Goal: Task Accomplishment & Management: Manage account settings

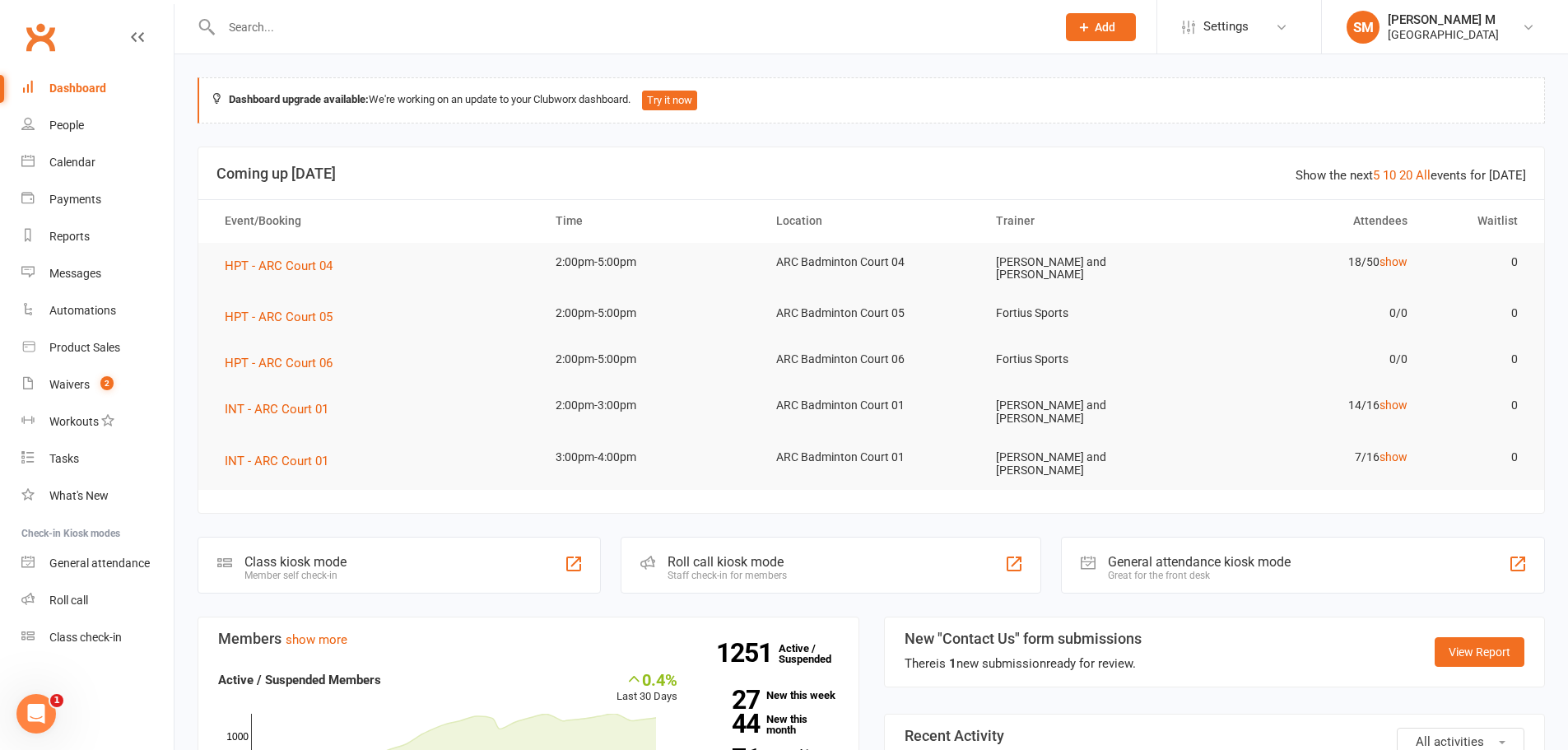
scroll to position [412, 0]
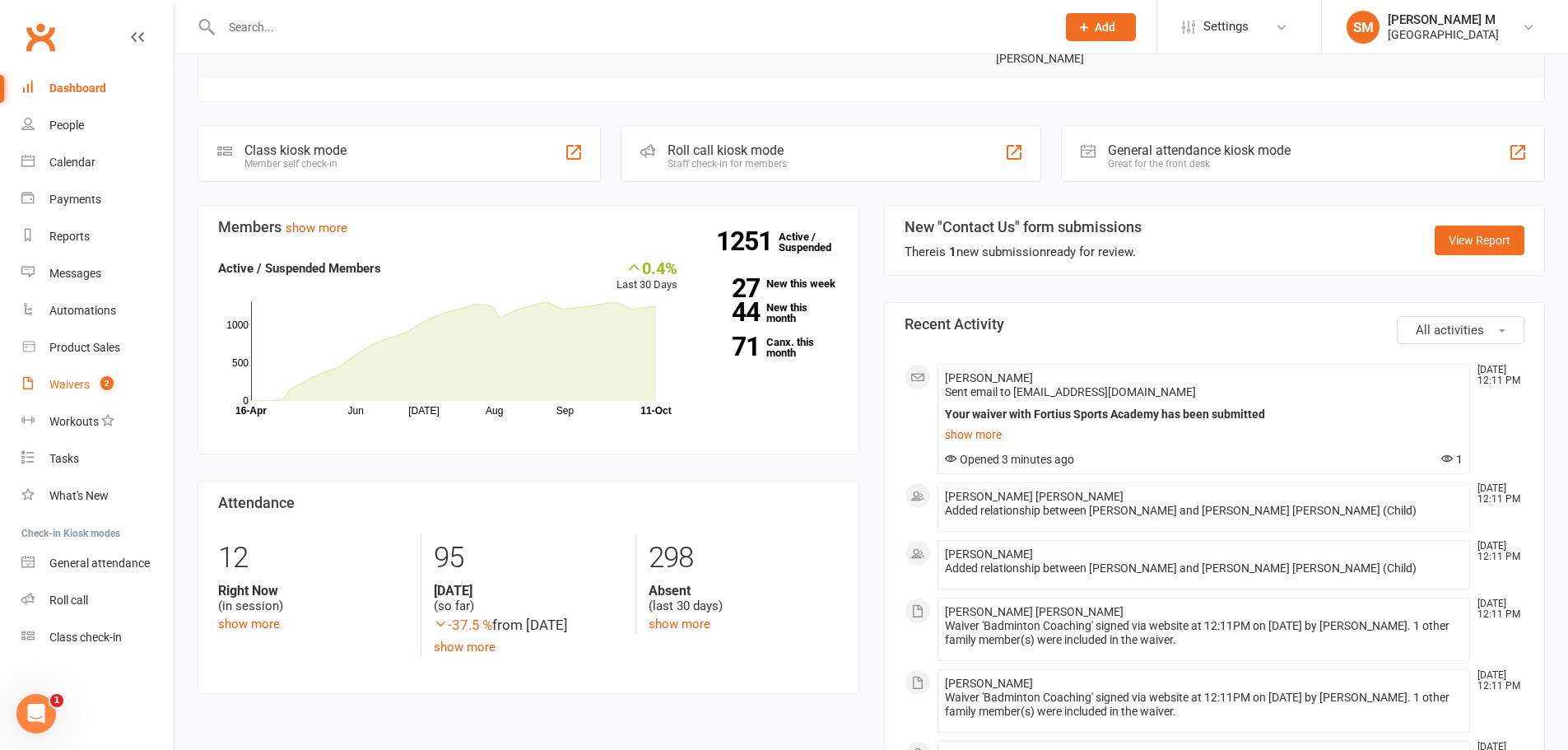
click at [83, 380] on div "Waivers" at bounding box center [69, 384] width 40 height 13
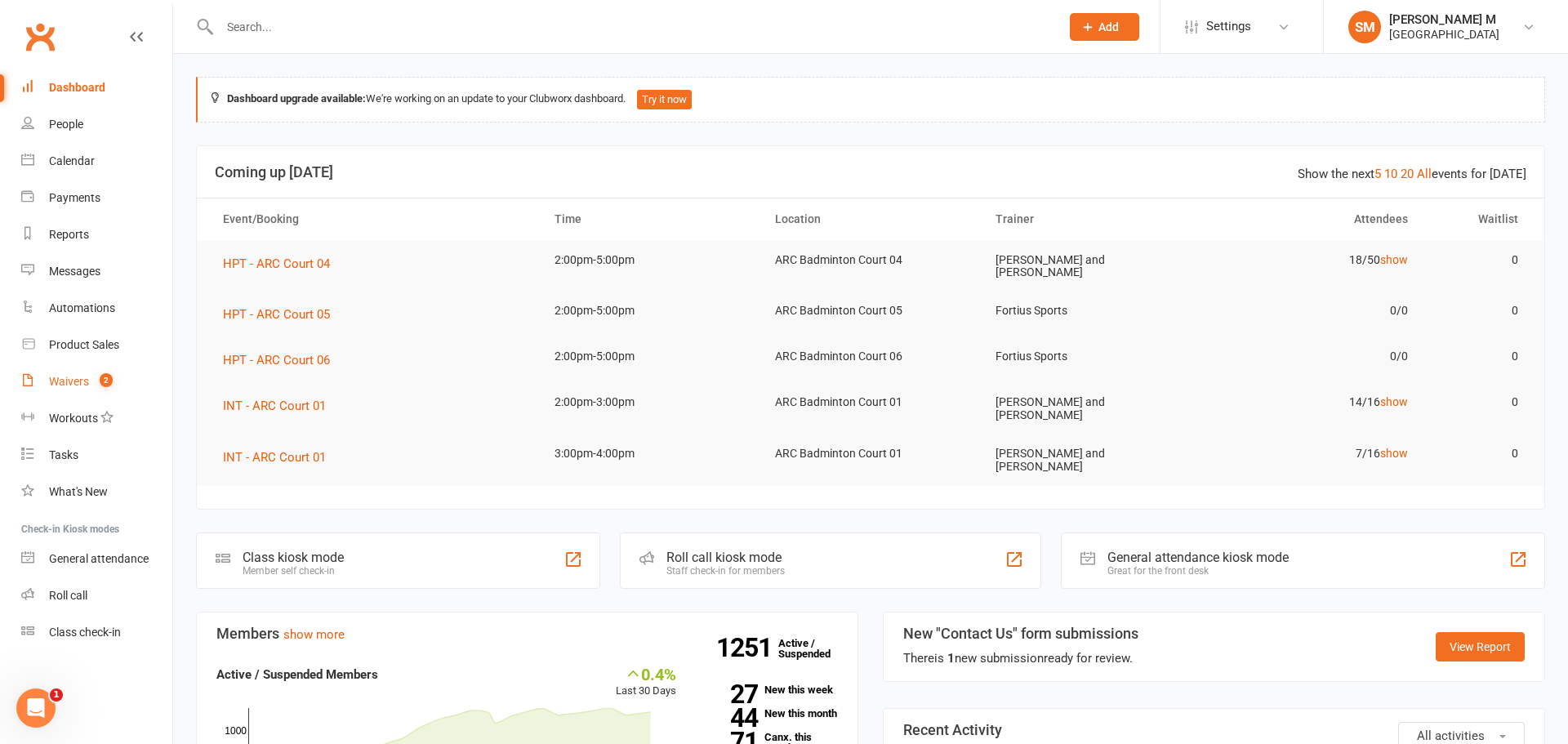
select select "50"
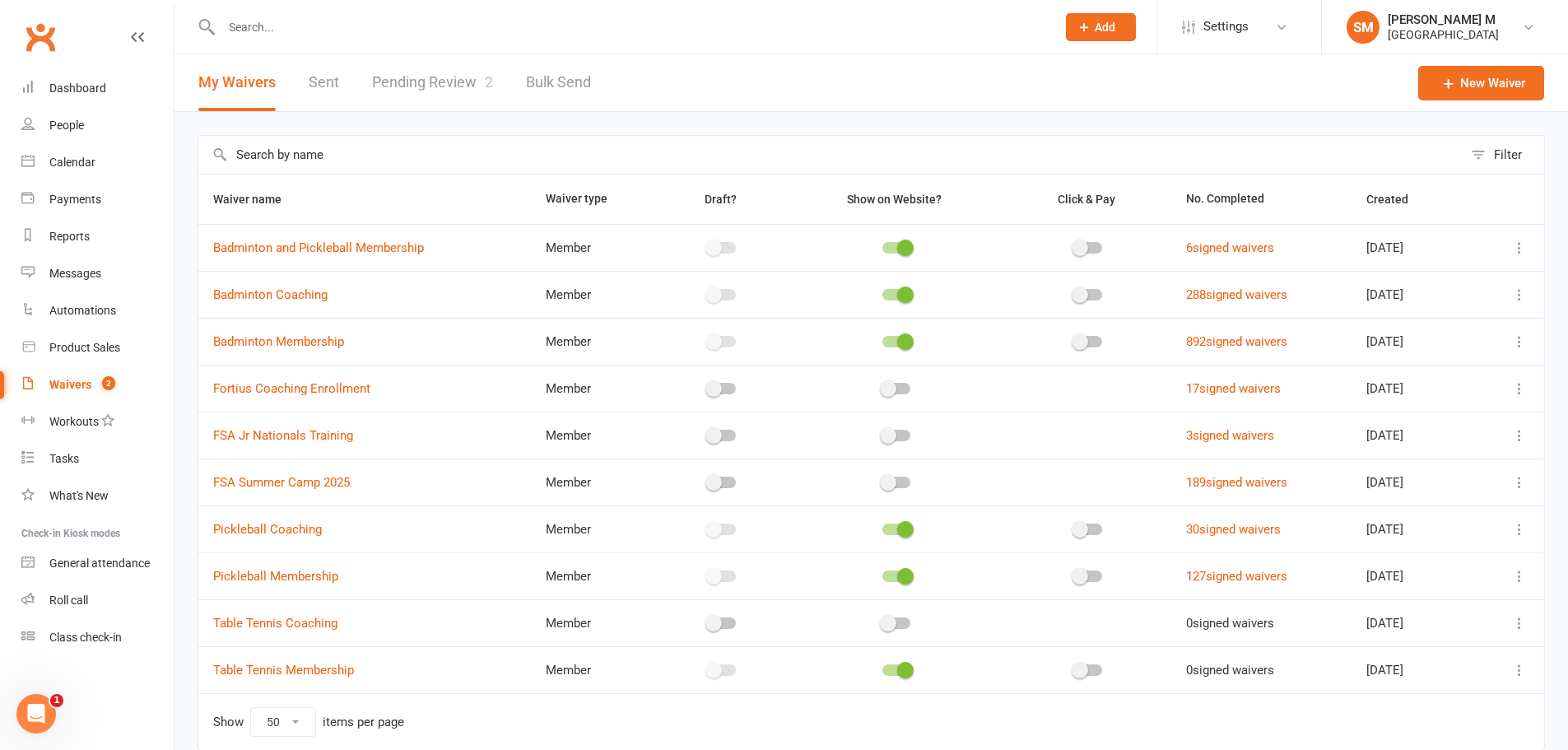
click at [392, 66] on link "Pending Review 2" at bounding box center [432, 83] width 121 height 57
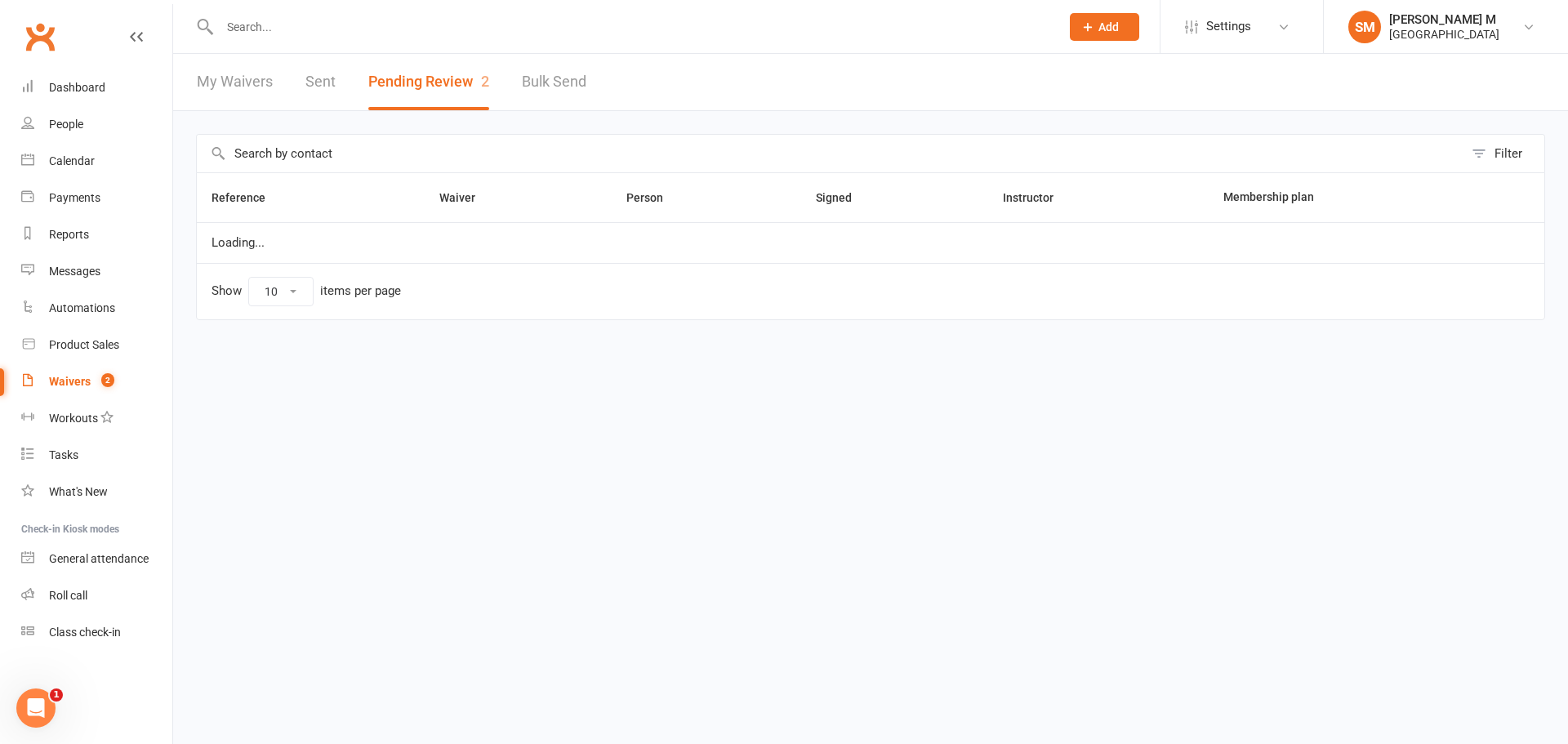
select select "100"
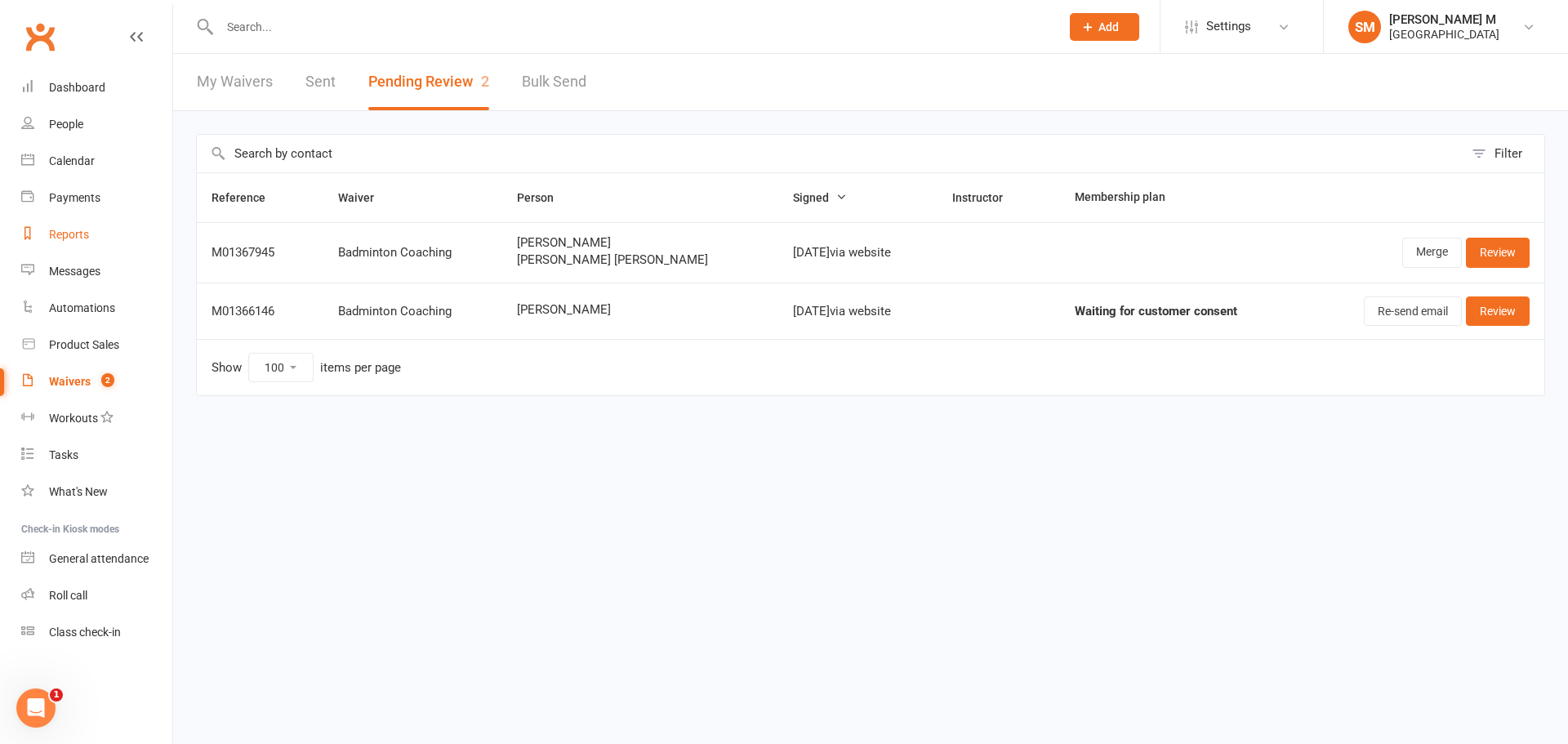
click at [71, 231] on div "Reports" at bounding box center [68, 234] width 40 height 13
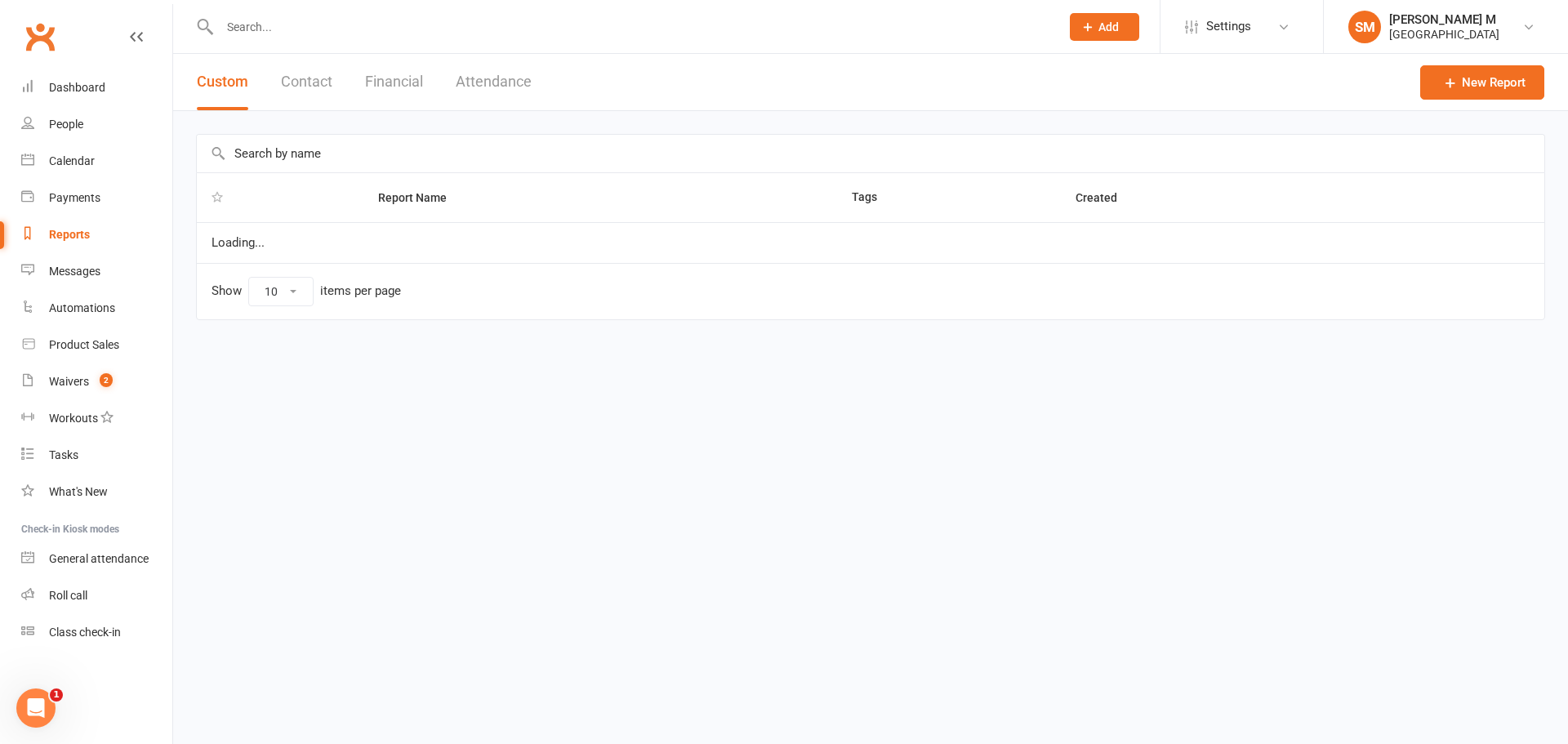
select select "25"
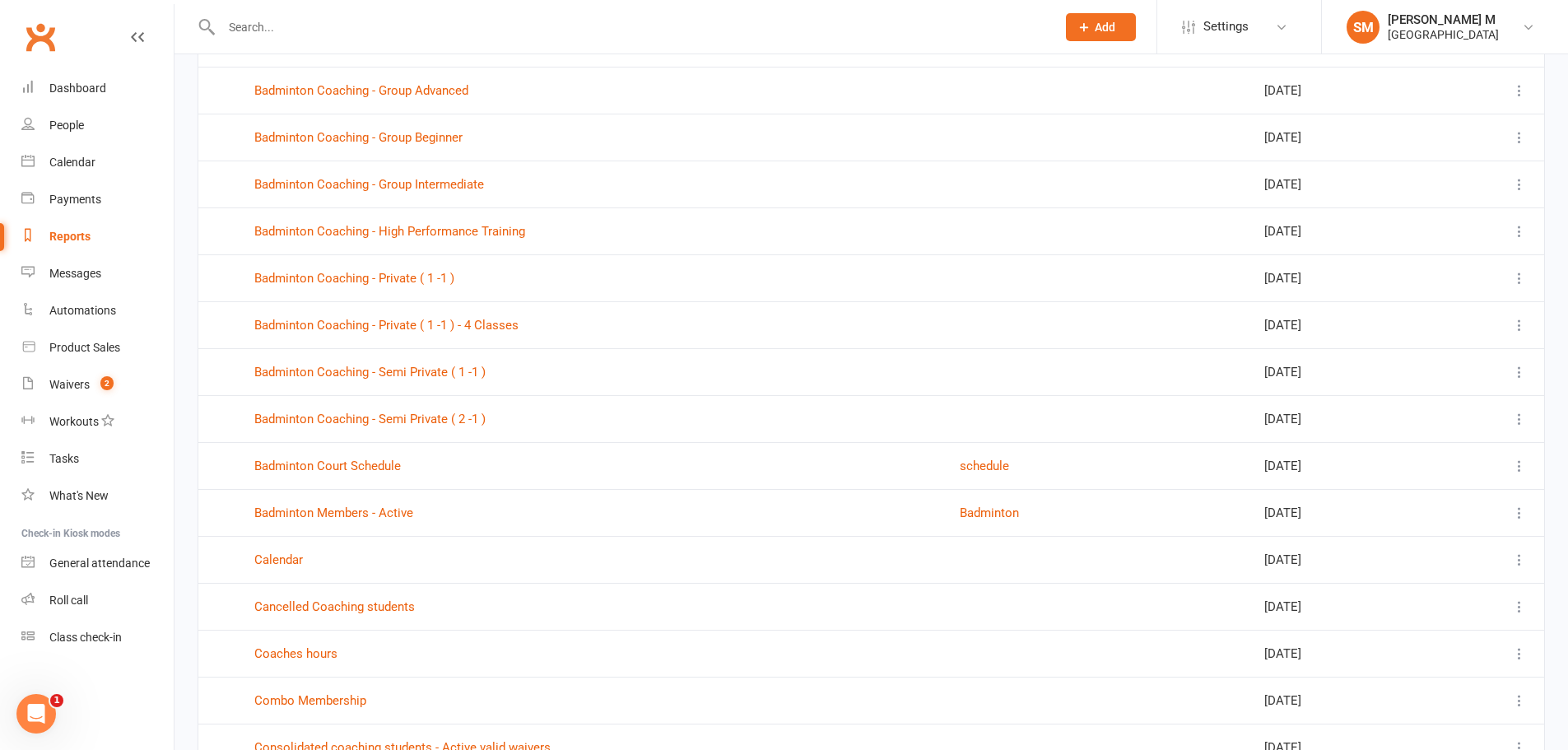
scroll to position [494, 0]
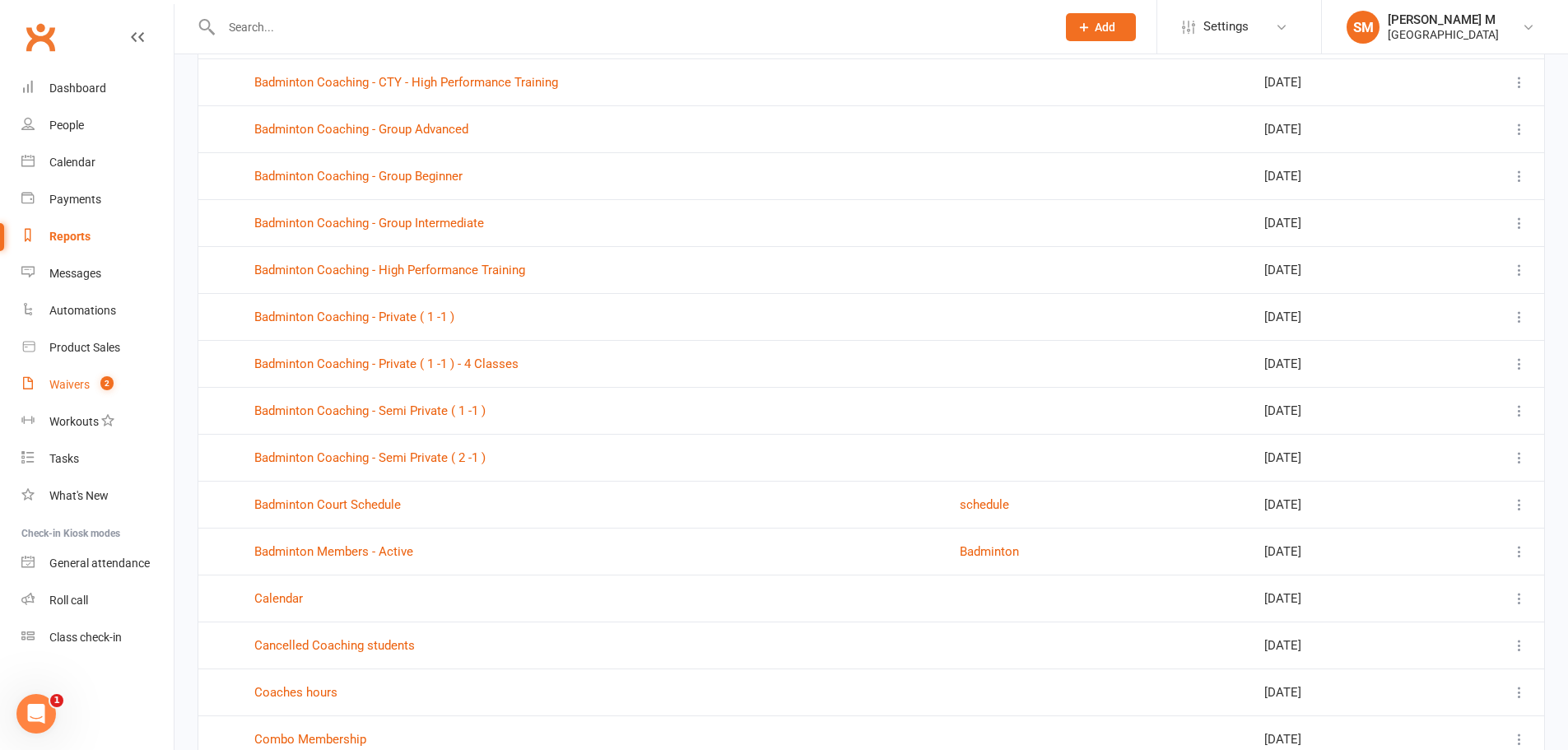
click at [49, 387] on div "Waivers" at bounding box center [69, 384] width 40 height 13
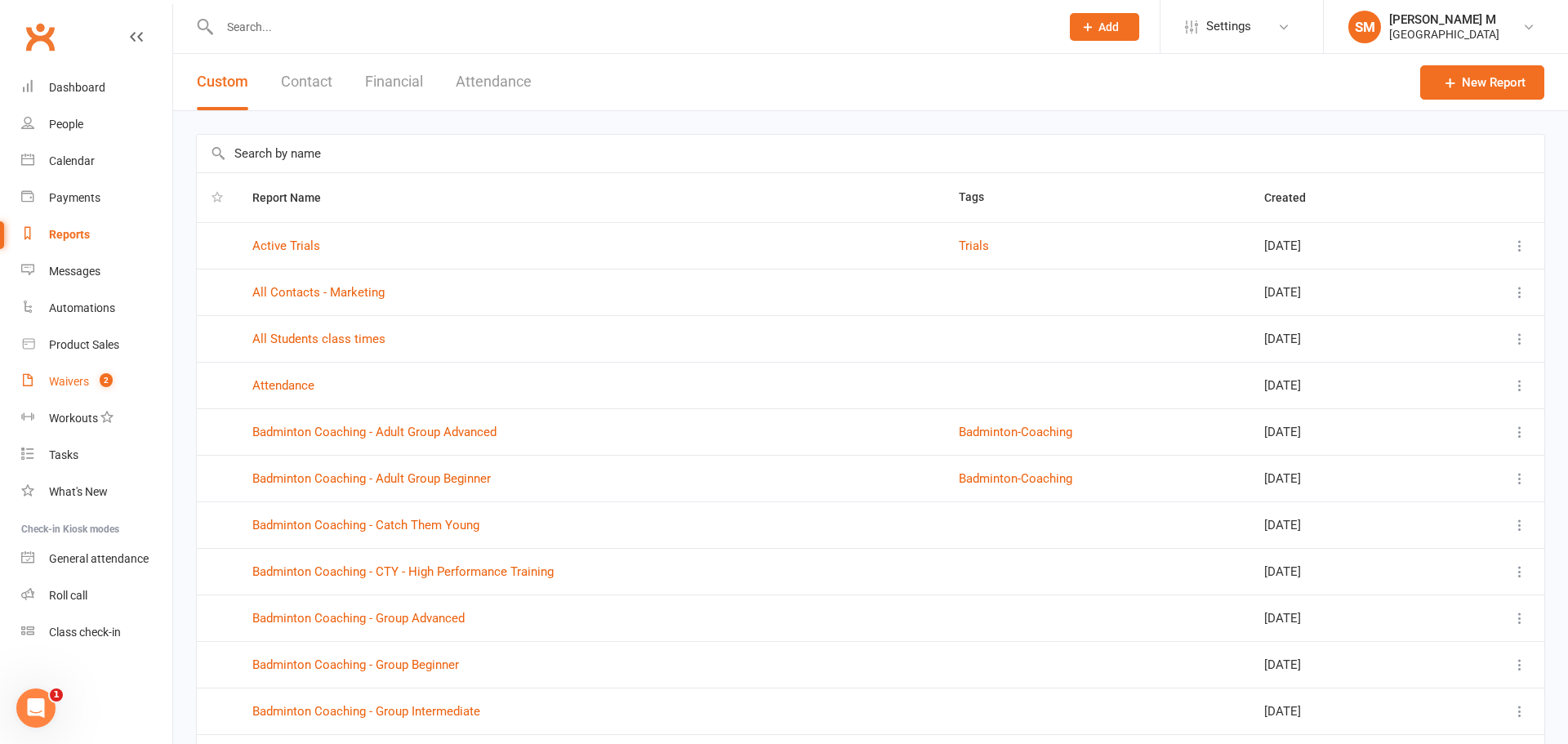
select select "50"
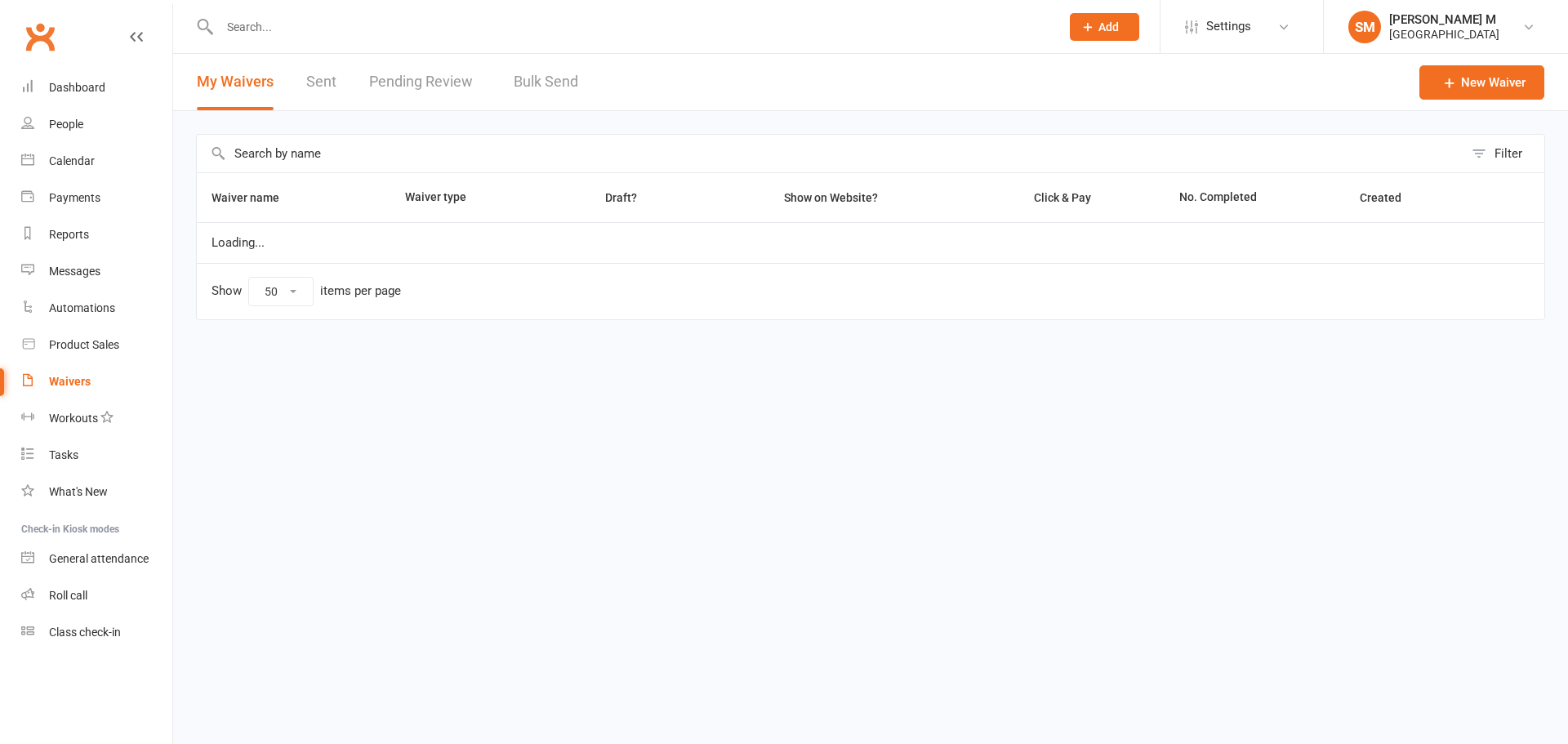
select select "50"
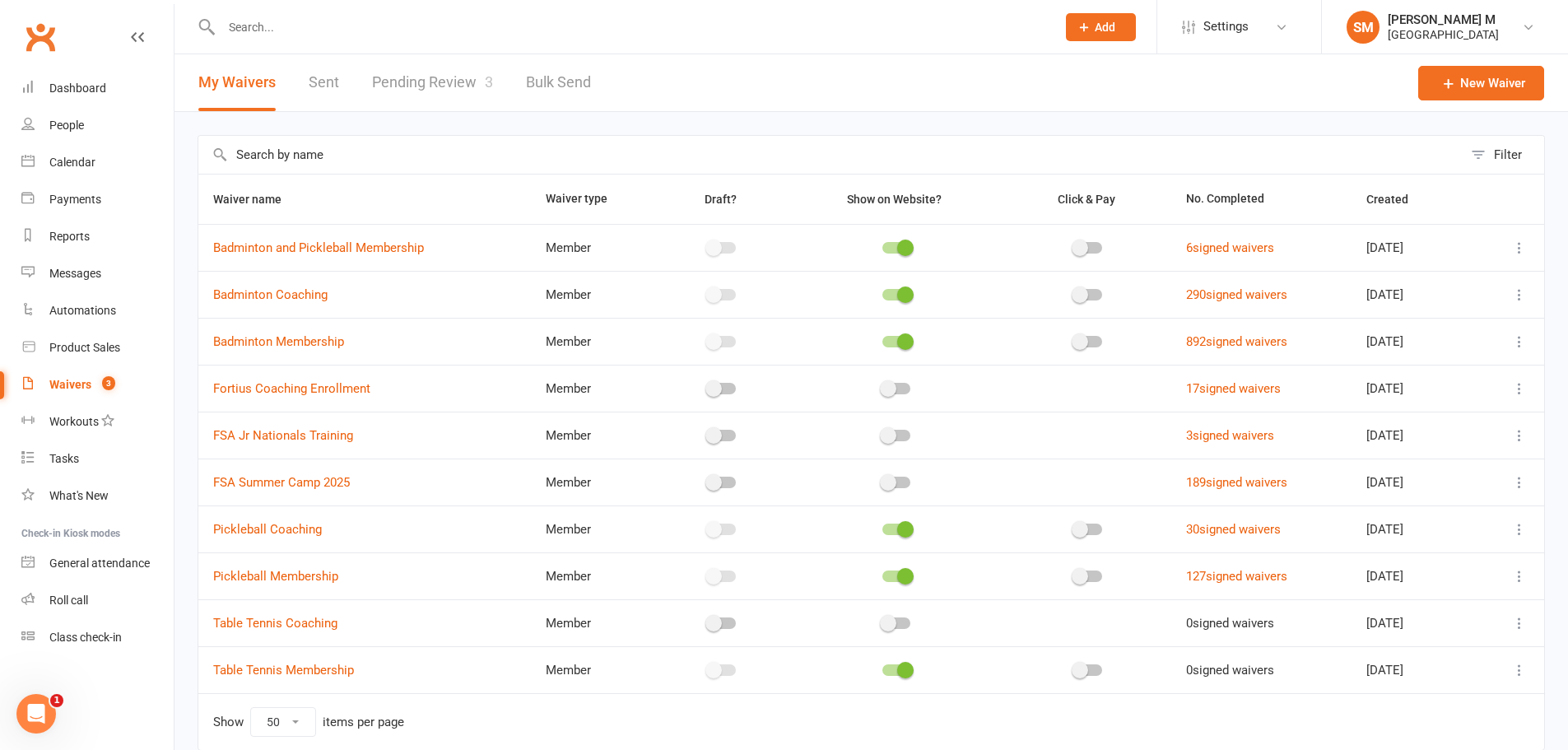
click at [392, 80] on link "Pending Review 3" at bounding box center [432, 83] width 121 height 57
select select "100"
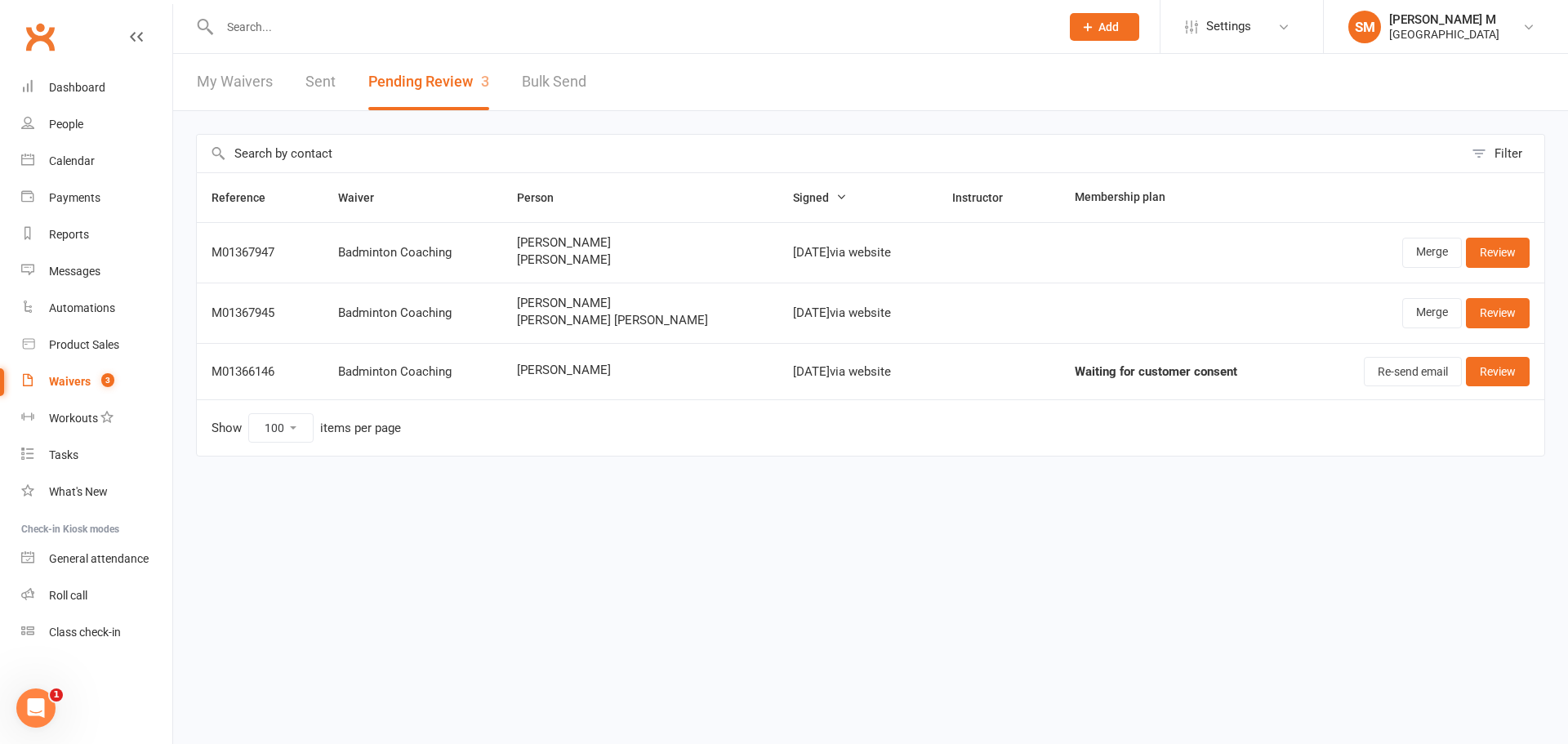
click at [255, 14] on div at bounding box center [623, 26] width 852 height 53
click at [252, 26] on input "text" at bounding box center [632, 26] width 834 height 23
paste input "sabithapvv@gmail.com"
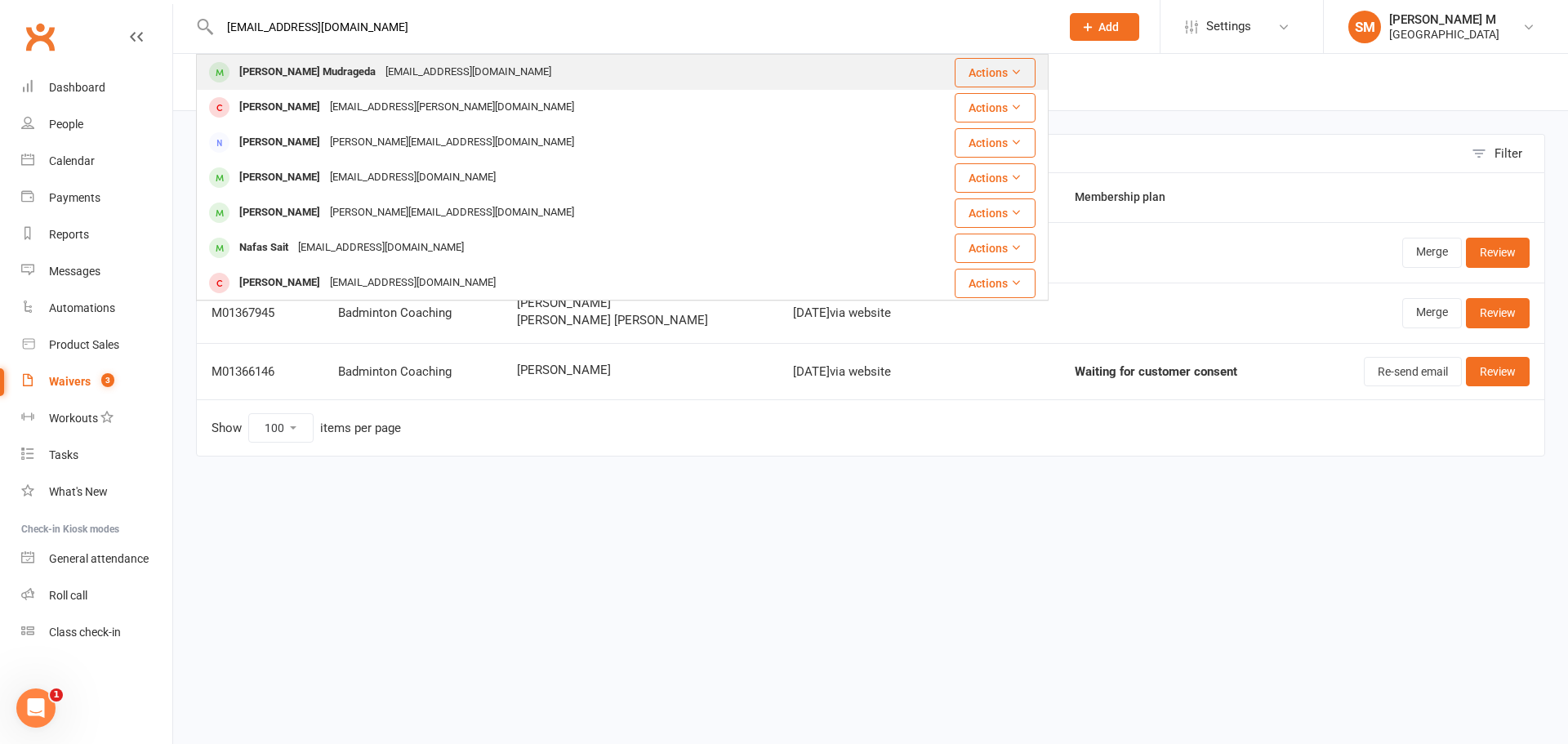
type input "sabithapvv@gmail.com"
click at [418, 73] on div "Sabithapvv@gmail.com" at bounding box center [469, 73] width 176 height 24
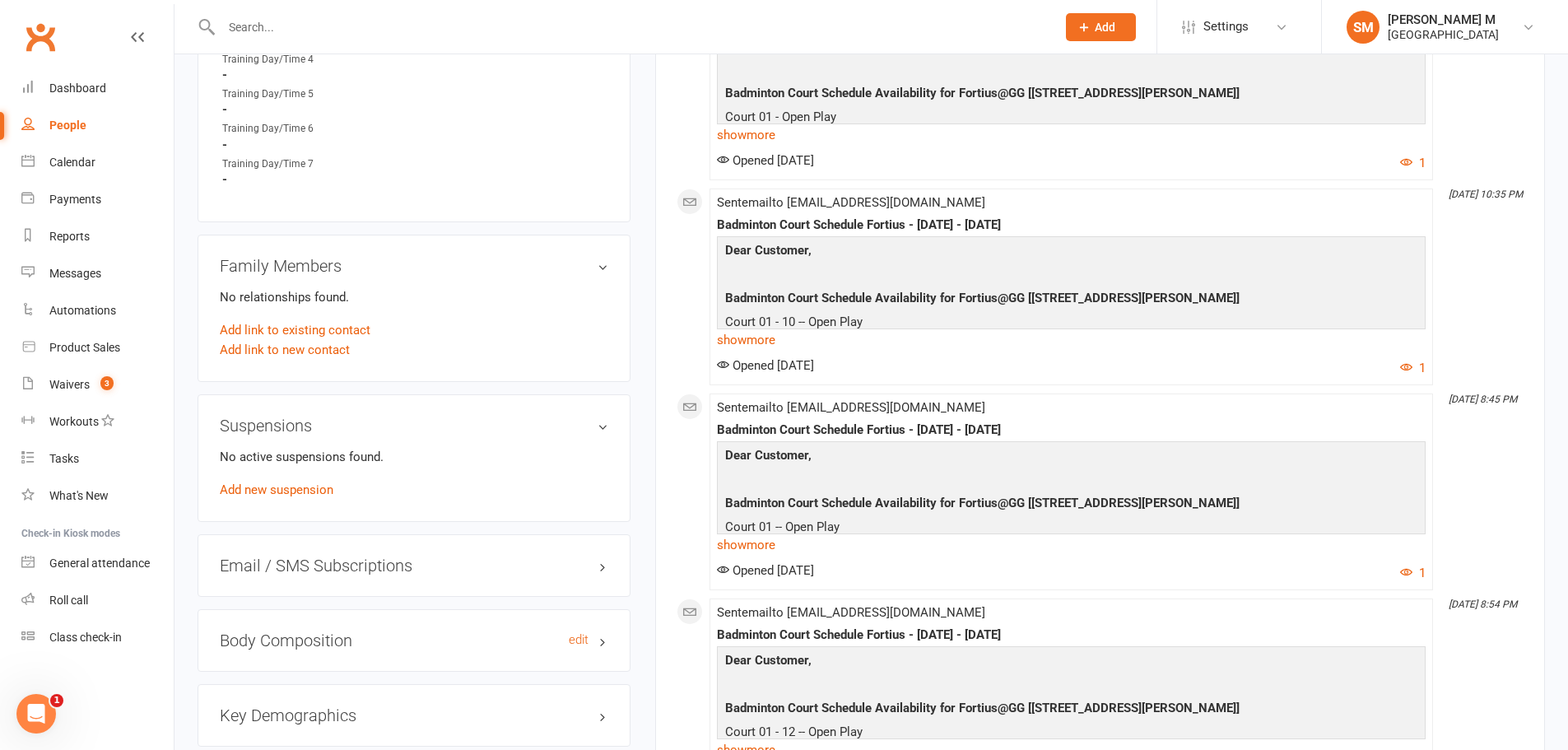
scroll to position [989, 0]
click at [298, 496] on div "No active suspensions found. Add new suspension" at bounding box center [413, 472] width 388 height 53
click at [298, 495] on link "Add new suspension" at bounding box center [276, 488] width 114 height 15
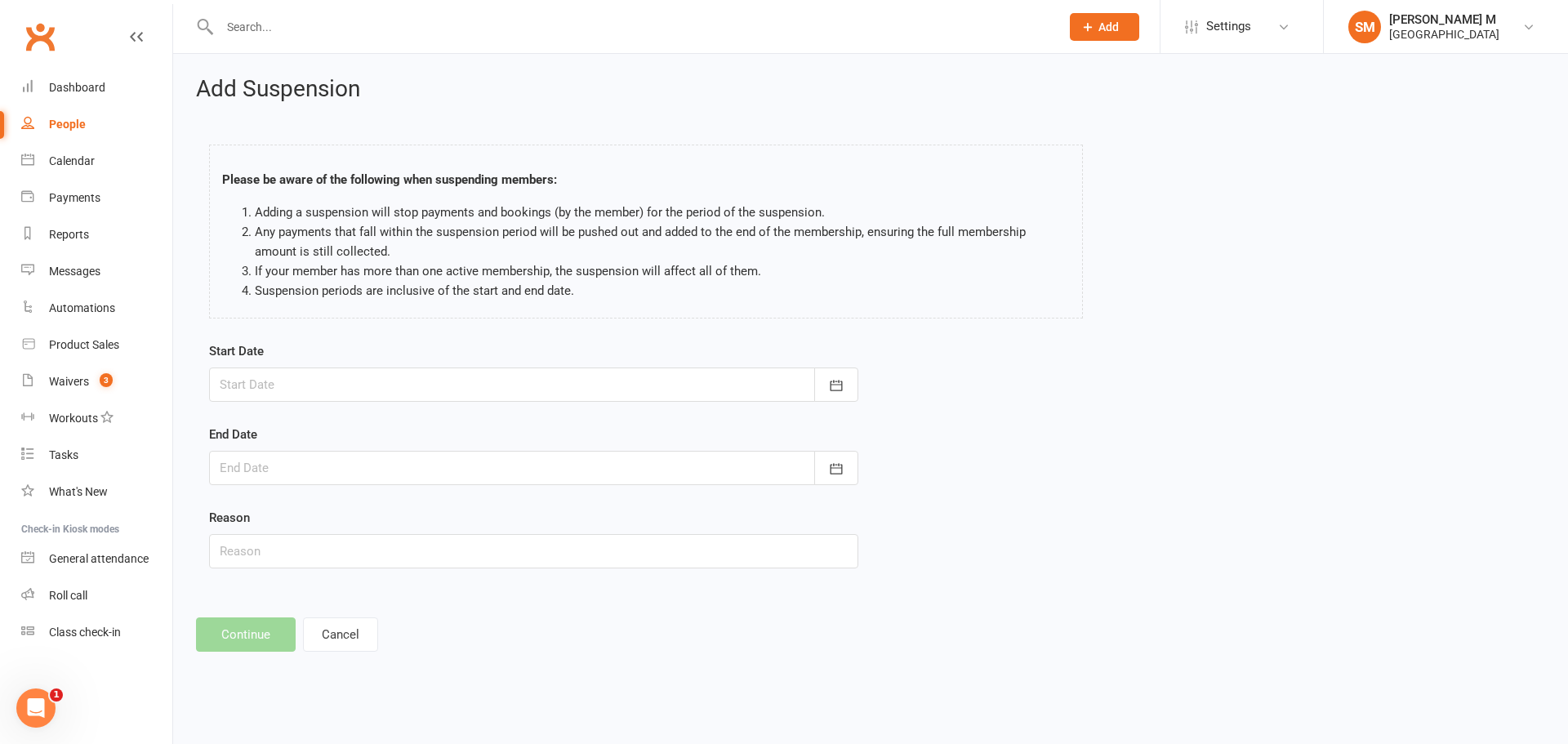
click at [588, 383] on div at bounding box center [534, 384] width 649 height 34
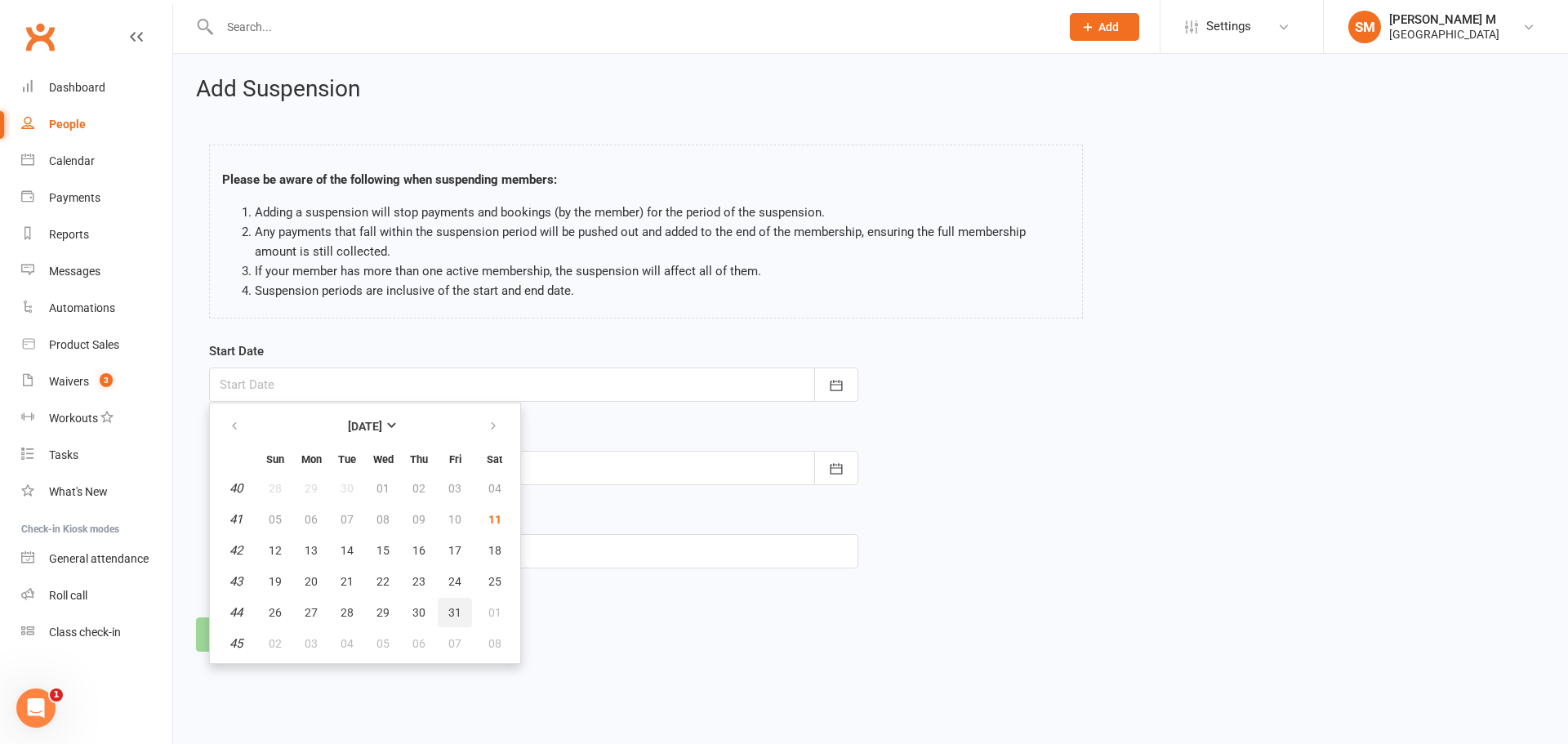
click at [449, 609] on span "31" at bounding box center [454, 612] width 13 height 13
type input "31 Oct 2025"
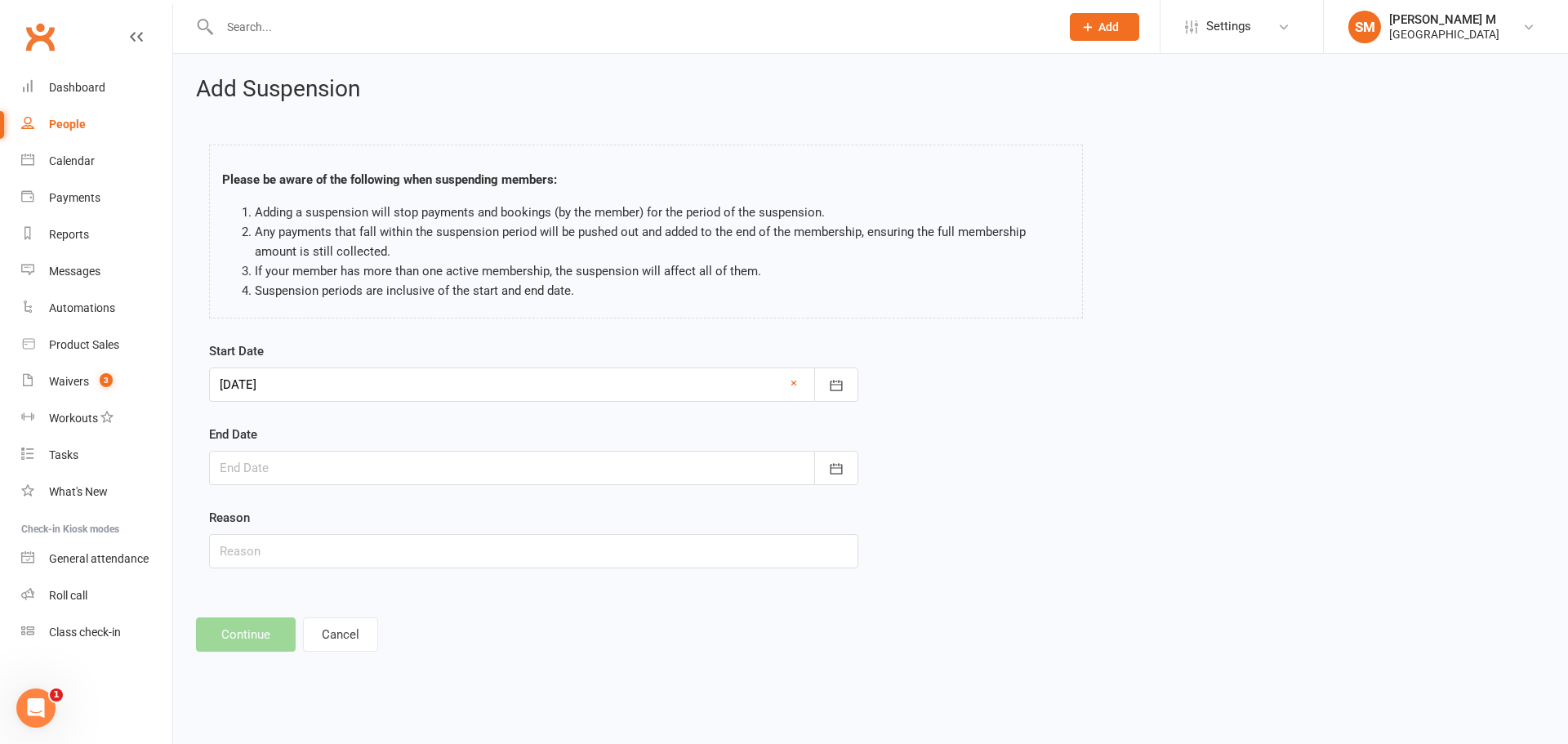
click at [417, 465] on div at bounding box center [534, 468] width 649 height 34
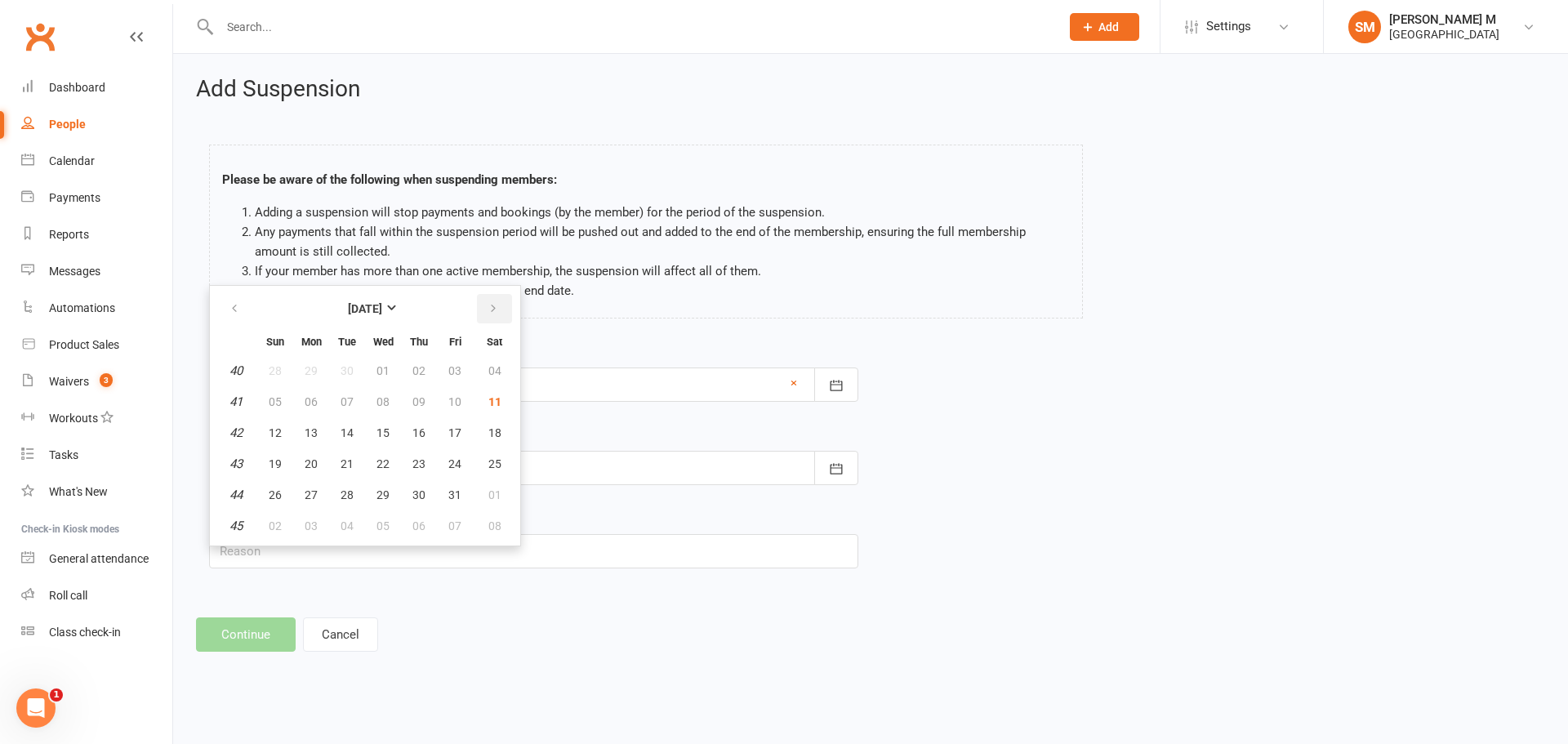
click at [501, 313] on button "button" at bounding box center [494, 308] width 35 height 29
click at [354, 505] on button "30" at bounding box center [347, 495] width 34 height 29
type input "30 Dec 2025"
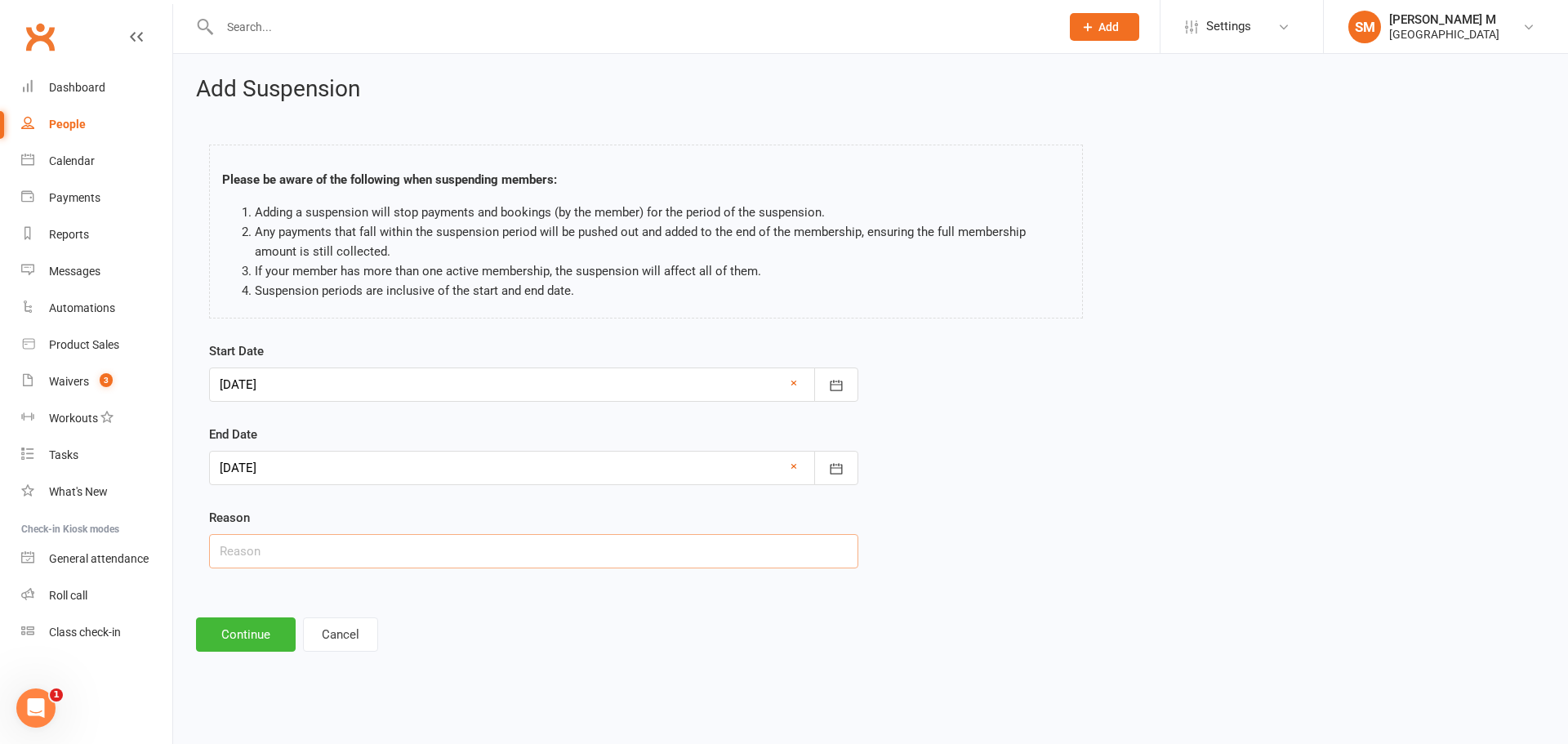
drag, startPoint x: 305, startPoint y: 552, endPoint x: 297, endPoint y: 547, distance: 9.4
click at [305, 552] on input "text" at bounding box center [534, 551] width 649 height 34
type input "Customer requested via email"
click at [227, 627] on button "Continue" at bounding box center [246, 635] width 100 height 34
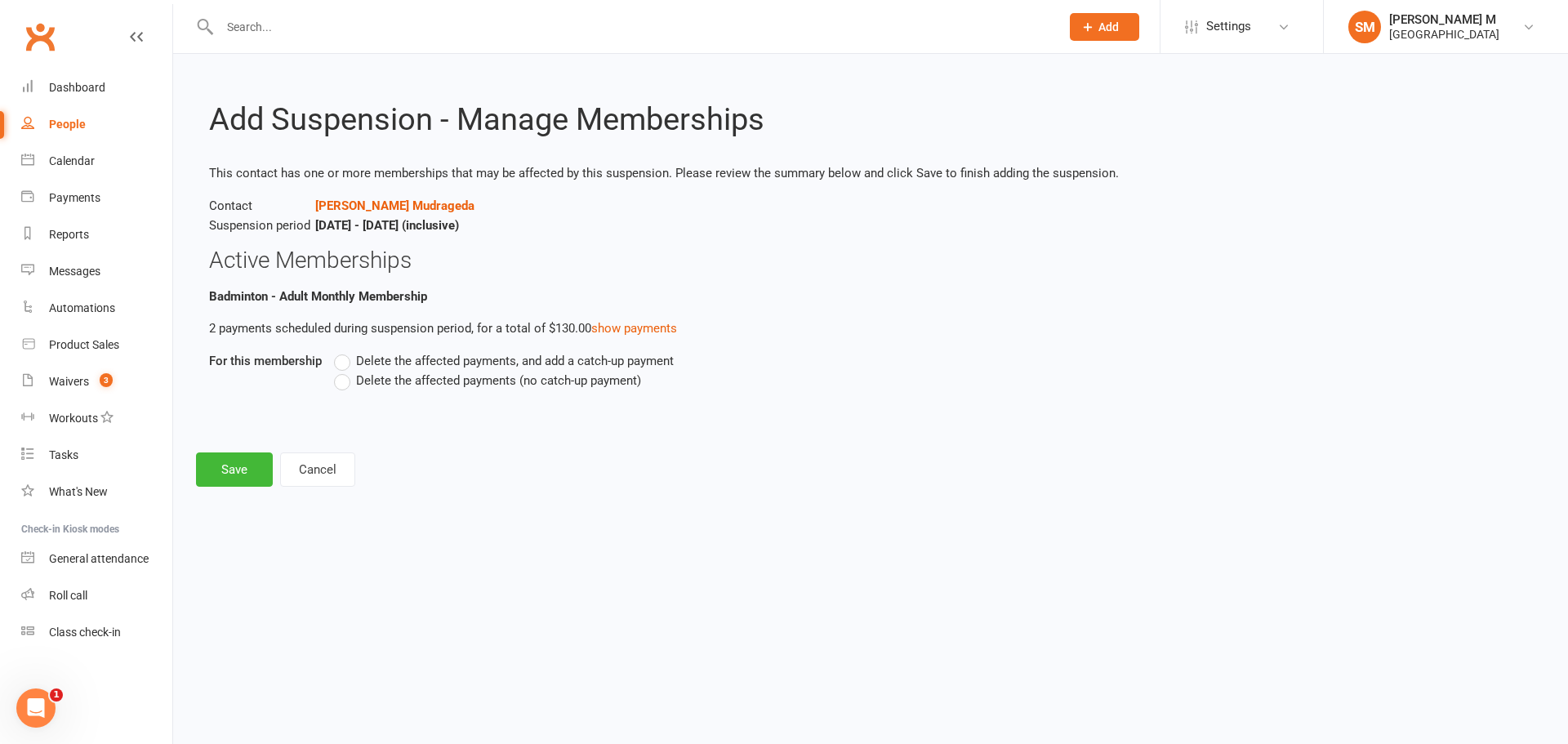
click at [339, 361] on label "Delete the affected payments, and add a catch-up payment" at bounding box center [504, 360] width 340 height 20
click at [339, 351] on input "Delete the affected payments, and add a catch-up payment" at bounding box center [339, 351] width 10 height 0
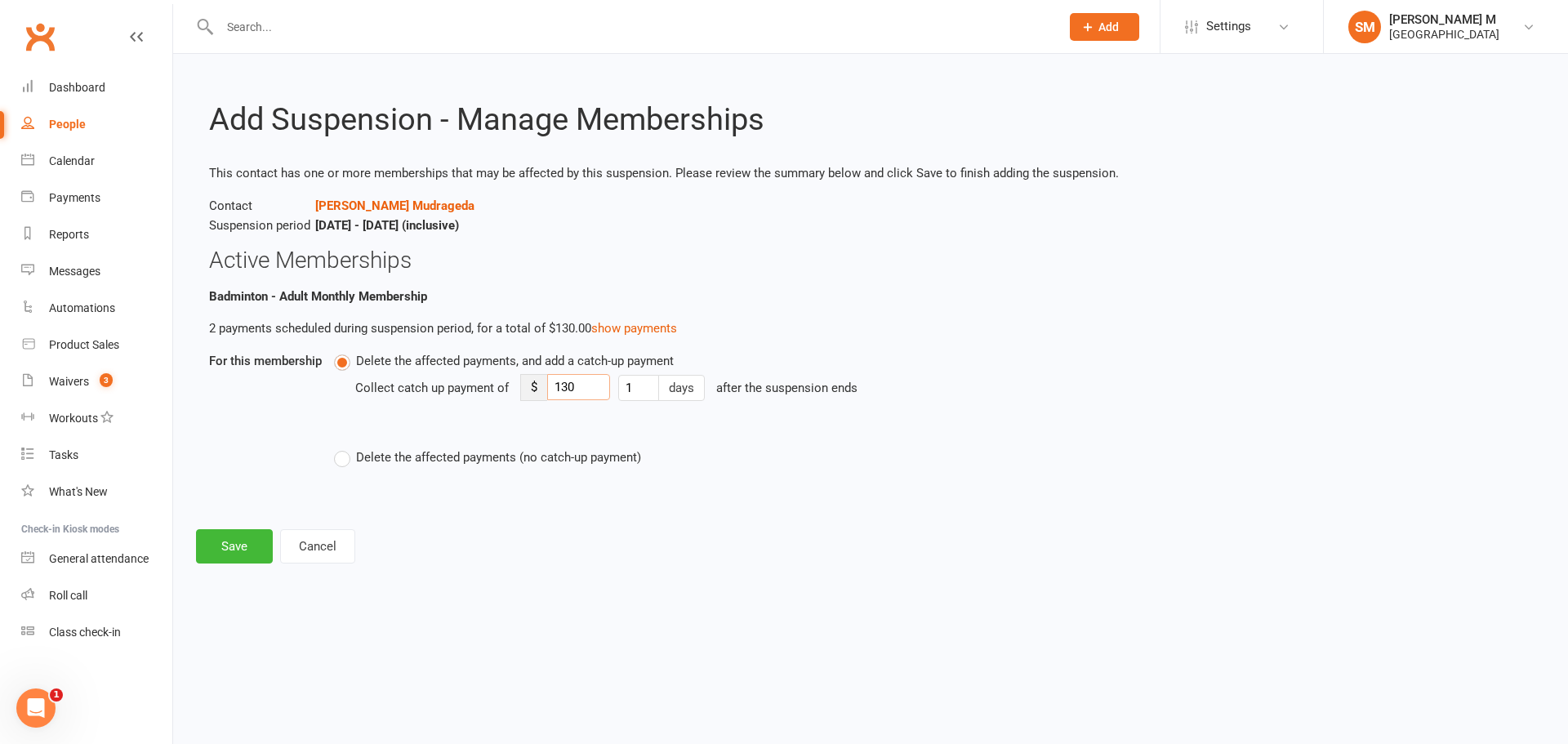
drag, startPoint x: 590, startPoint y: 384, endPoint x: 555, endPoint y: 376, distance: 35.9
click at [555, 376] on input "130" at bounding box center [579, 387] width 63 height 26
type input "30"
click at [208, 556] on button "Save" at bounding box center [235, 547] width 77 height 34
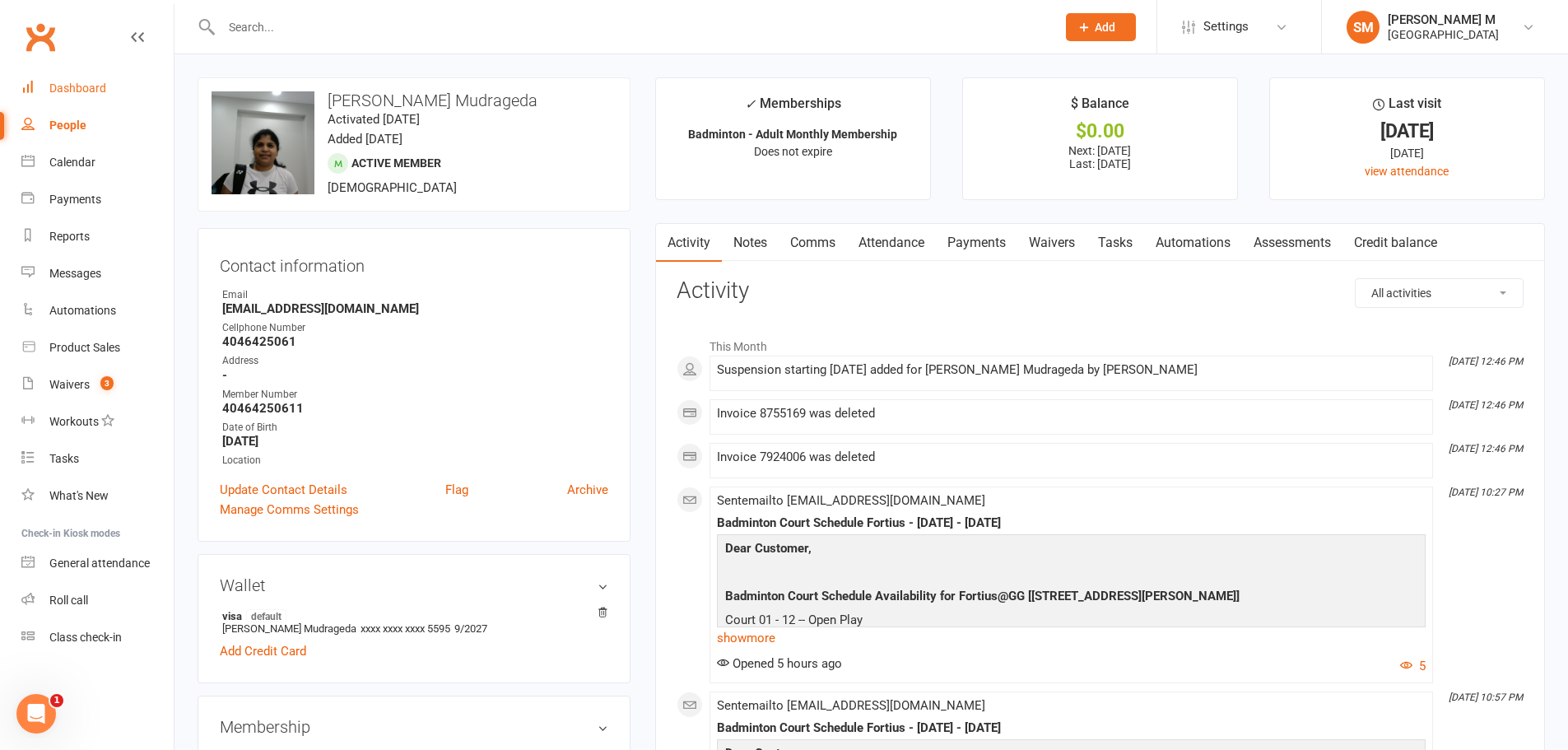
click at [73, 101] on link "Dashboard" at bounding box center [97, 88] width 152 height 37
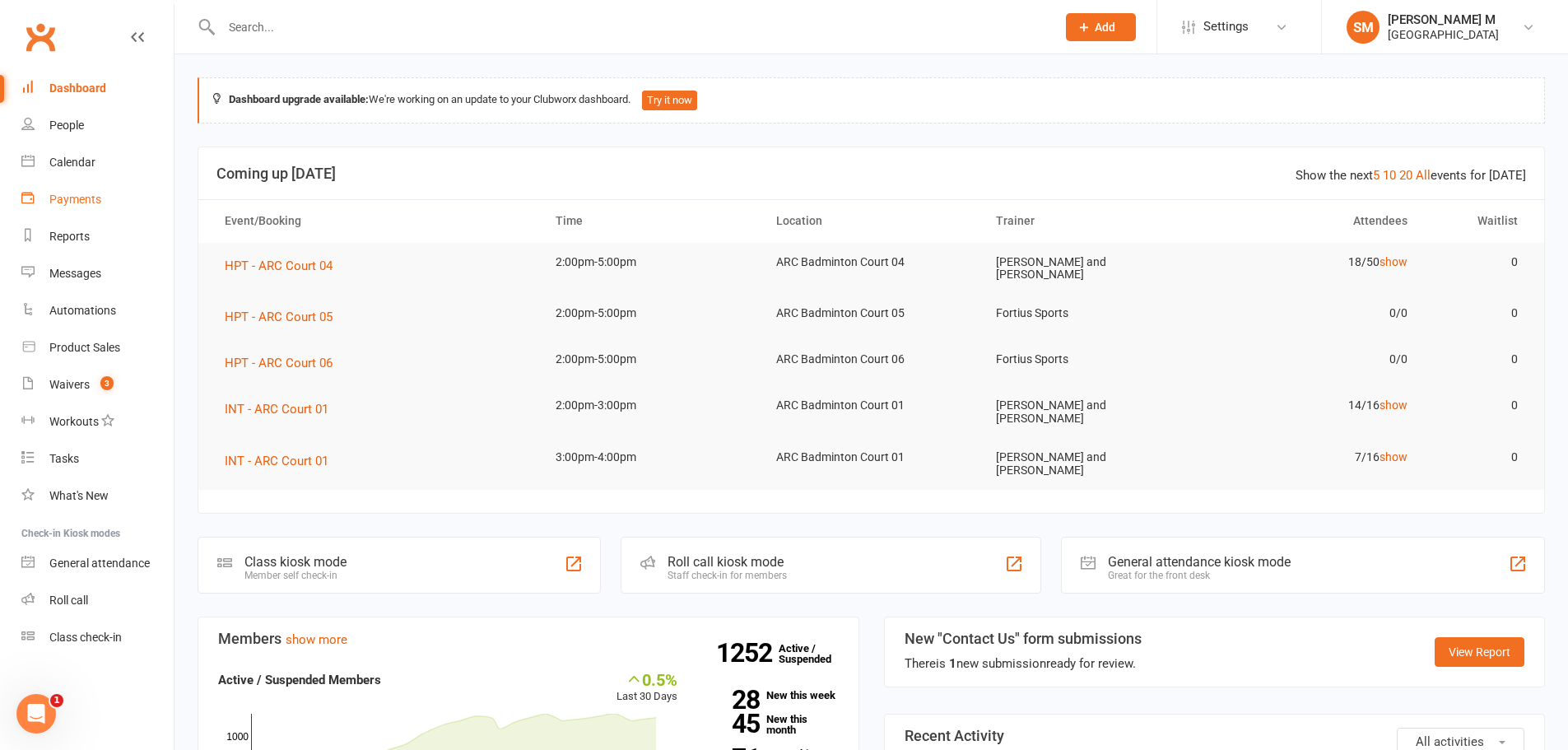
click at [66, 213] on link "Payments" at bounding box center [97, 199] width 152 height 37
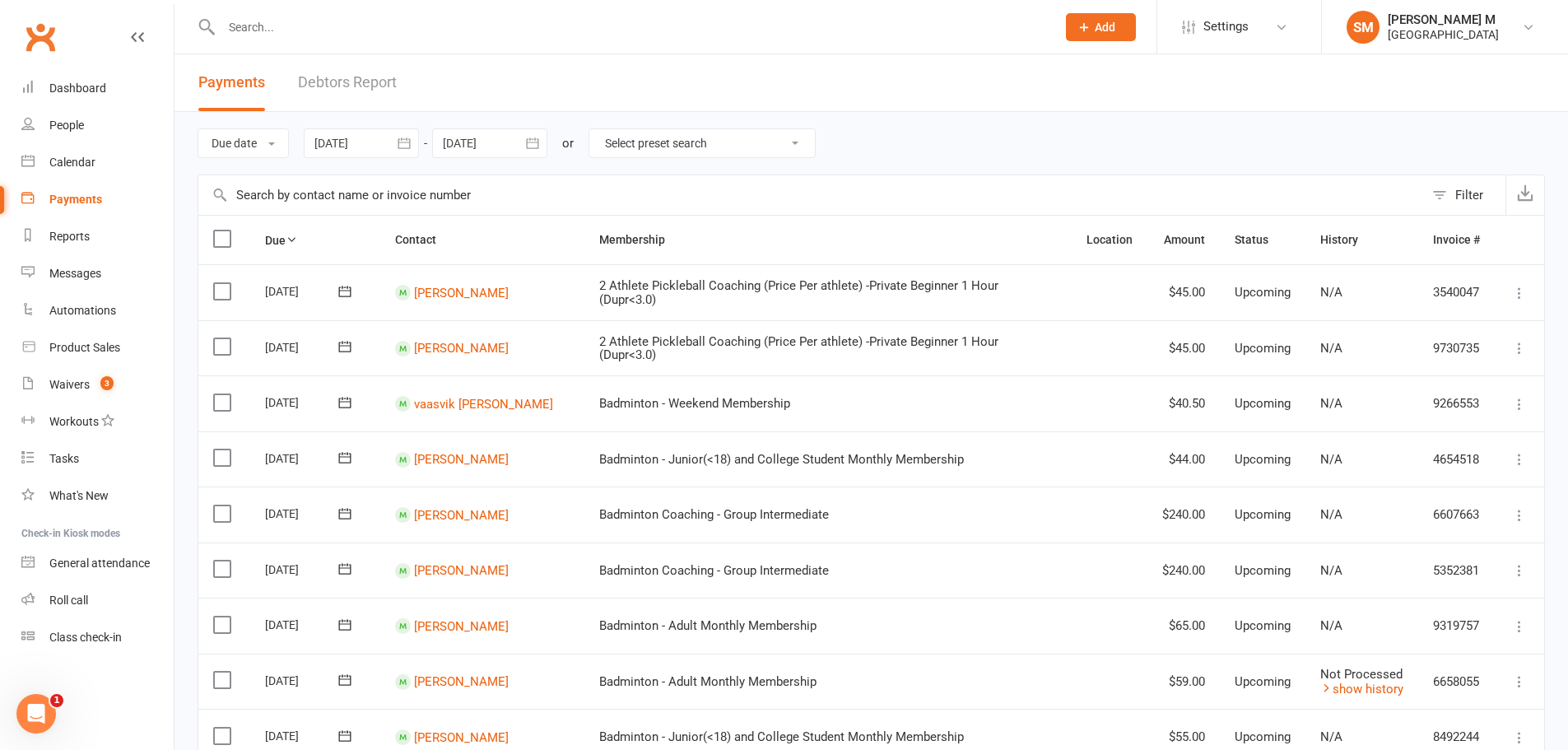
click at [412, 139] on icon "button" at bounding box center [404, 143] width 16 height 16
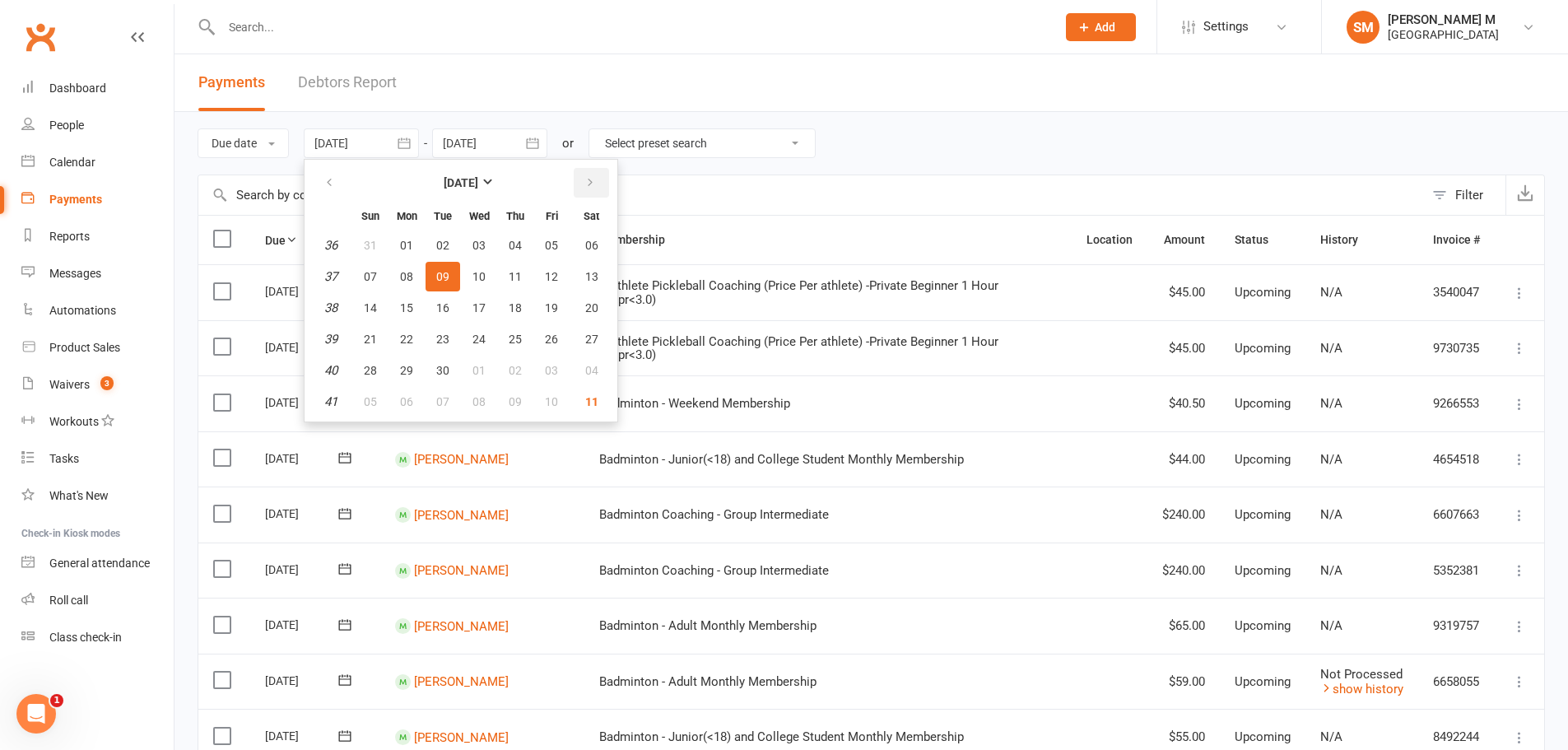
click at [592, 183] on icon "button" at bounding box center [590, 183] width 11 height 13
click at [594, 189] on icon "button" at bounding box center [590, 183] width 11 height 13
click at [420, 244] on button "01" at bounding box center [406, 245] width 34 height 29
type input "[DATE]"
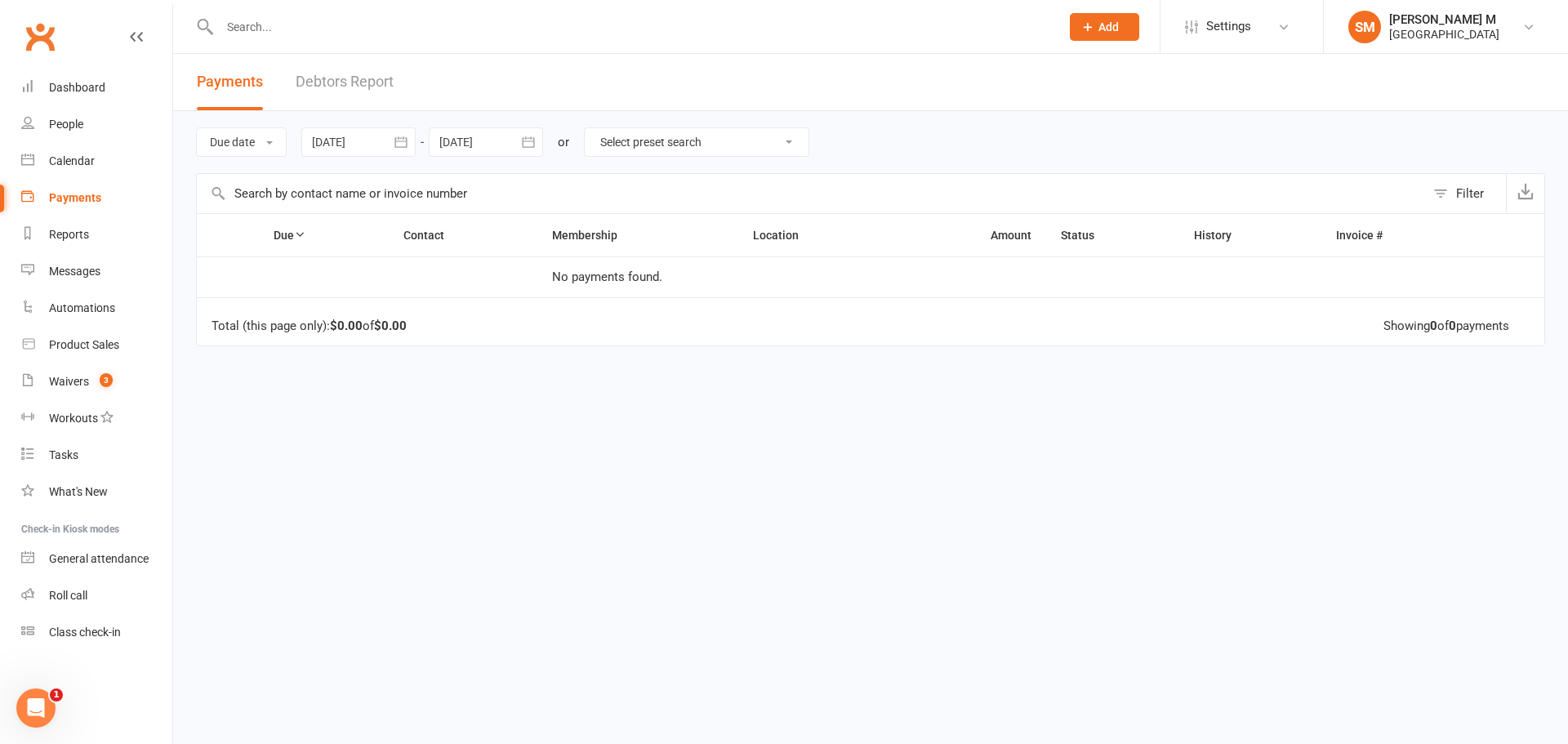
click at [527, 140] on icon "button" at bounding box center [528, 142] width 16 height 16
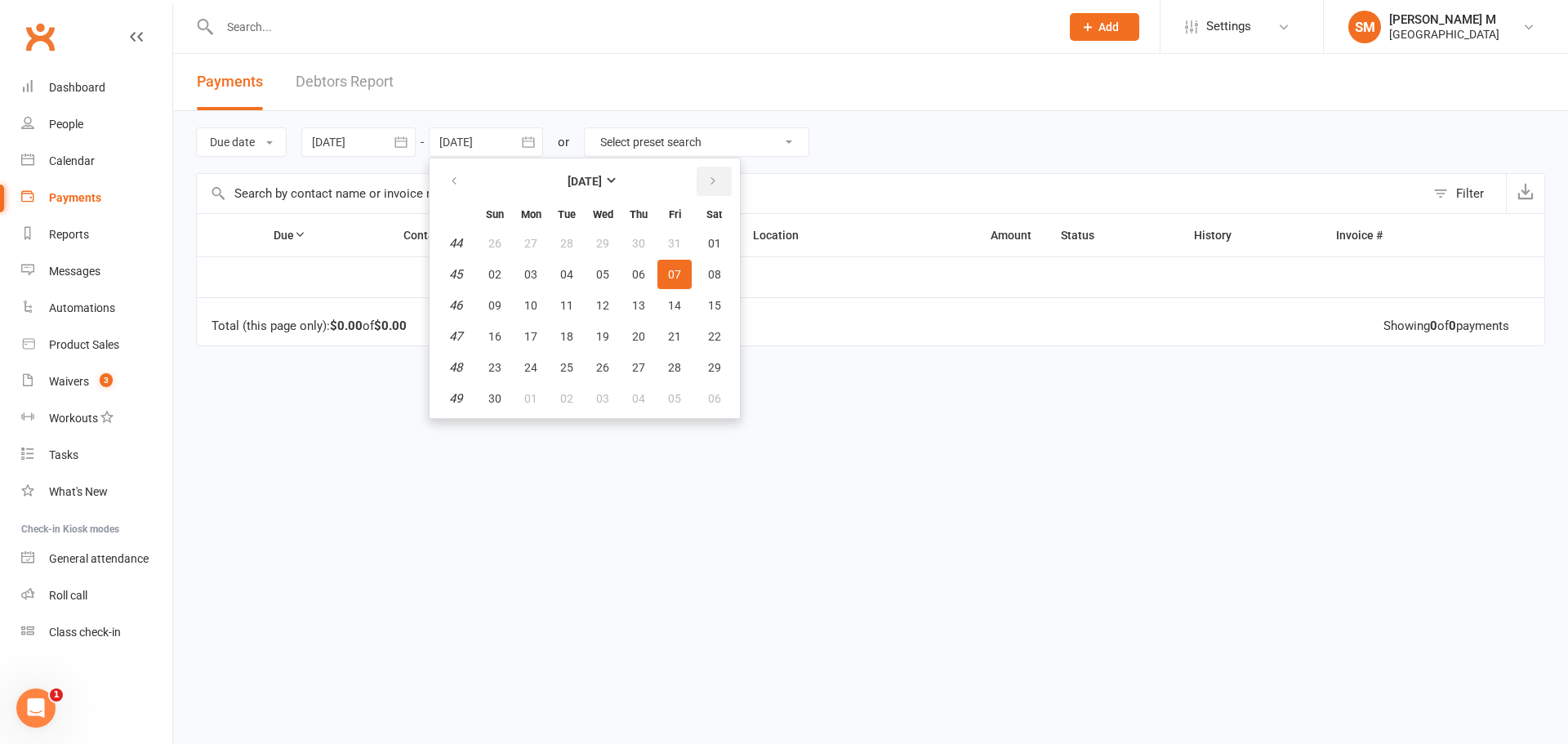
click at [705, 184] on button "button" at bounding box center [714, 181] width 35 height 29
click at [459, 173] on button "button" at bounding box center [455, 181] width 35 height 29
click at [444, 182] on button "button" at bounding box center [455, 181] width 35 height 29
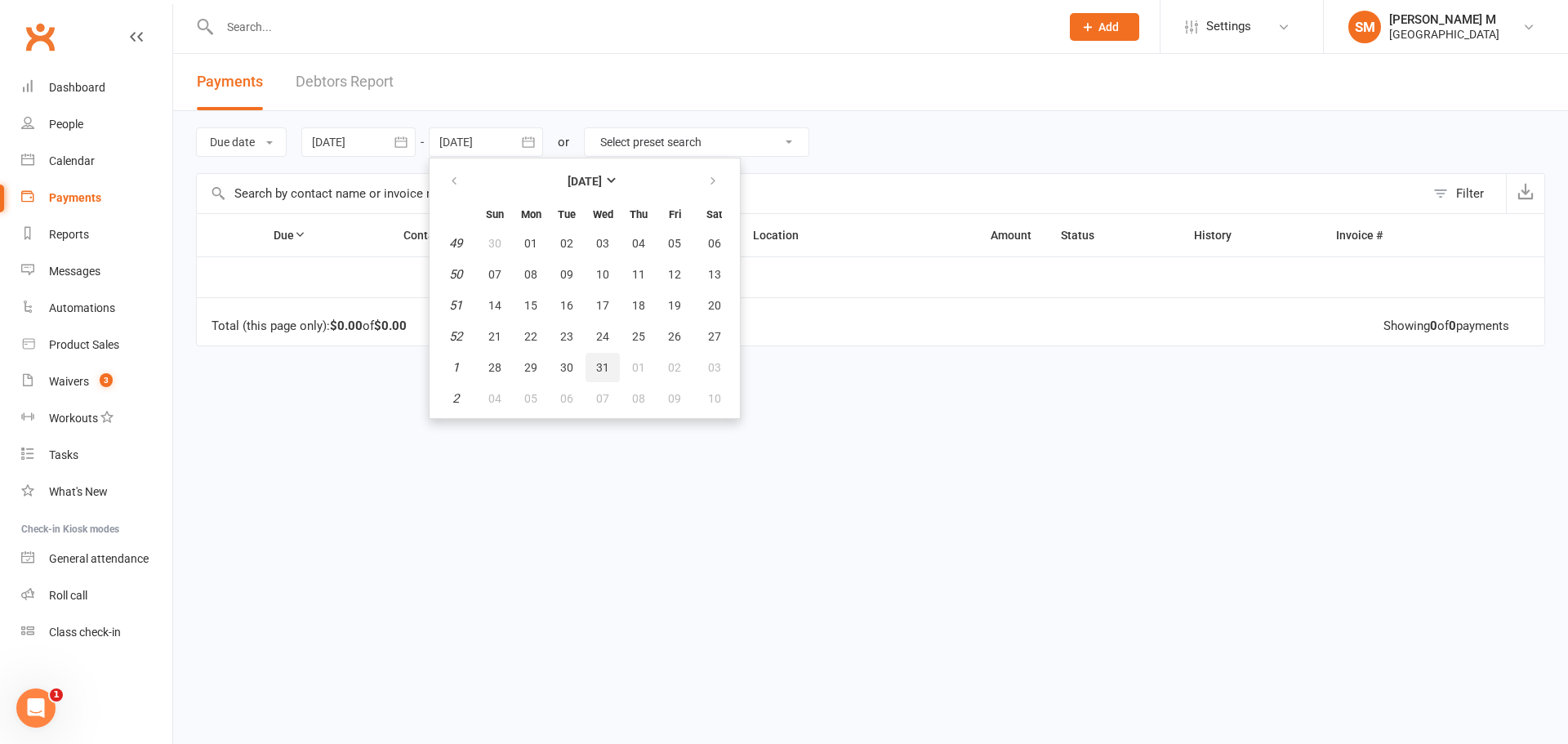
click at [592, 370] on button "31" at bounding box center [603, 367] width 34 height 29
type input "31 Dec 2025"
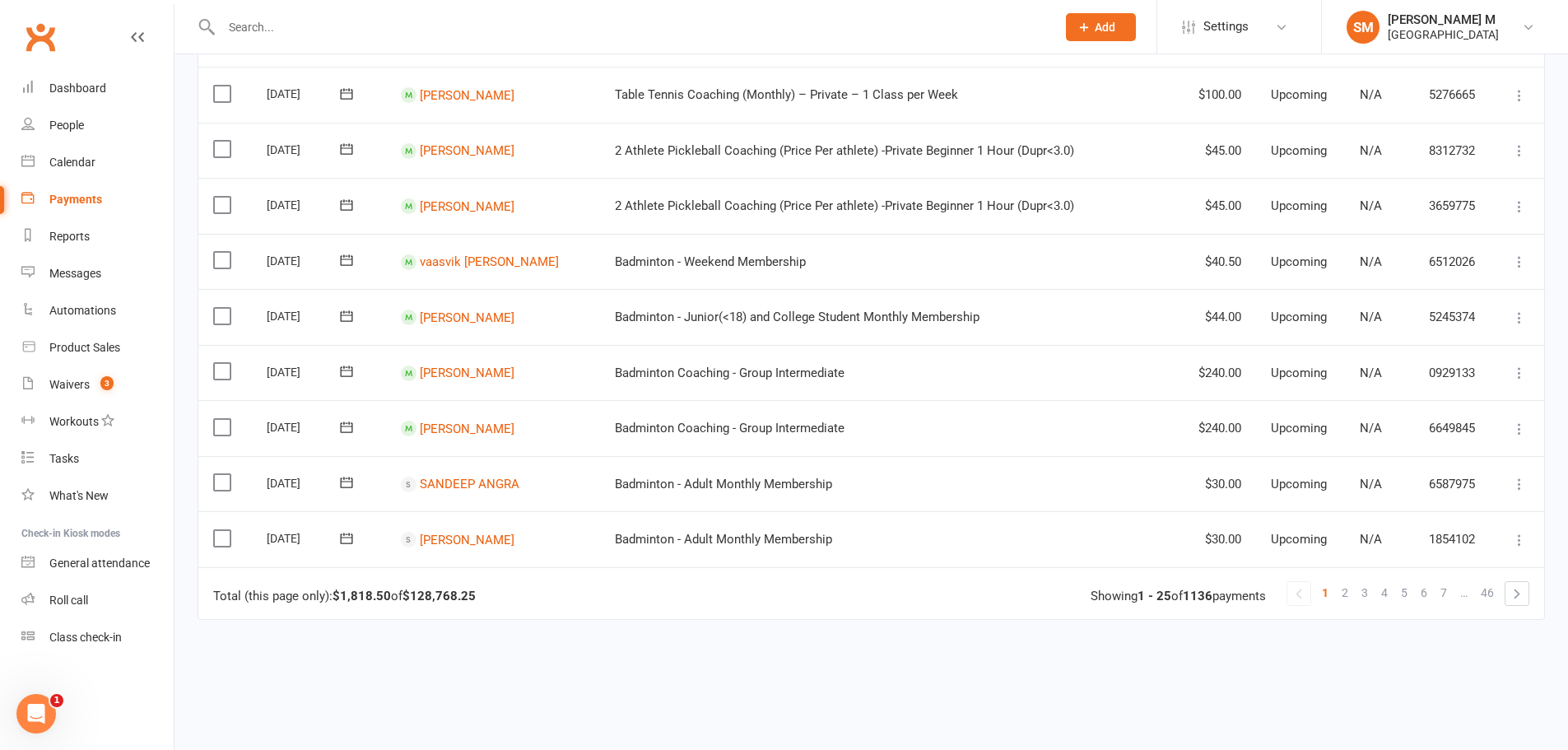
scroll to position [1193, 0]
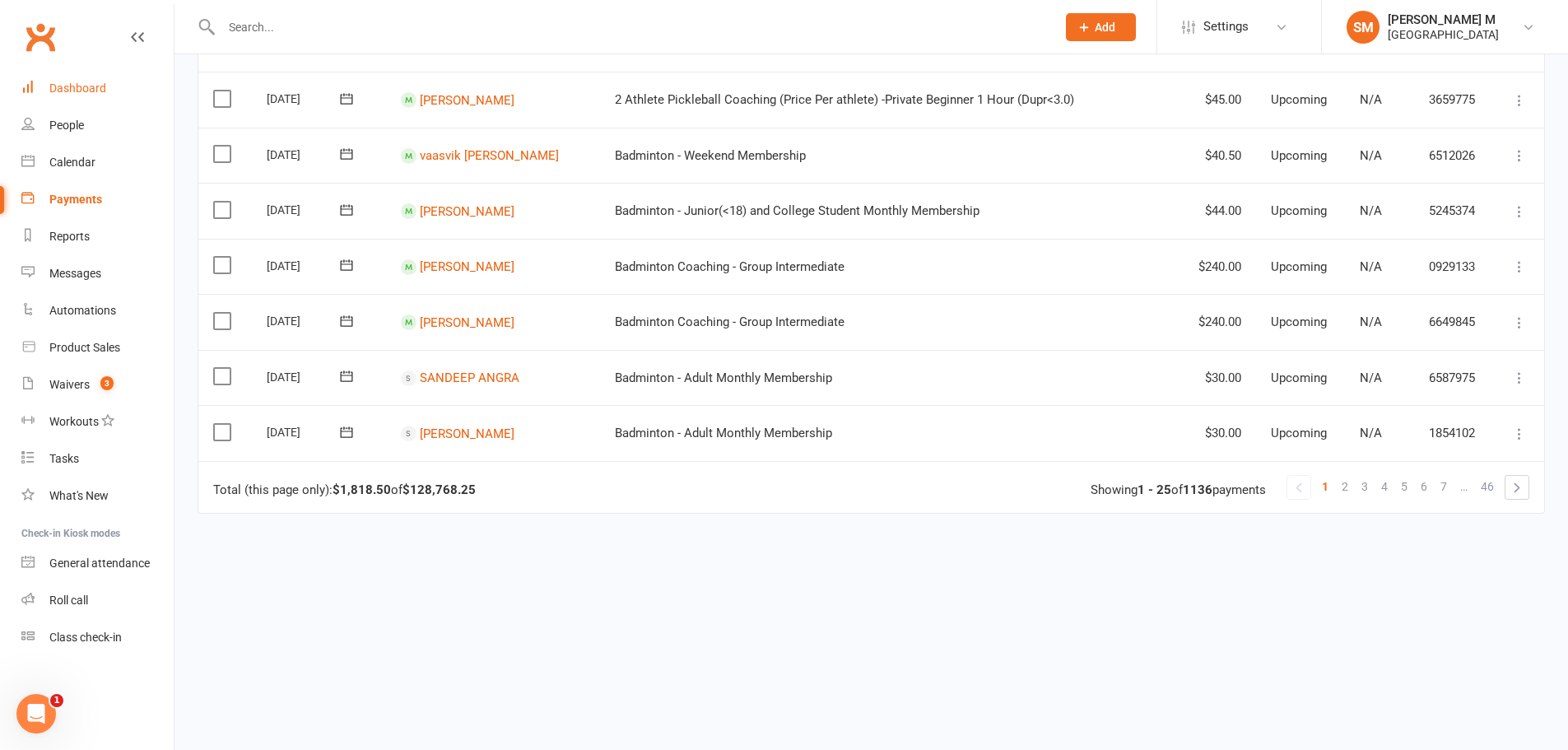
click at [82, 73] on link "Dashboard" at bounding box center [97, 88] width 152 height 37
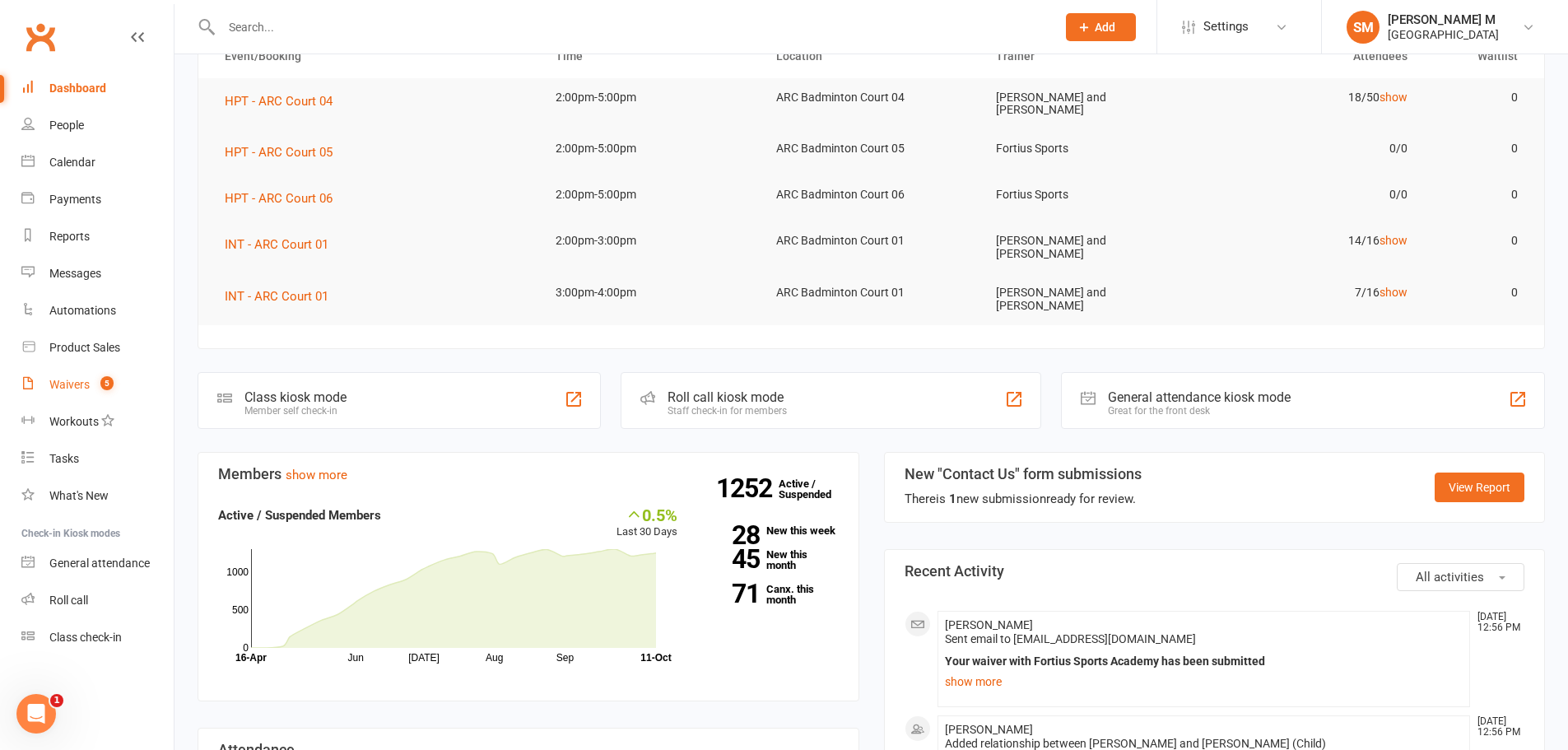
click at [85, 379] on div "Waivers" at bounding box center [69, 384] width 40 height 13
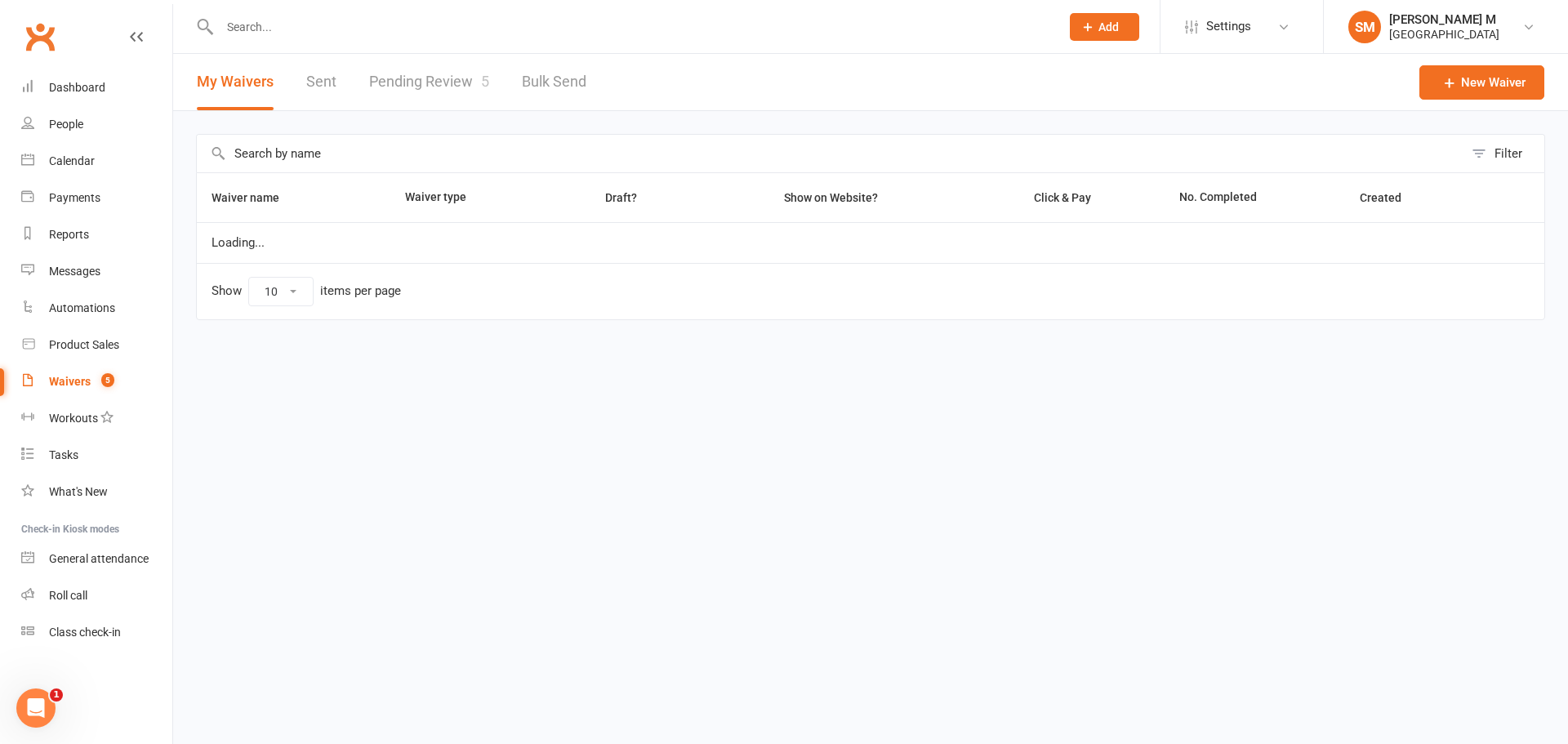
select select "50"
click at [450, 79] on link "Pending Review 5" at bounding box center [429, 82] width 120 height 56
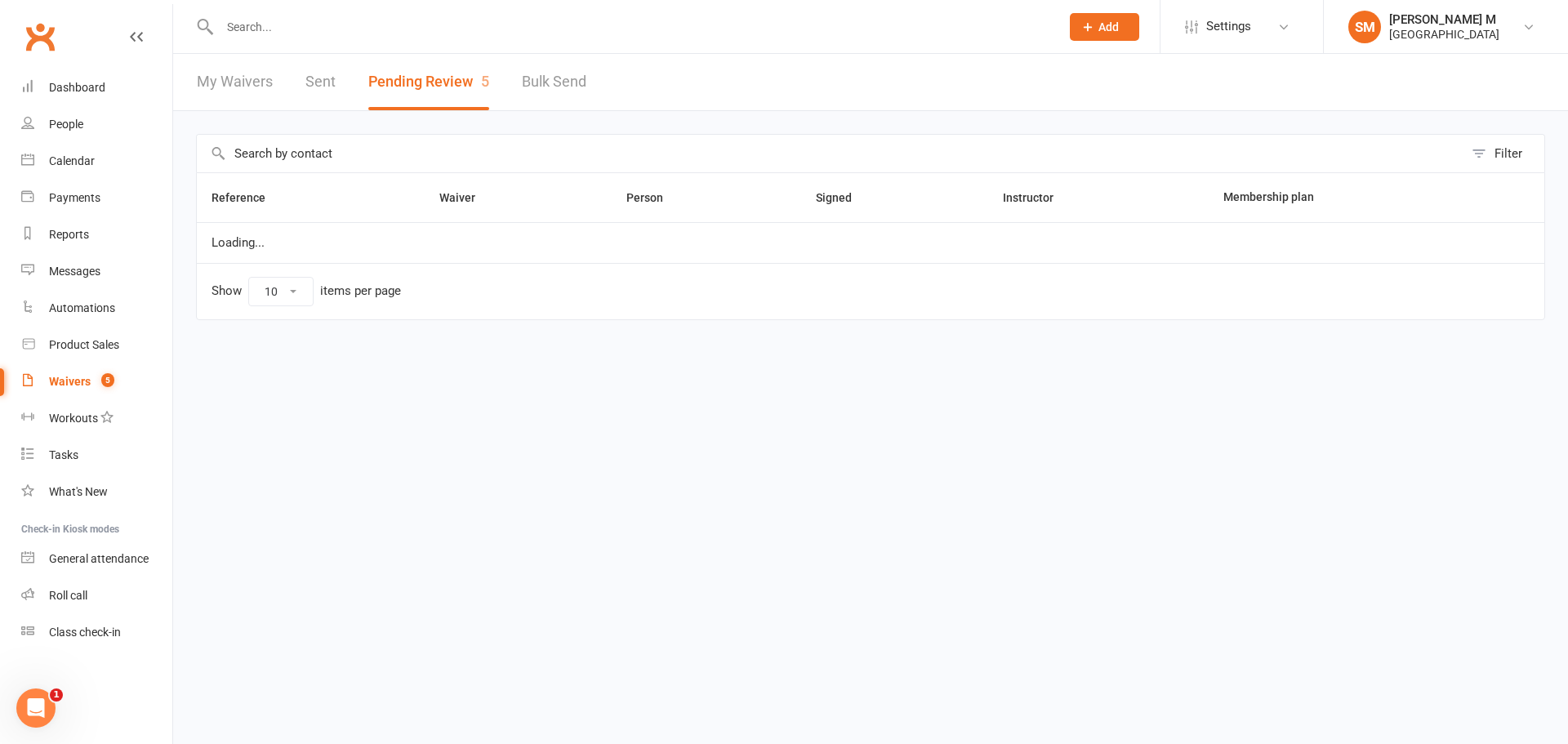
select select "100"
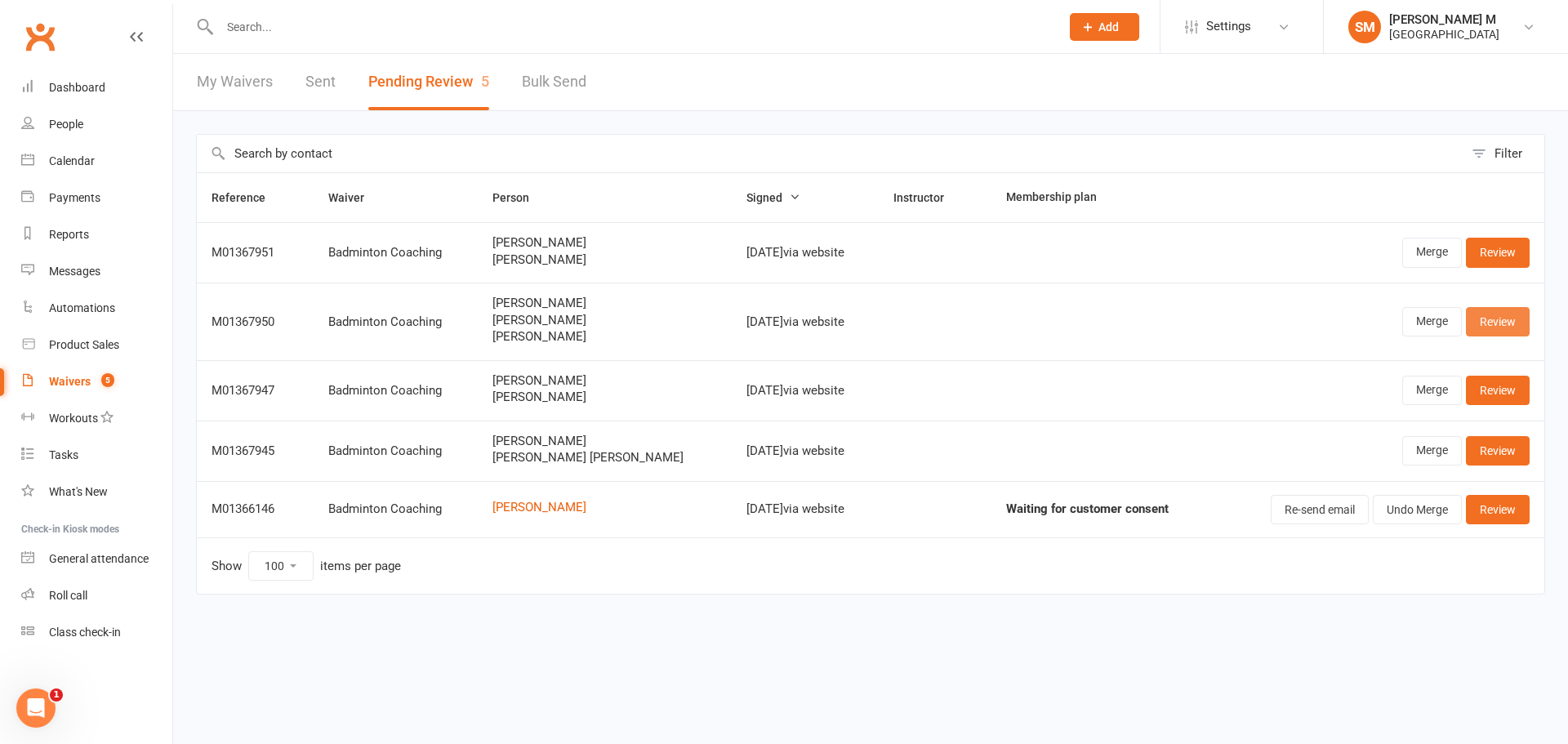
click at [1503, 318] on link "Review" at bounding box center [1498, 322] width 64 height 29
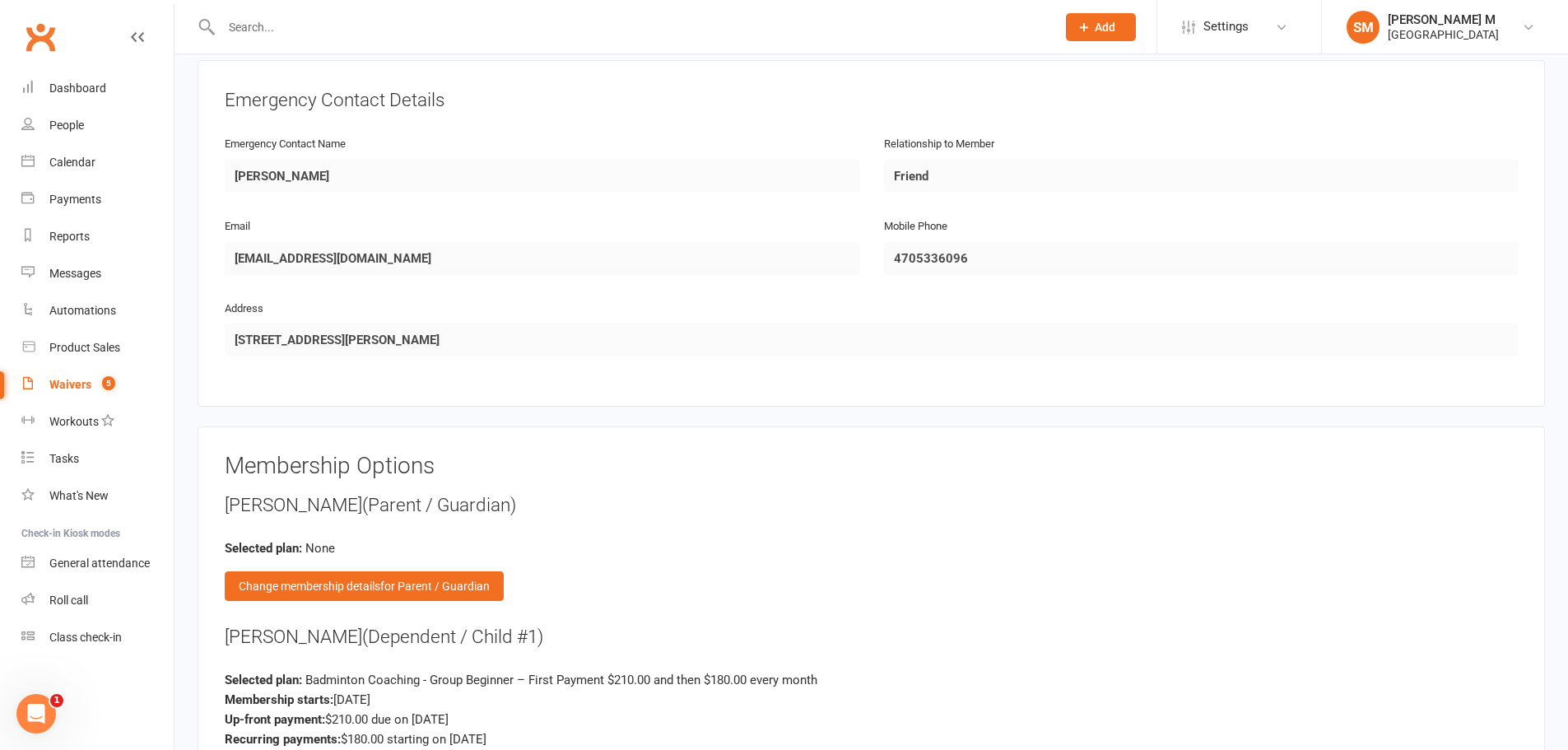
scroll to position [1482, 0]
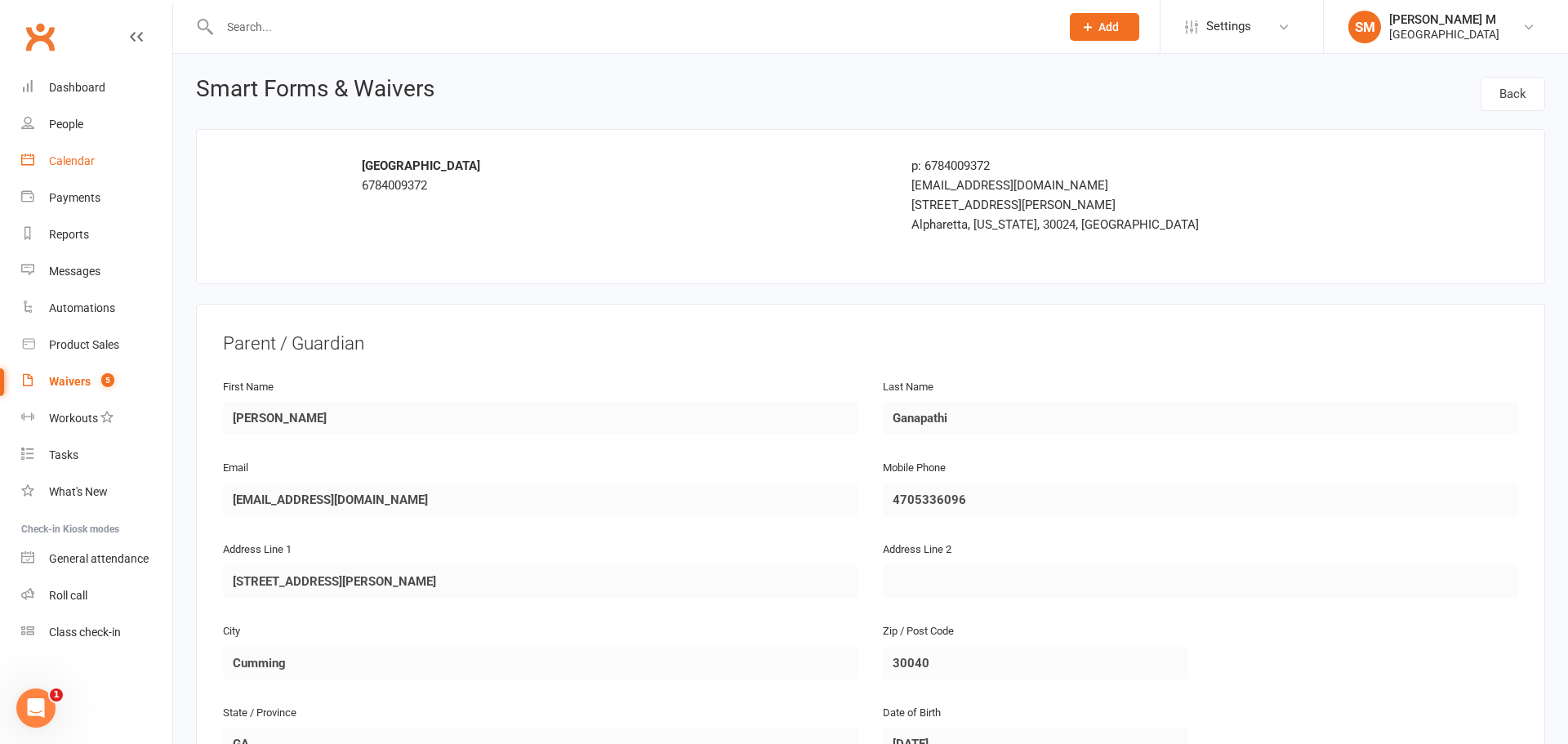
select select "100"
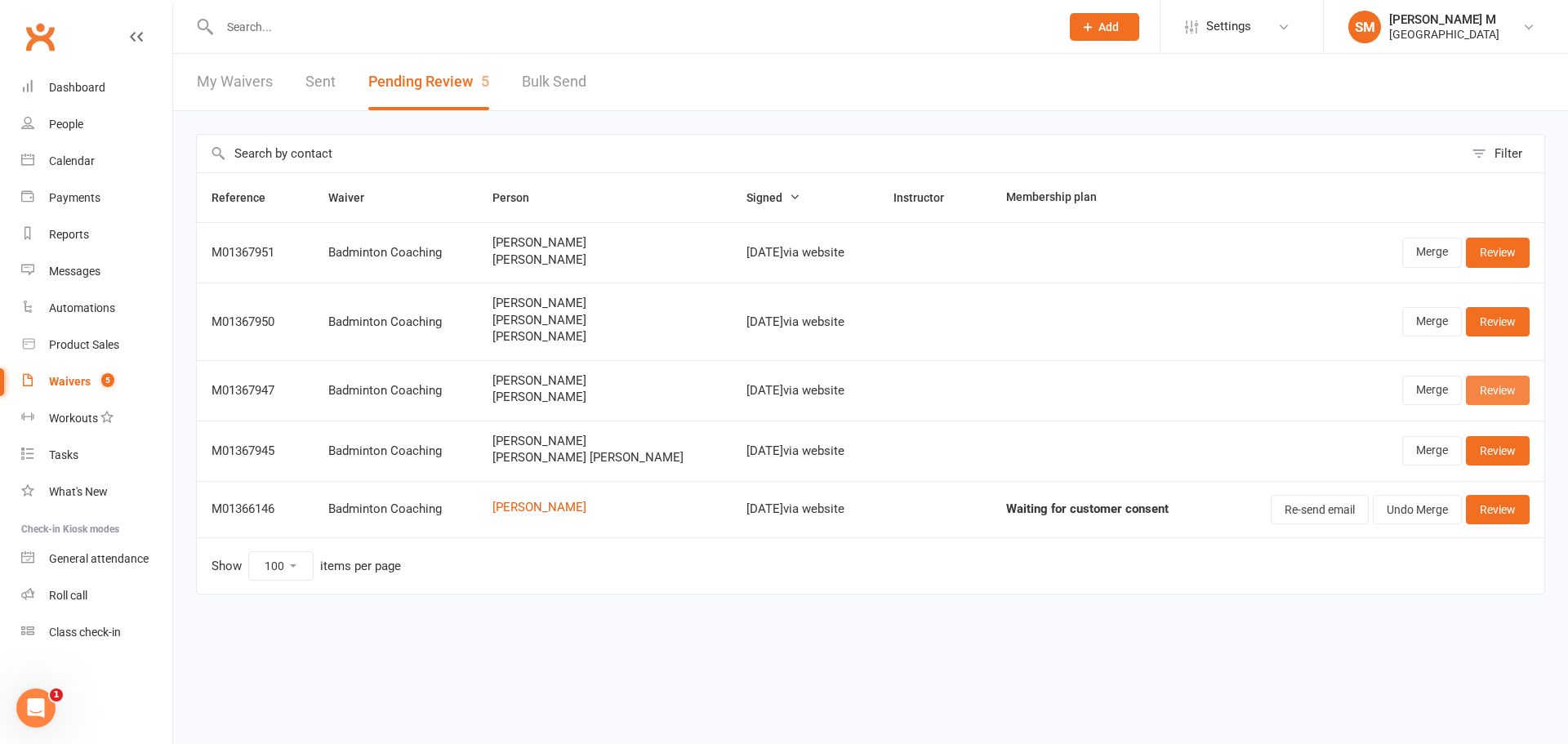
click at [1495, 381] on link "Review" at bounding box center [1498, 390] width 64 height 29
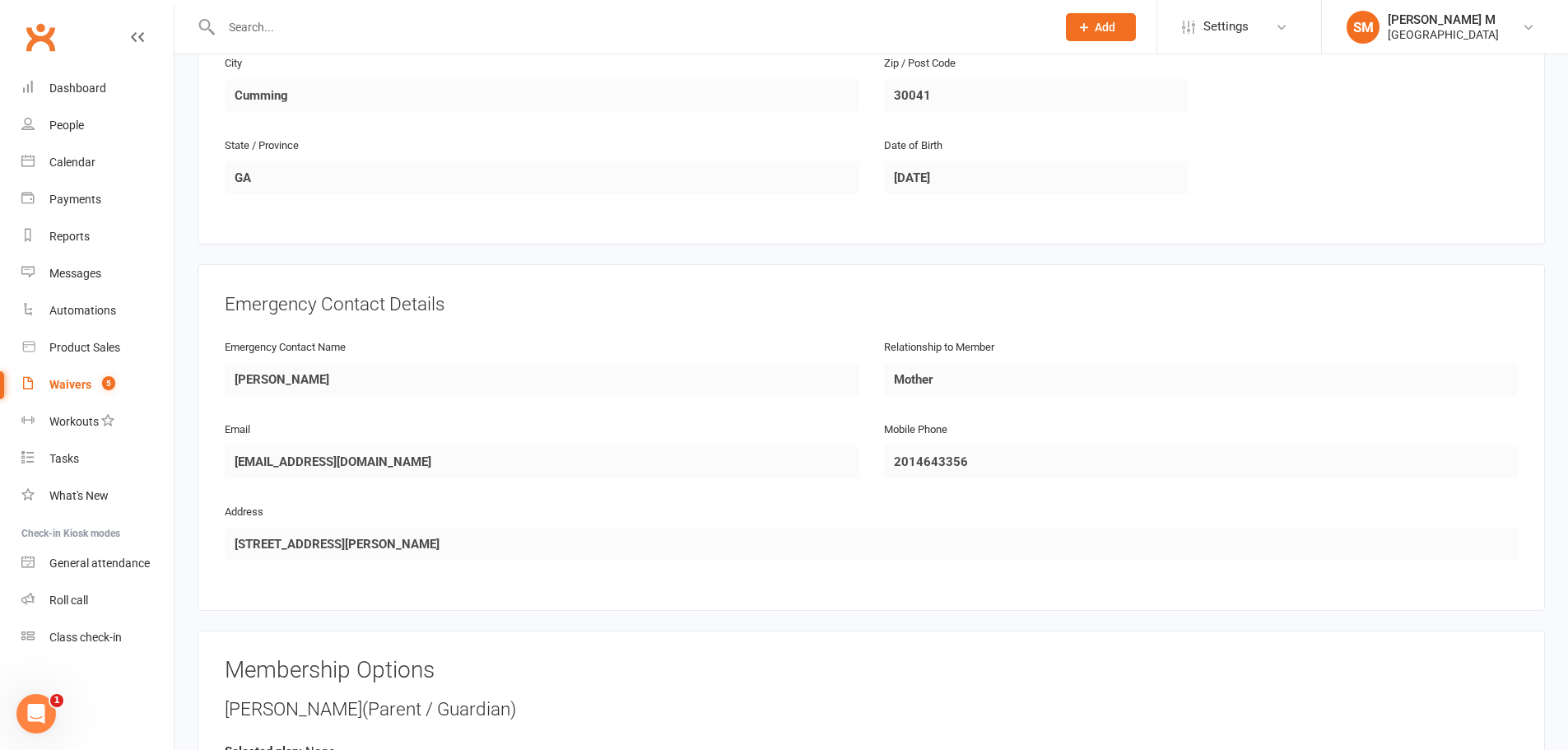
scroll to position [1647, 0]
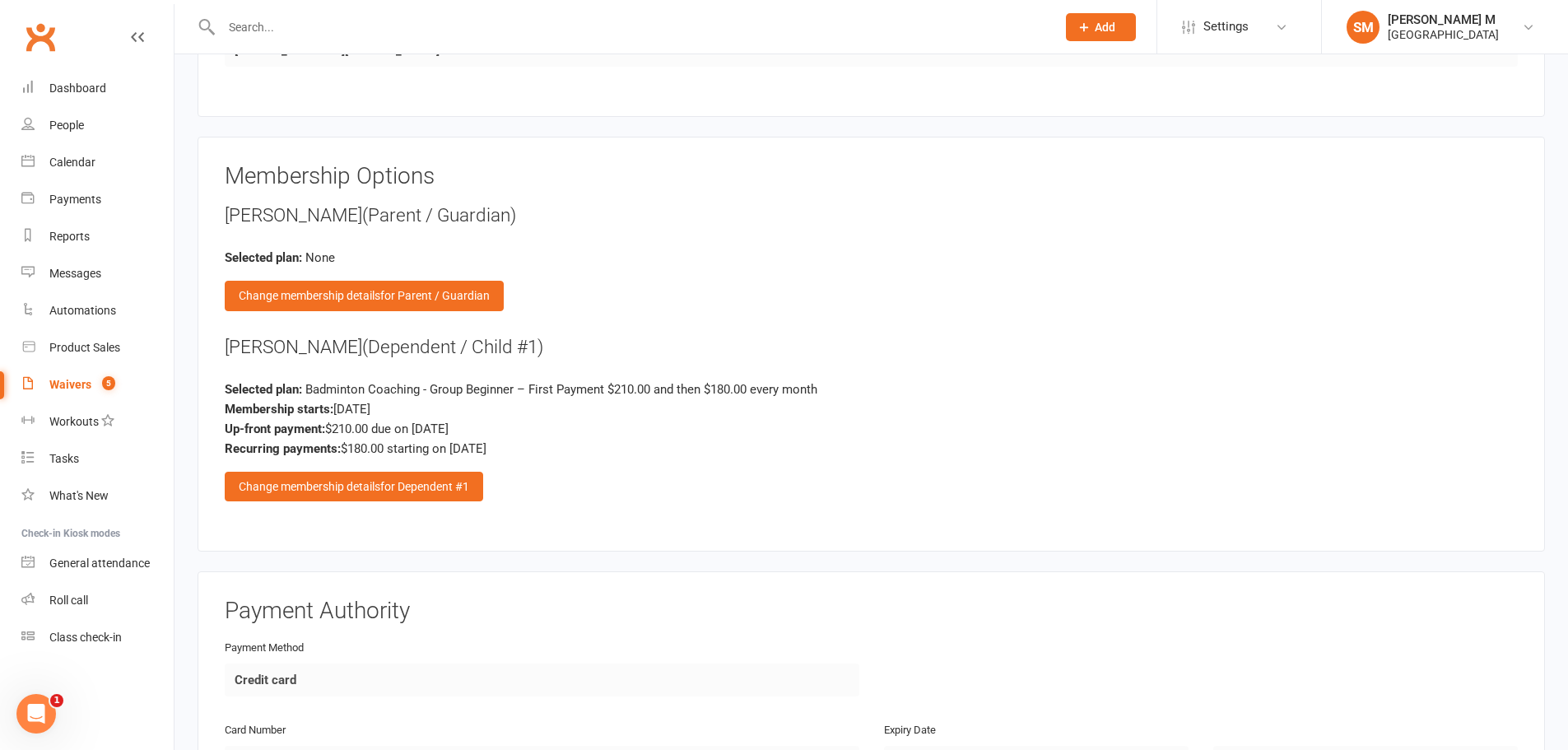
select select "100"
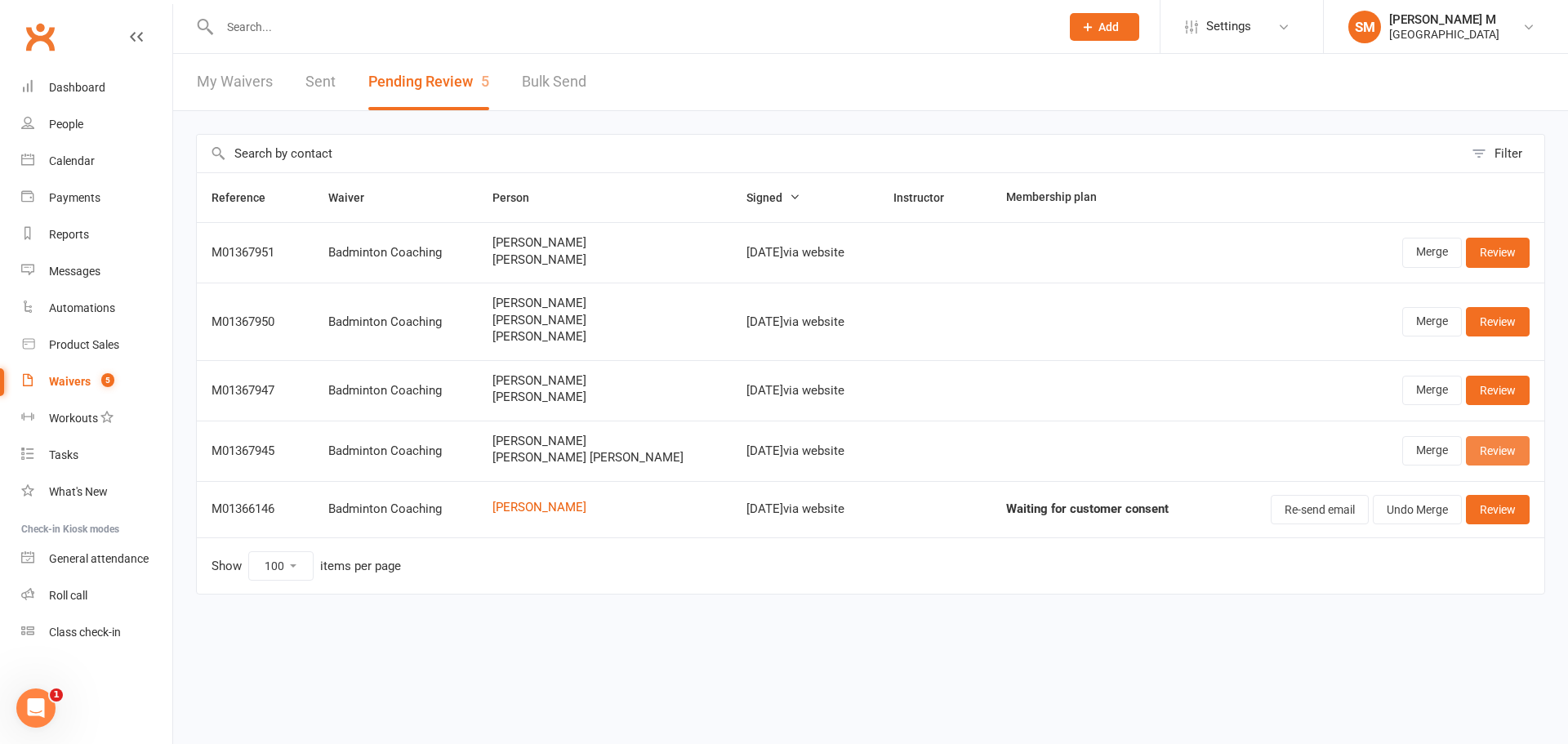
click at [1508, 452] on link "Review" at bounding box center [1498, 451] width 64 height 29
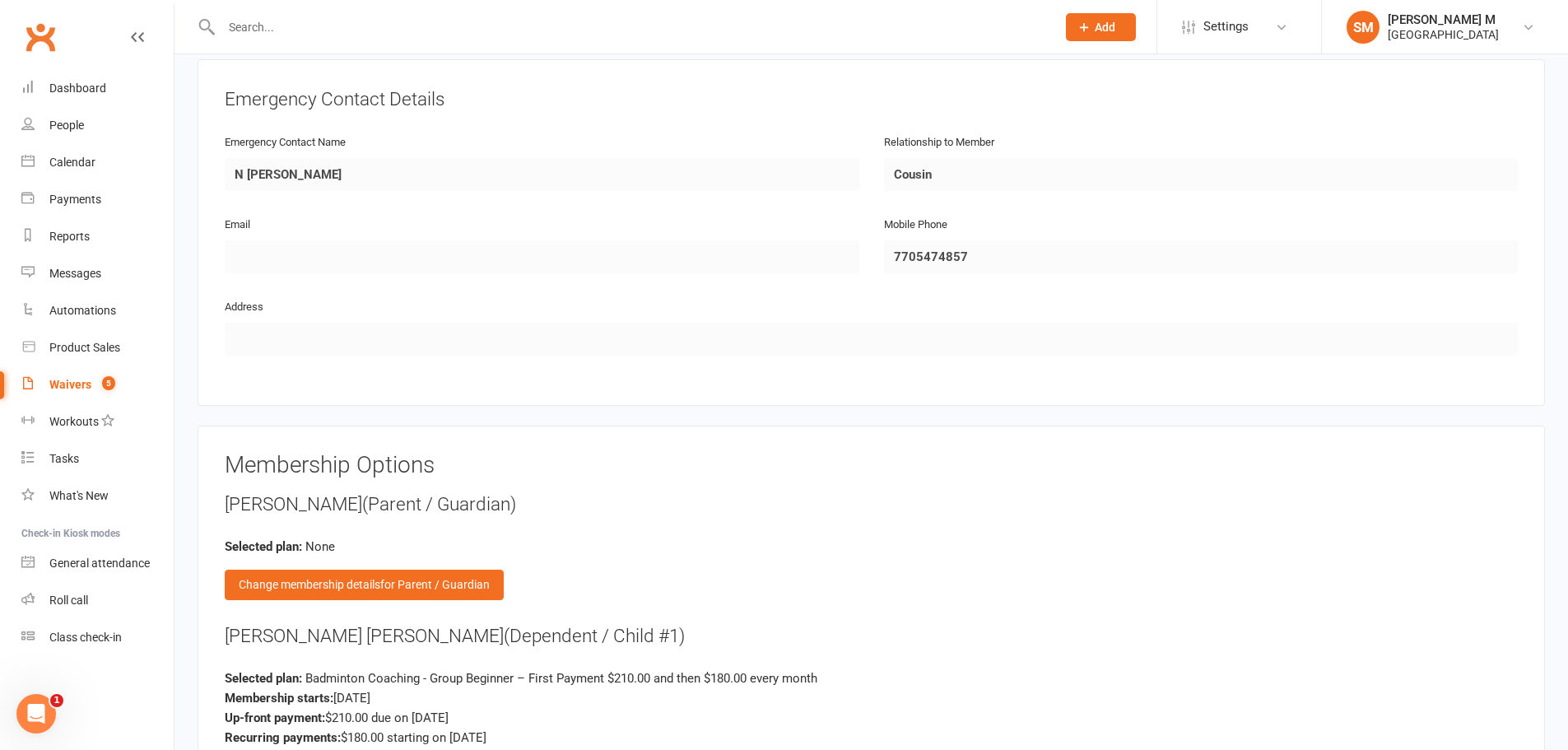
scroll to position [1647, 0]
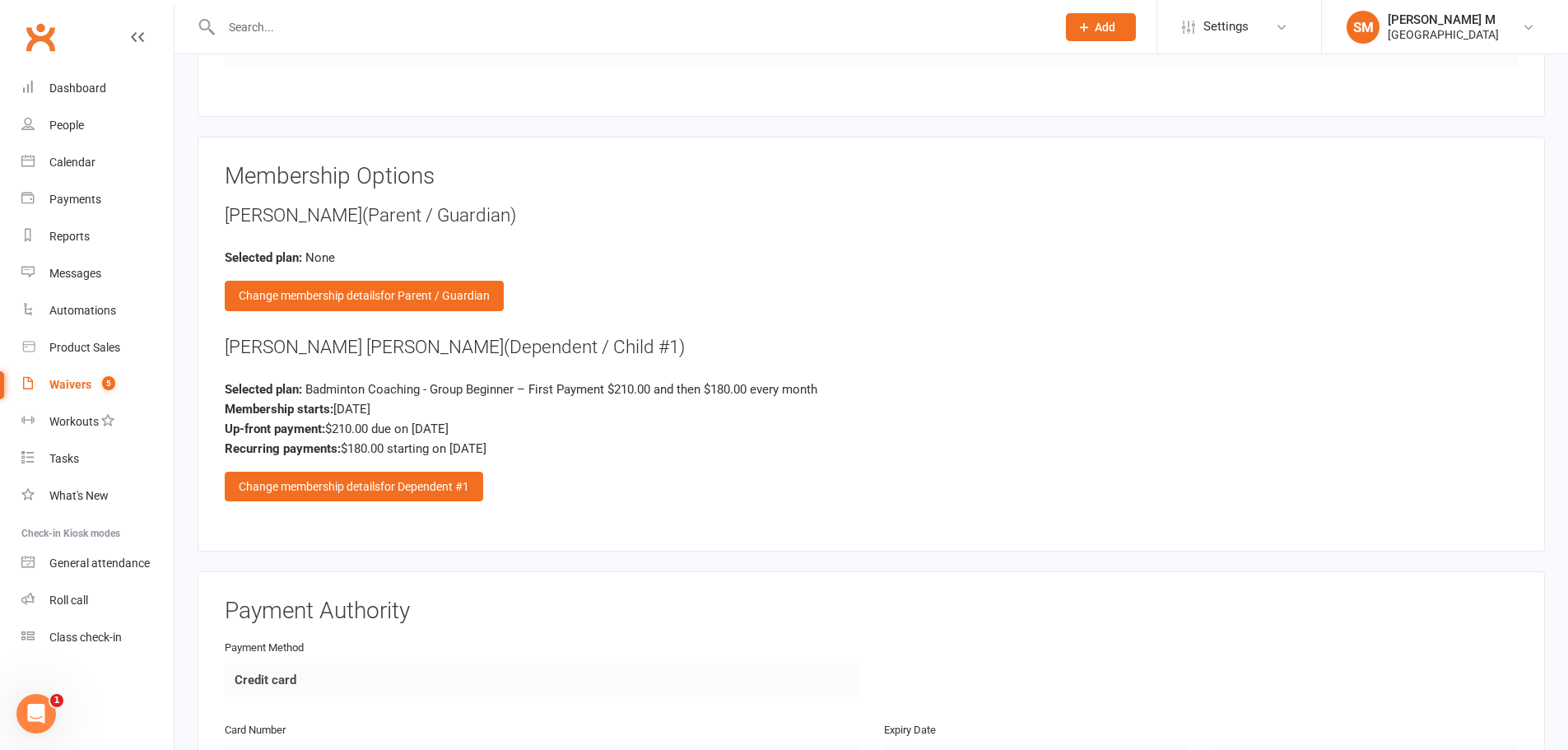
select select "100"
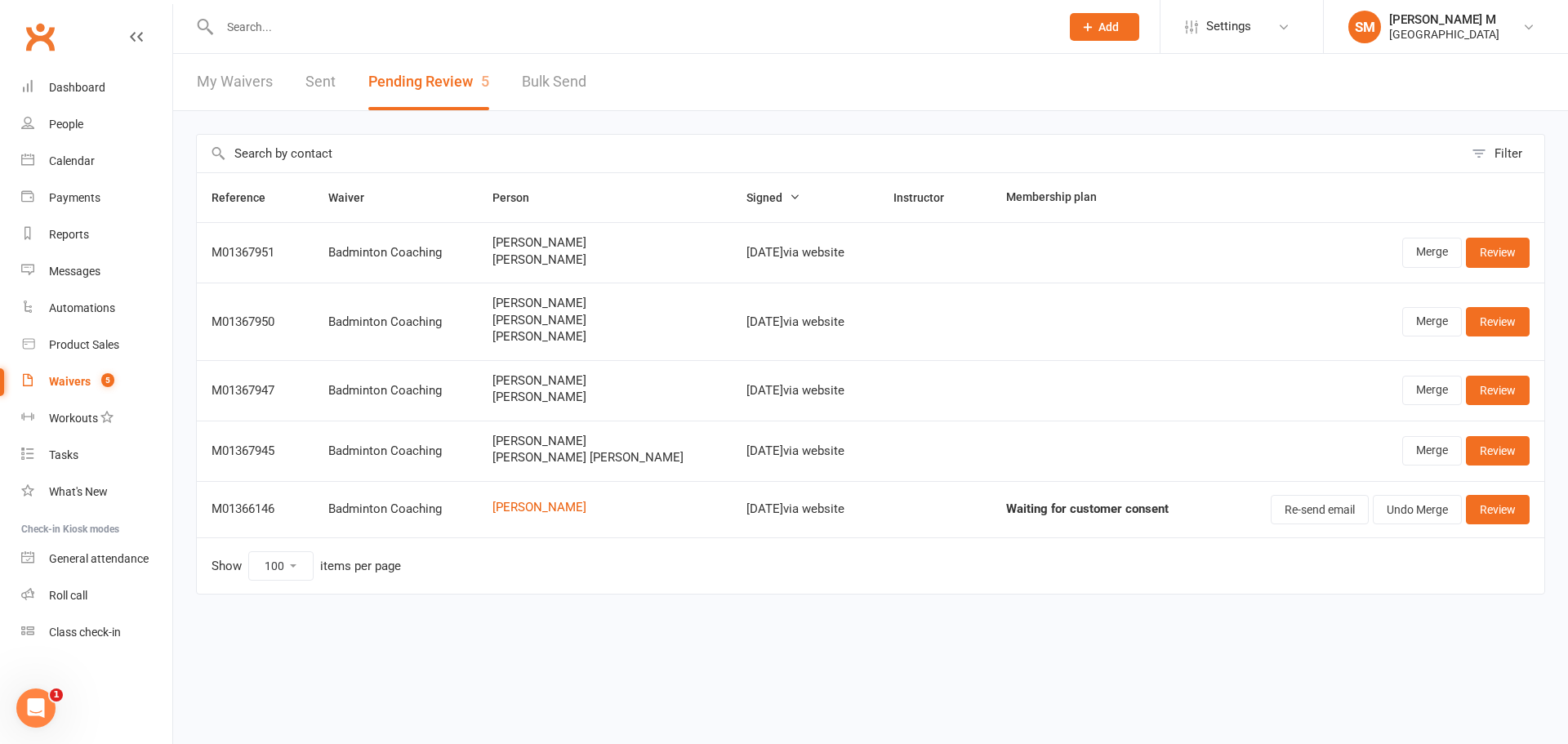
click at [1489, 236] on td "Merge Review" at bounding box center [1378, 252] width 332 height 61
click at [1487, 251] on link "Review" at bounding box center [1498, 252] width 64 height 29
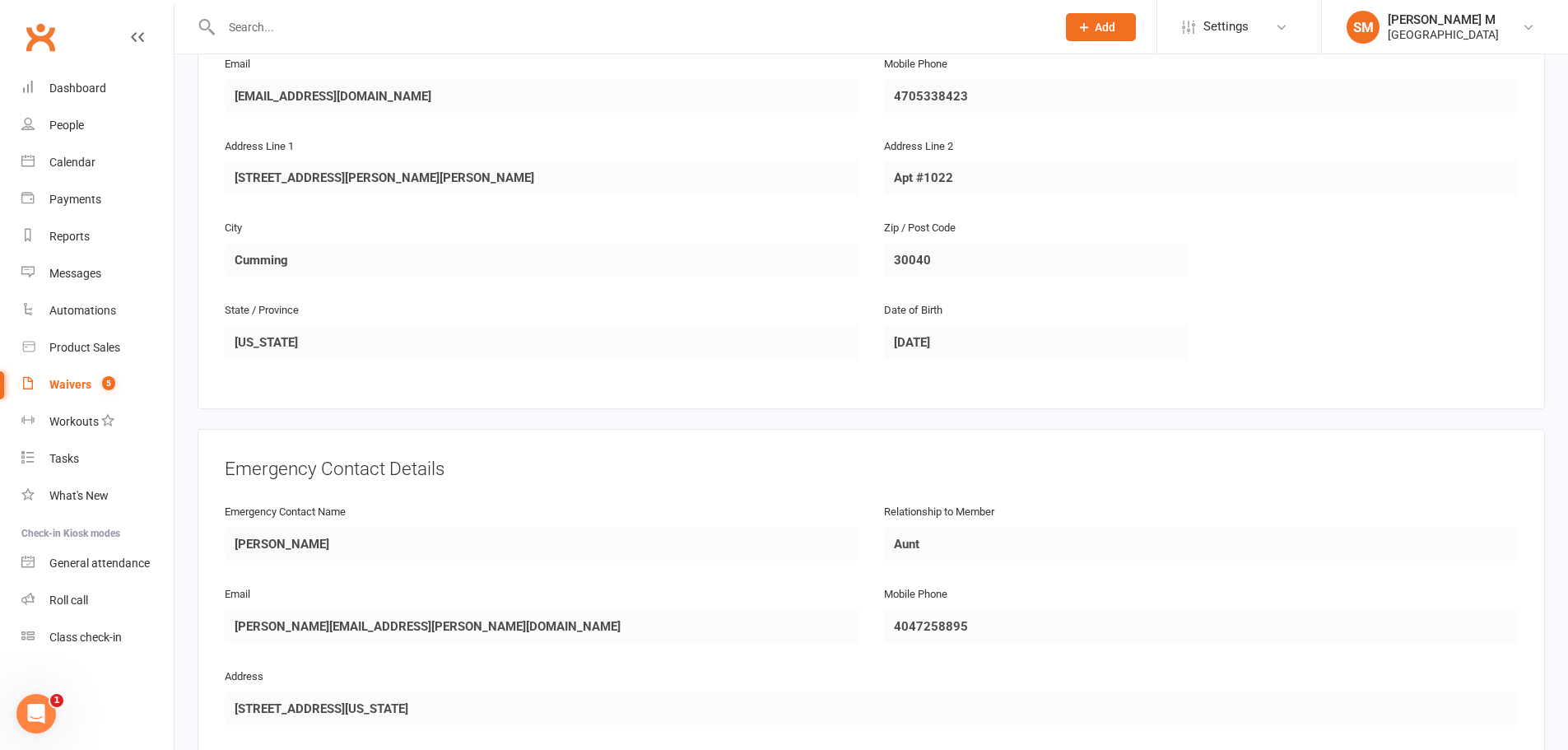
scroll to position [1482, 0]
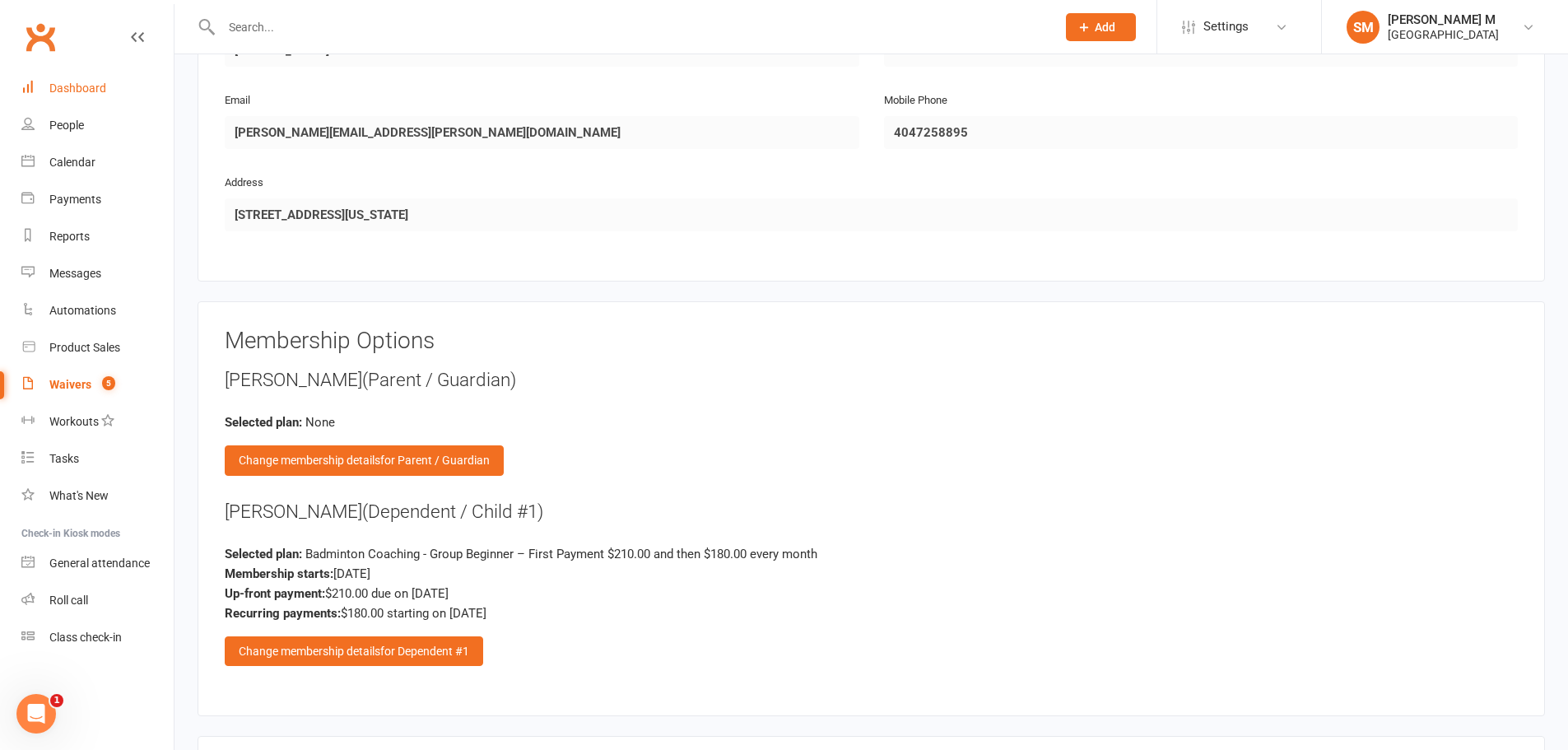
click at [70, 93] on div "Dashboard" at bounding box center [77, 88] width 57 height 13
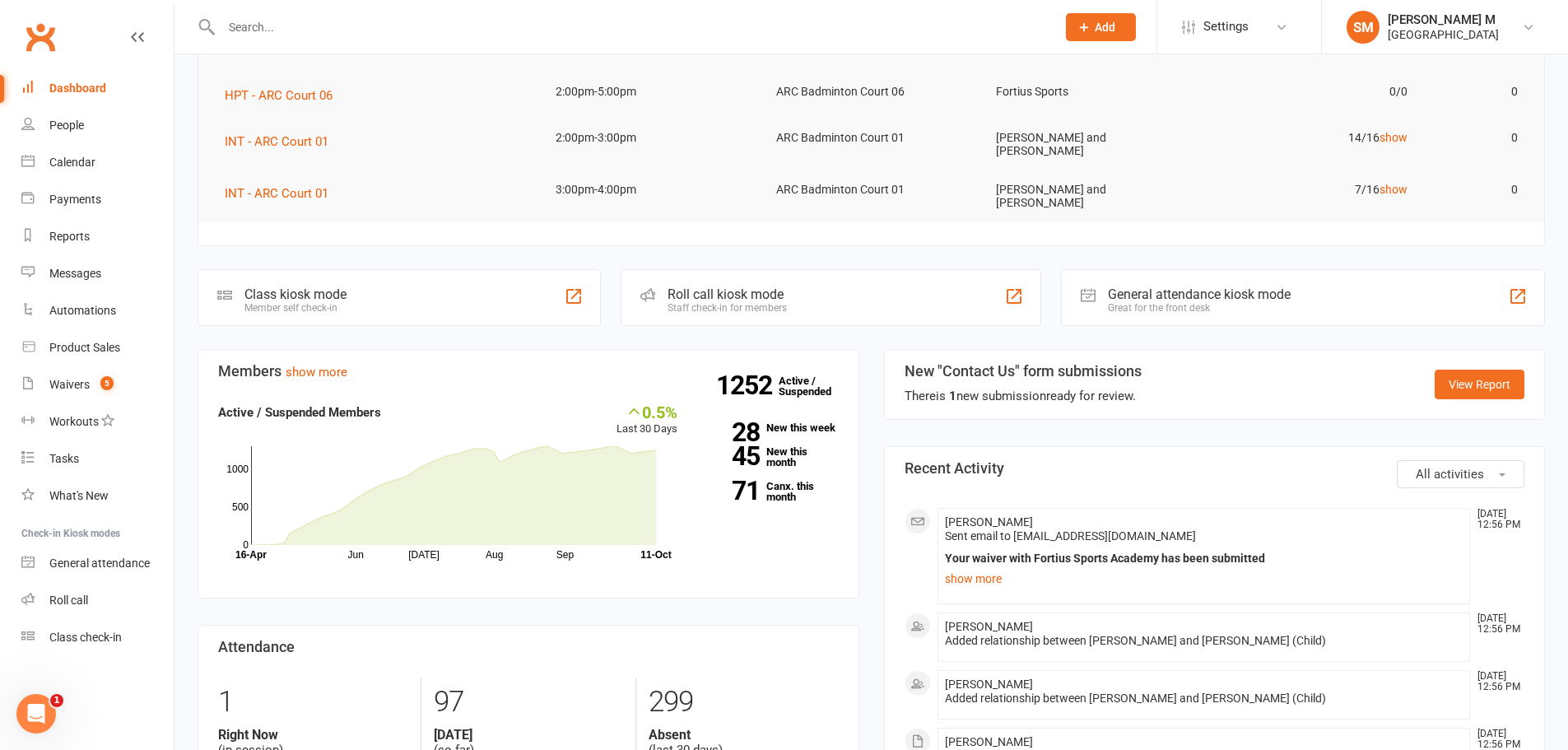
scroll to position [330, 0]
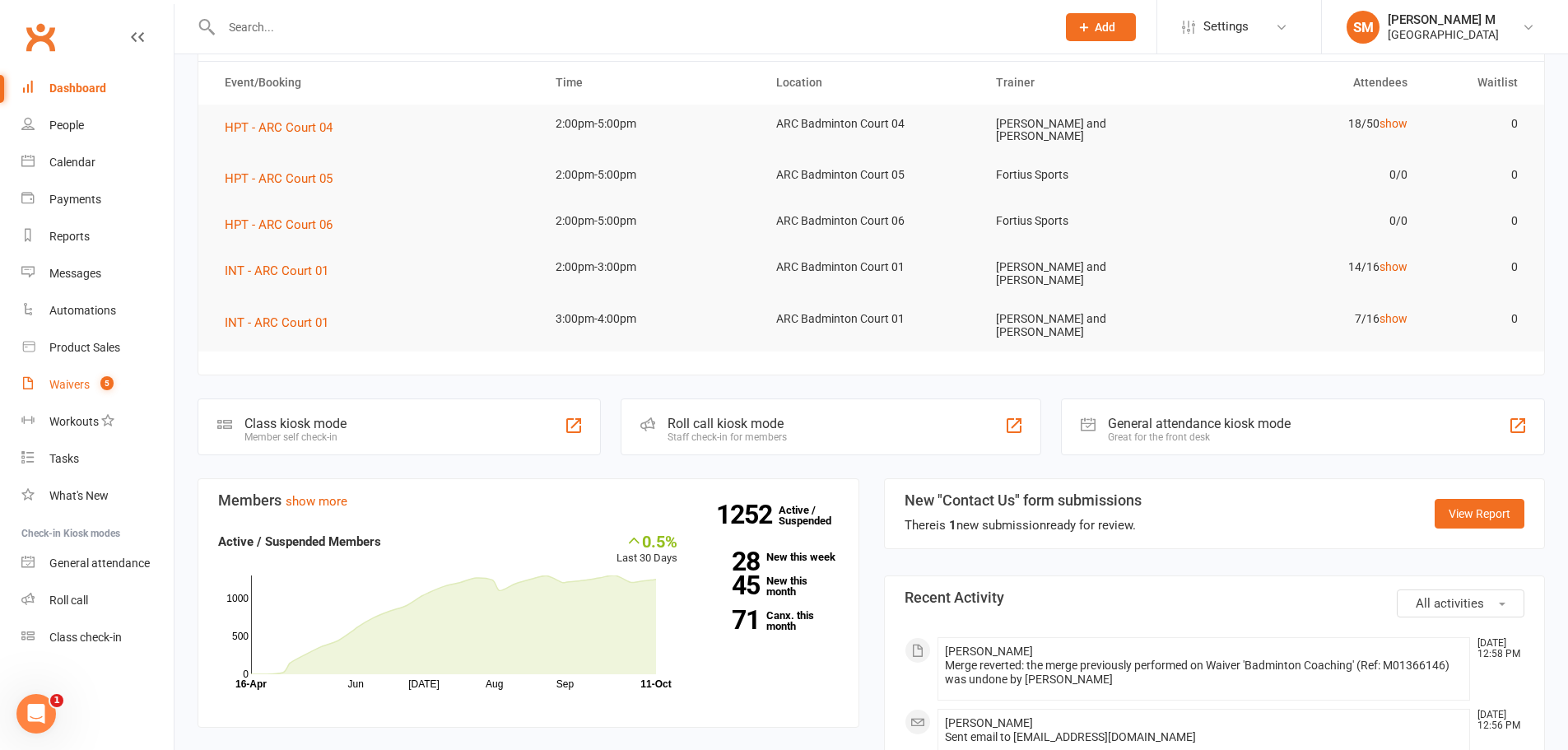
click at [70, 390] on div "Waivers" at bounding box center [69, 384] width 40 height 13
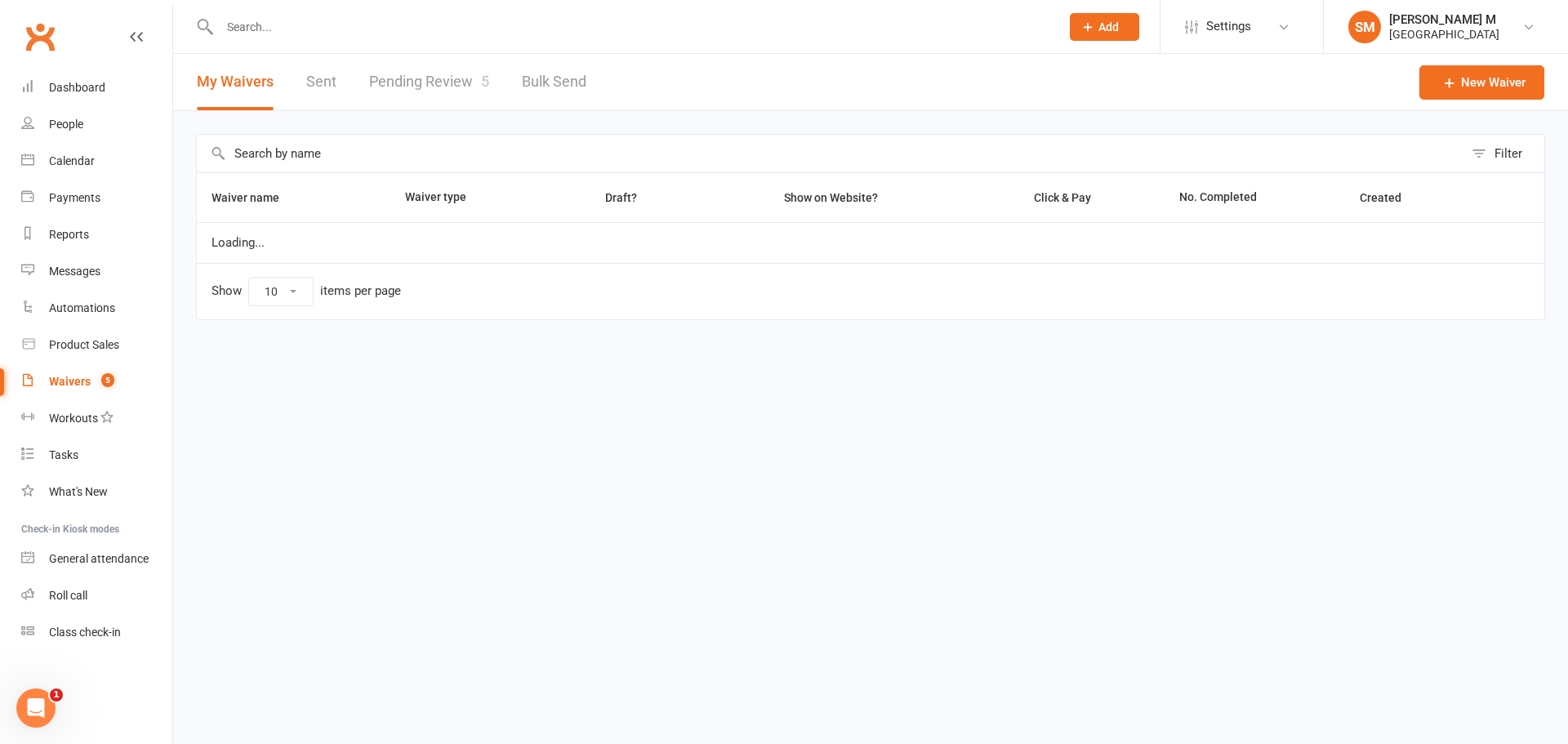
select select "50"
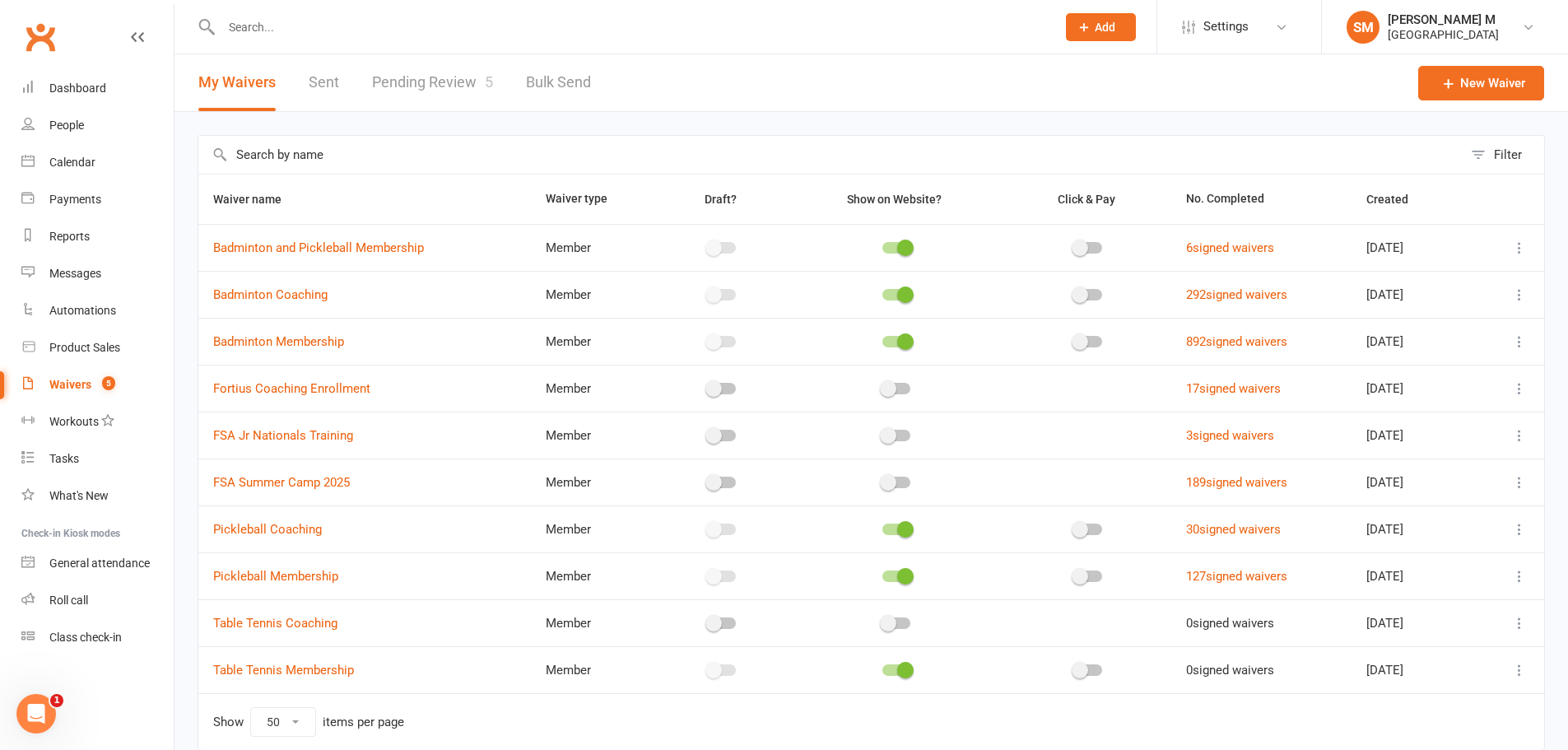
click at [472, 75] on link "Pending Review 5" at bounding box center [432, 83] width 121 height 57
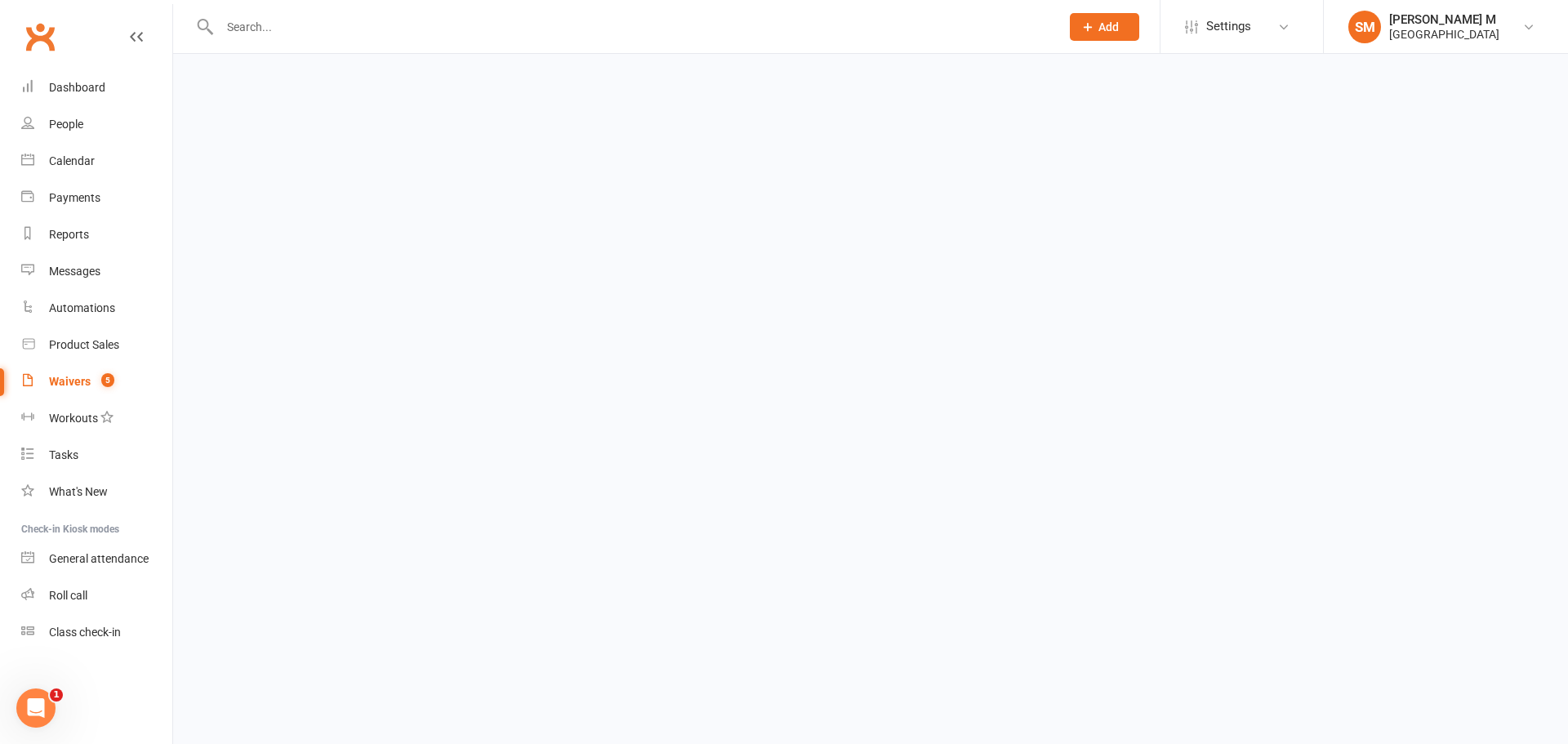
select select "100"
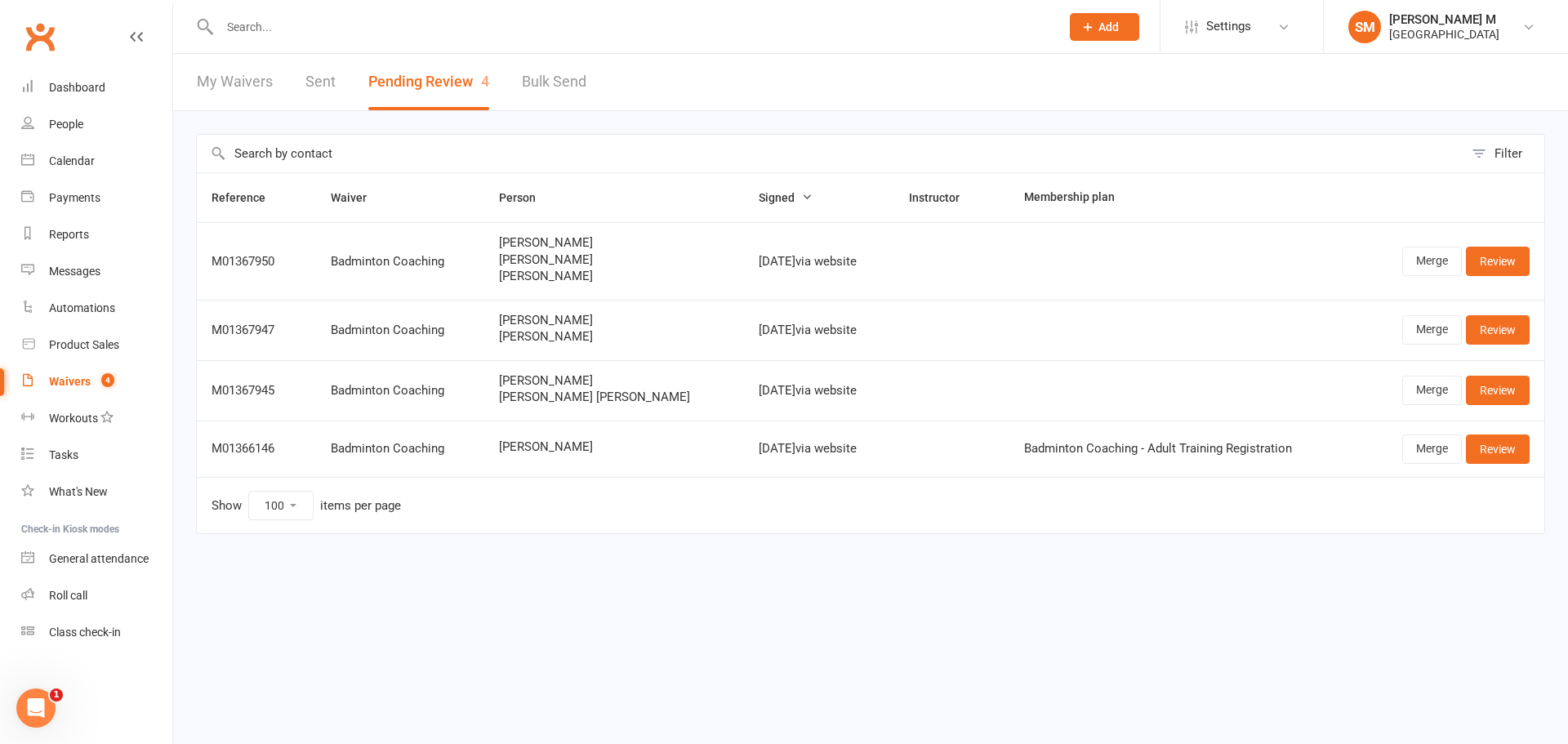
click at [313, 70] on link "Sent" at bounding box center [320, 82] width 30 height 56
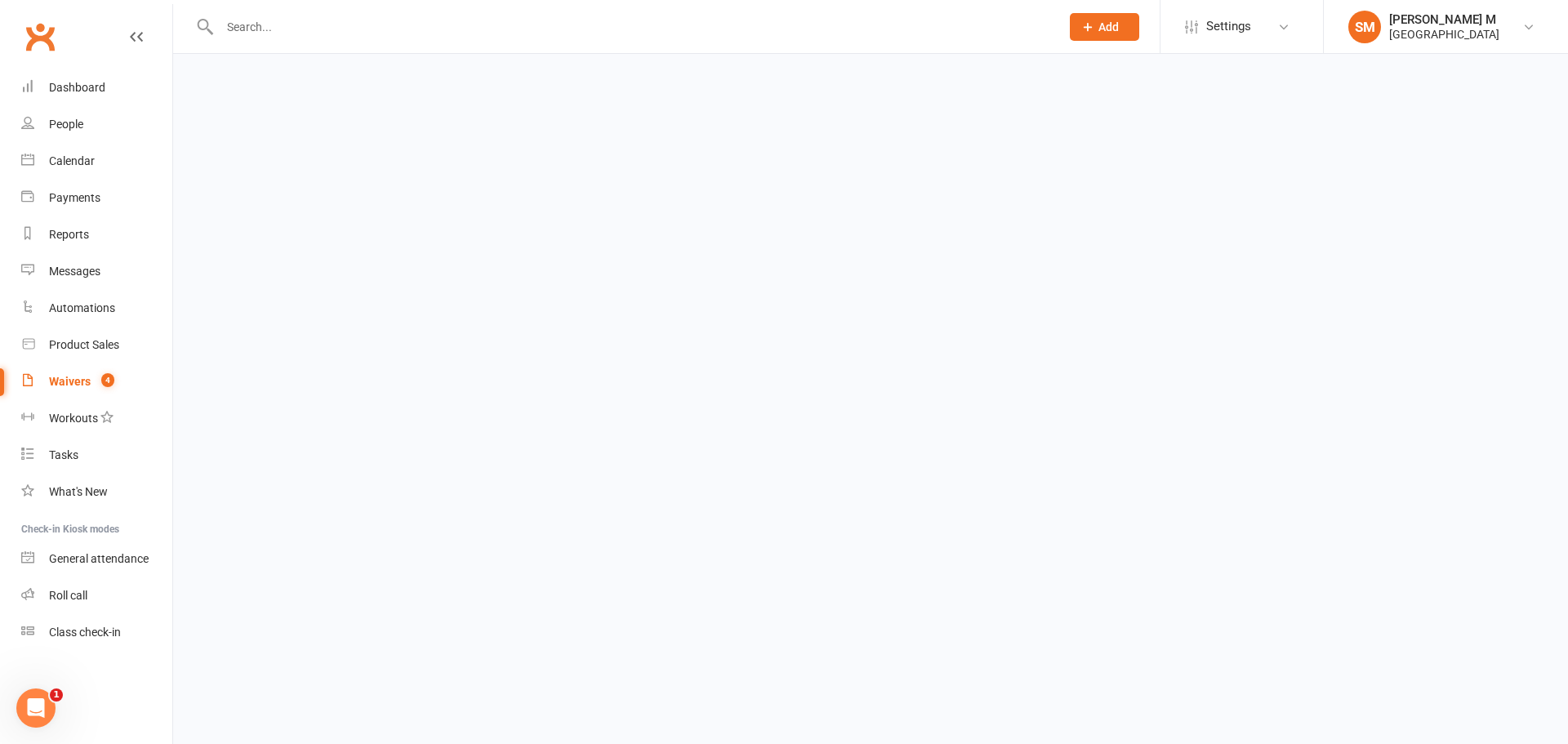
select select "50"
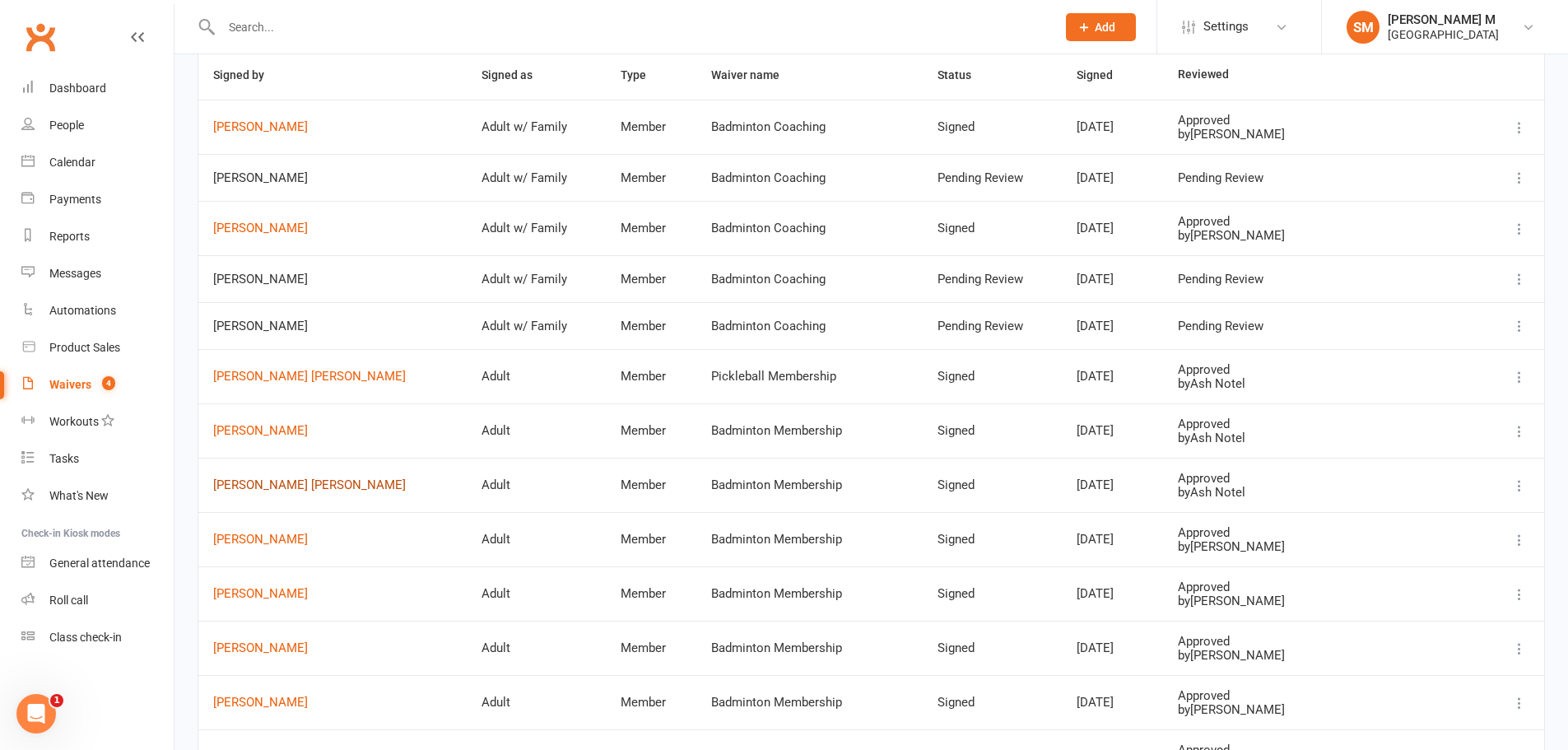
scroll to position [164, 0]
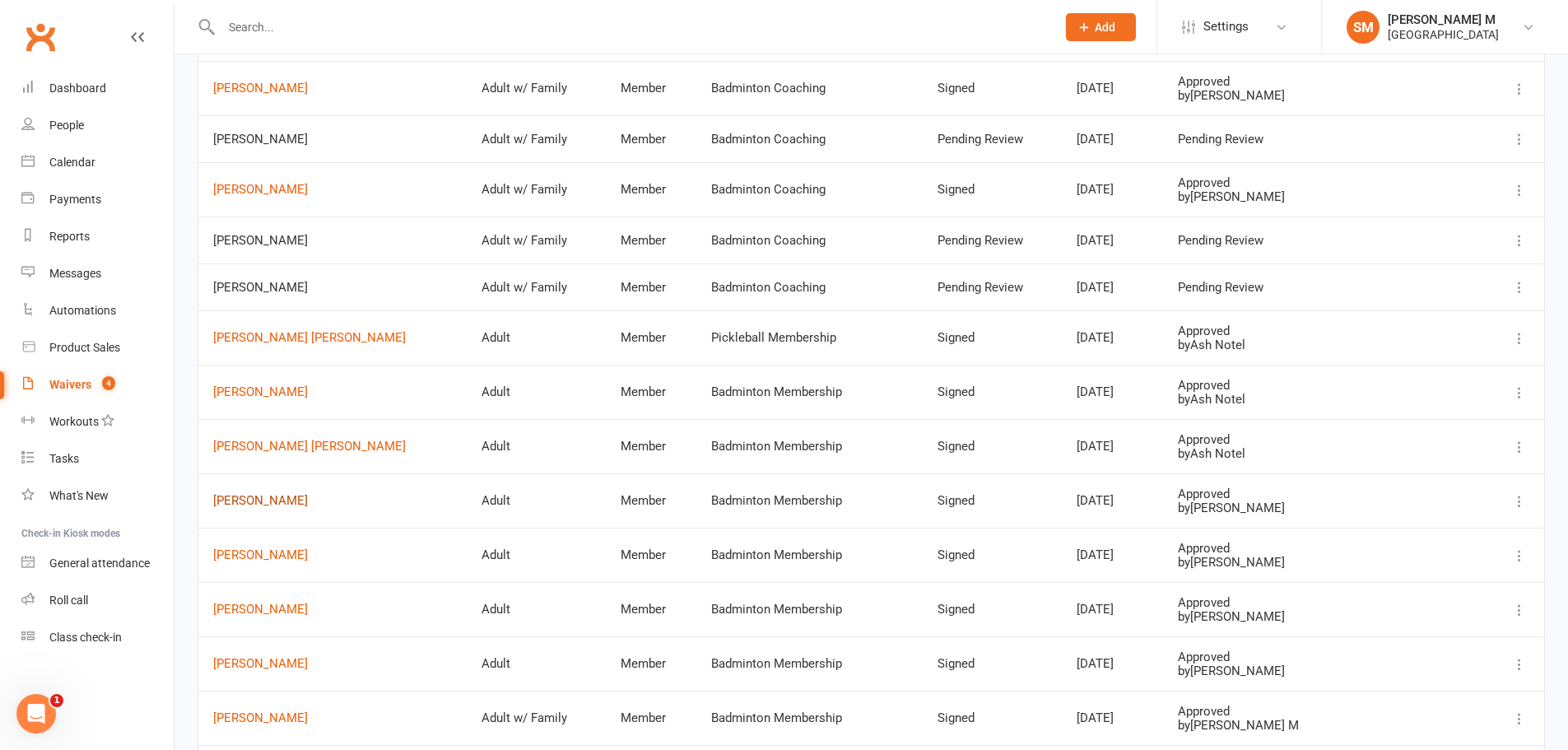
click at [270, 507] on link "Indira Choudhary" at bounding box center [332, 501] width 238 height 14
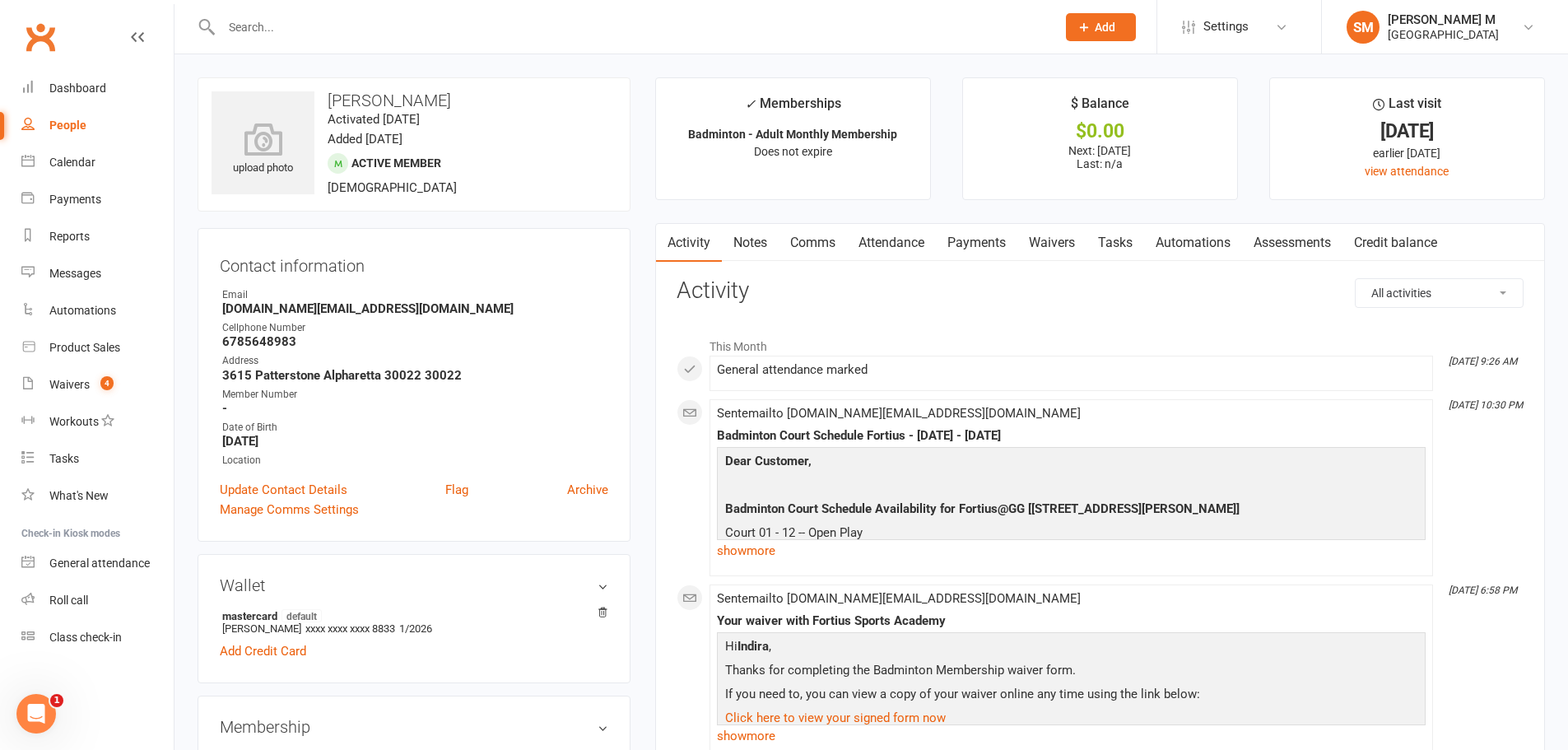
click at [991, 228] on link "Payments" at bounding box center [976, 243] width 82 height 38
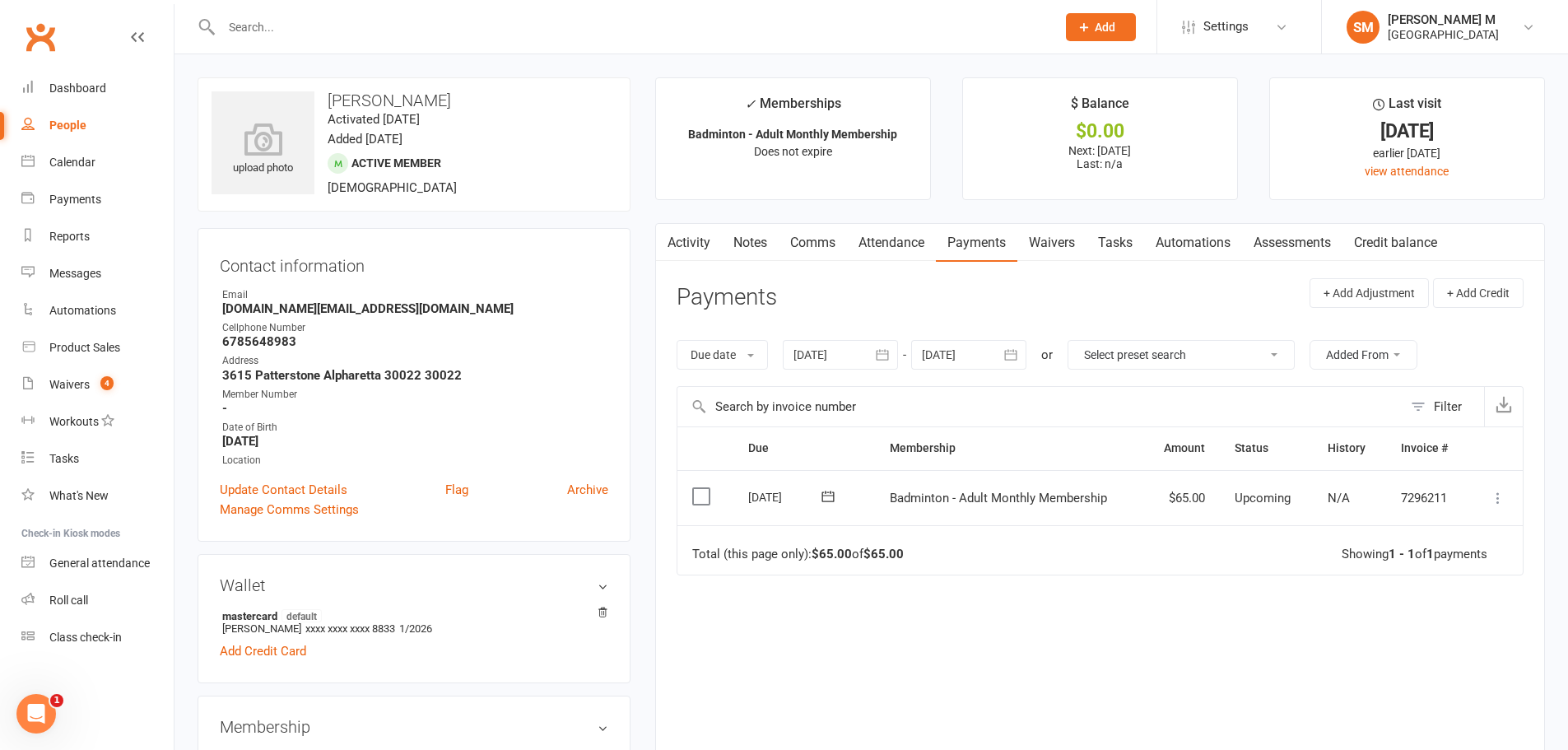
click at [688, 249] on link "Activity" at bounding box center [688, 243] width 66 height 38
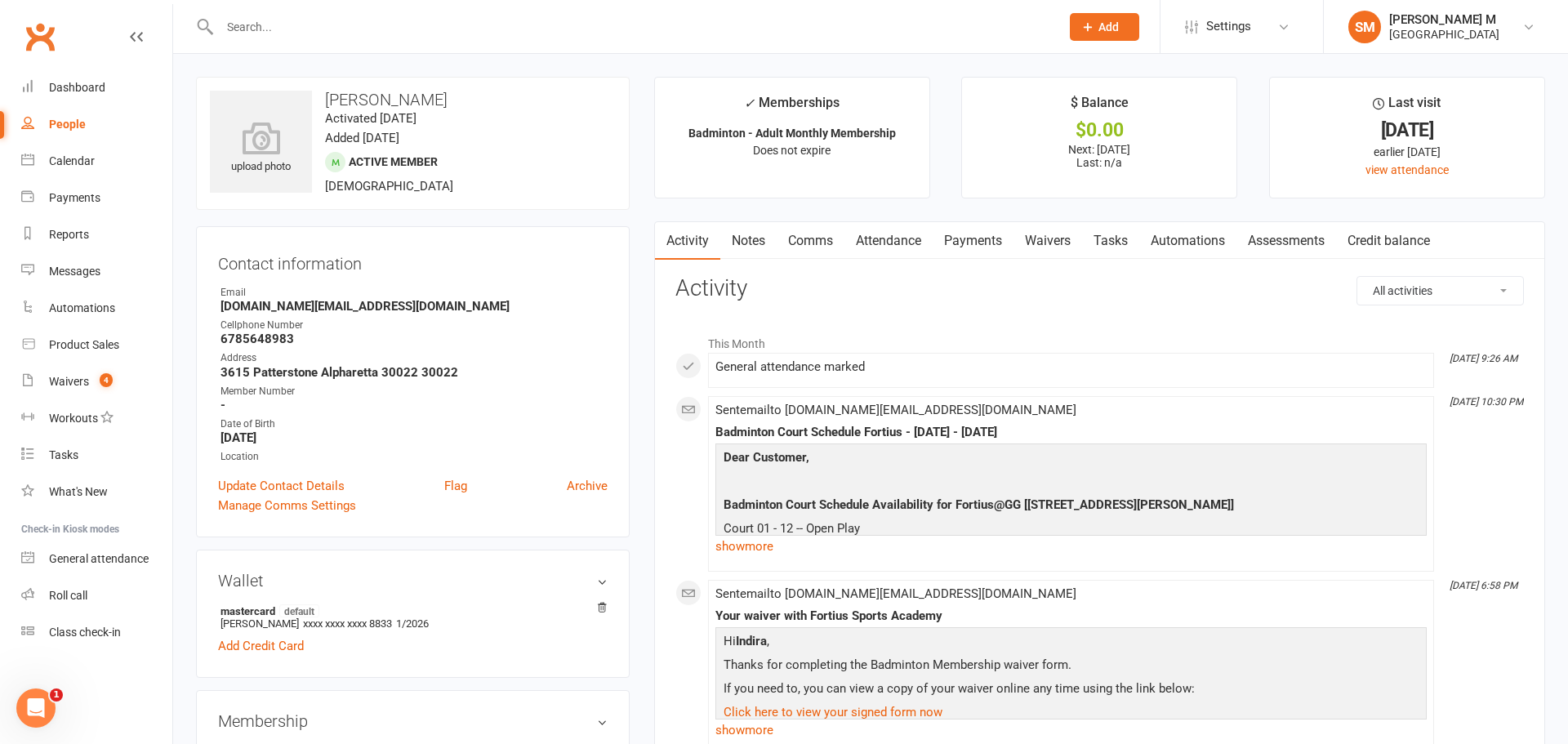
select select "50"
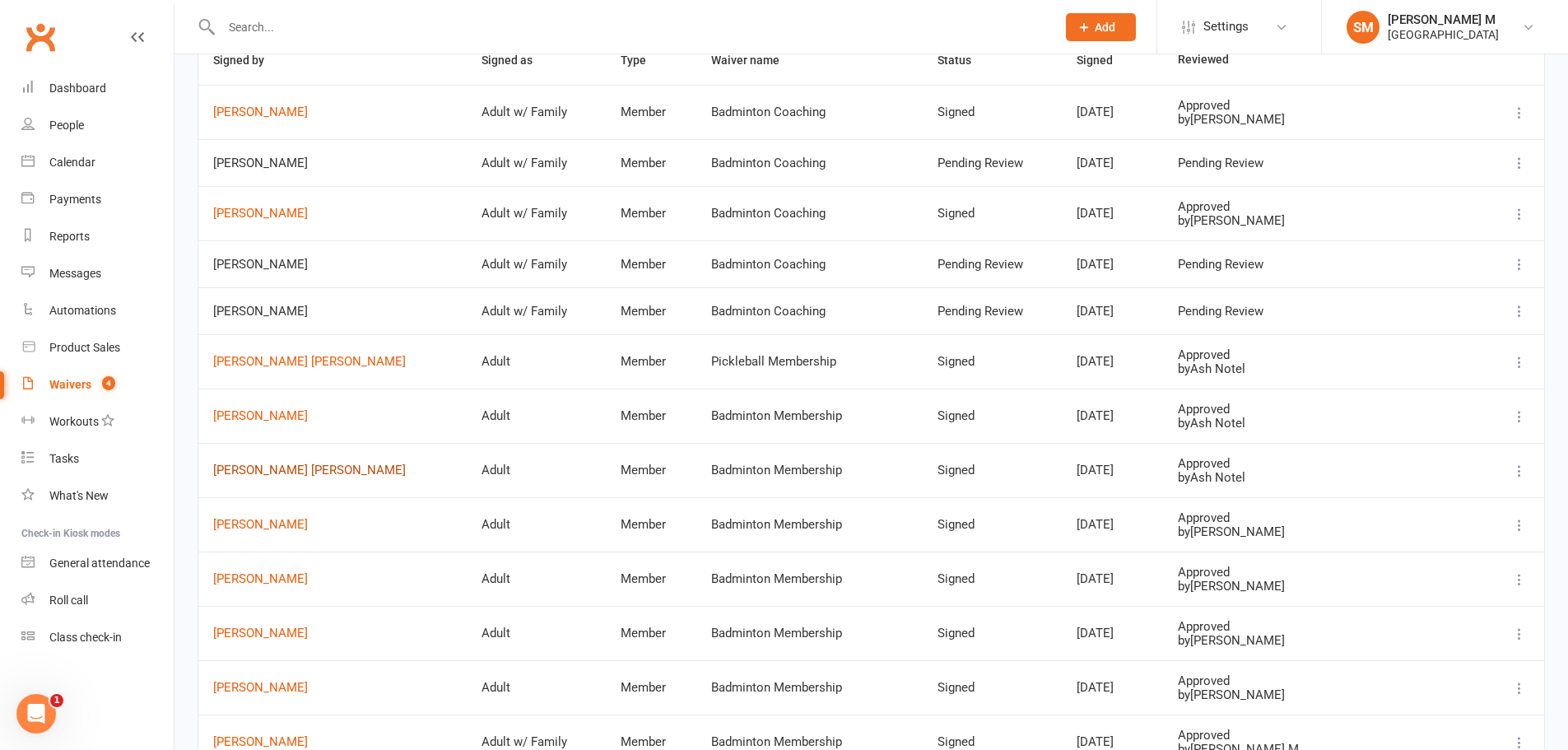
scroll to position [247, 0]
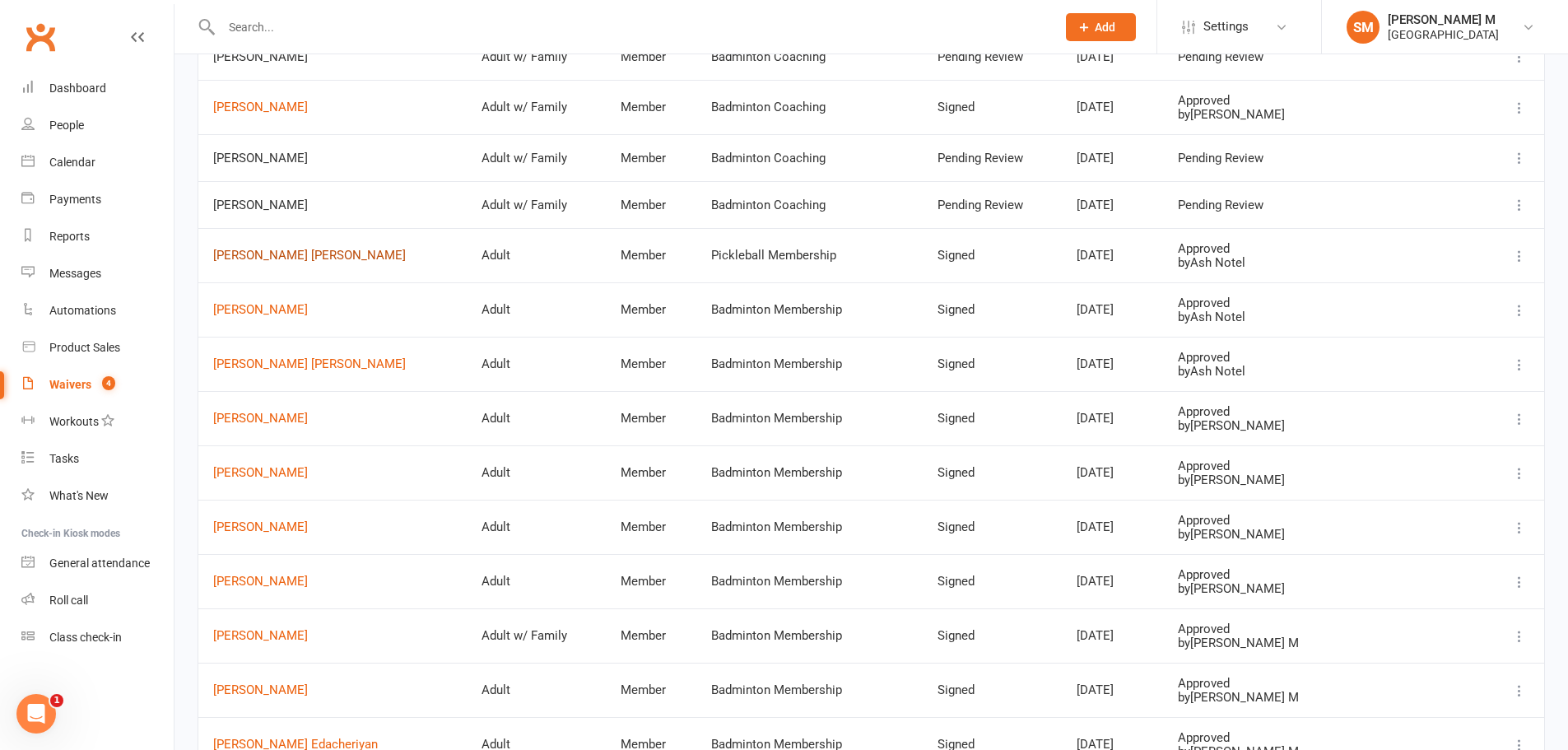
click at [241, 256] on link "Ravi shankar Yalamati" at bounding box center [332, 256] width 238 height 14
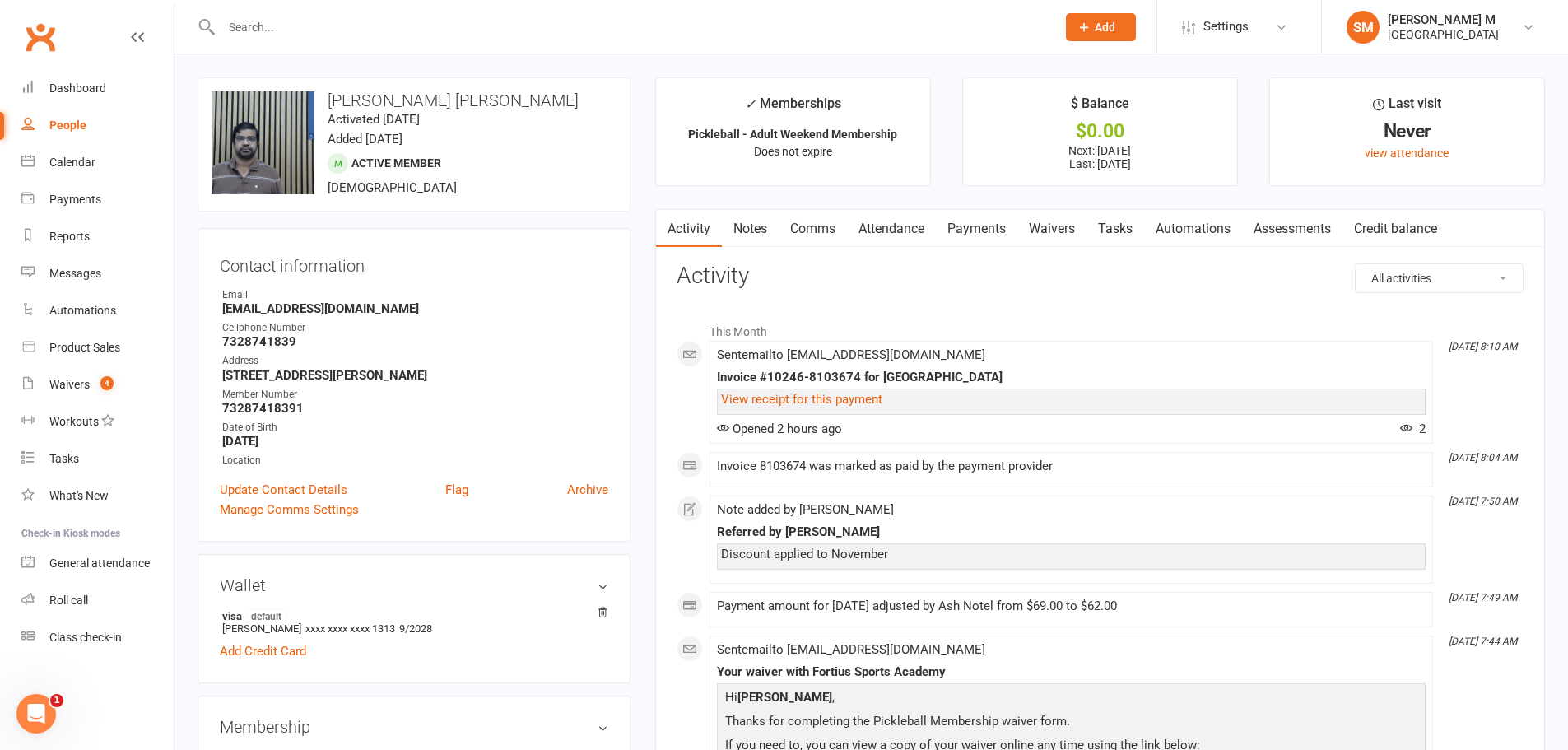
click at [960, 231] on link "Payments" at bounding box center [976, 229] width 82 height 38
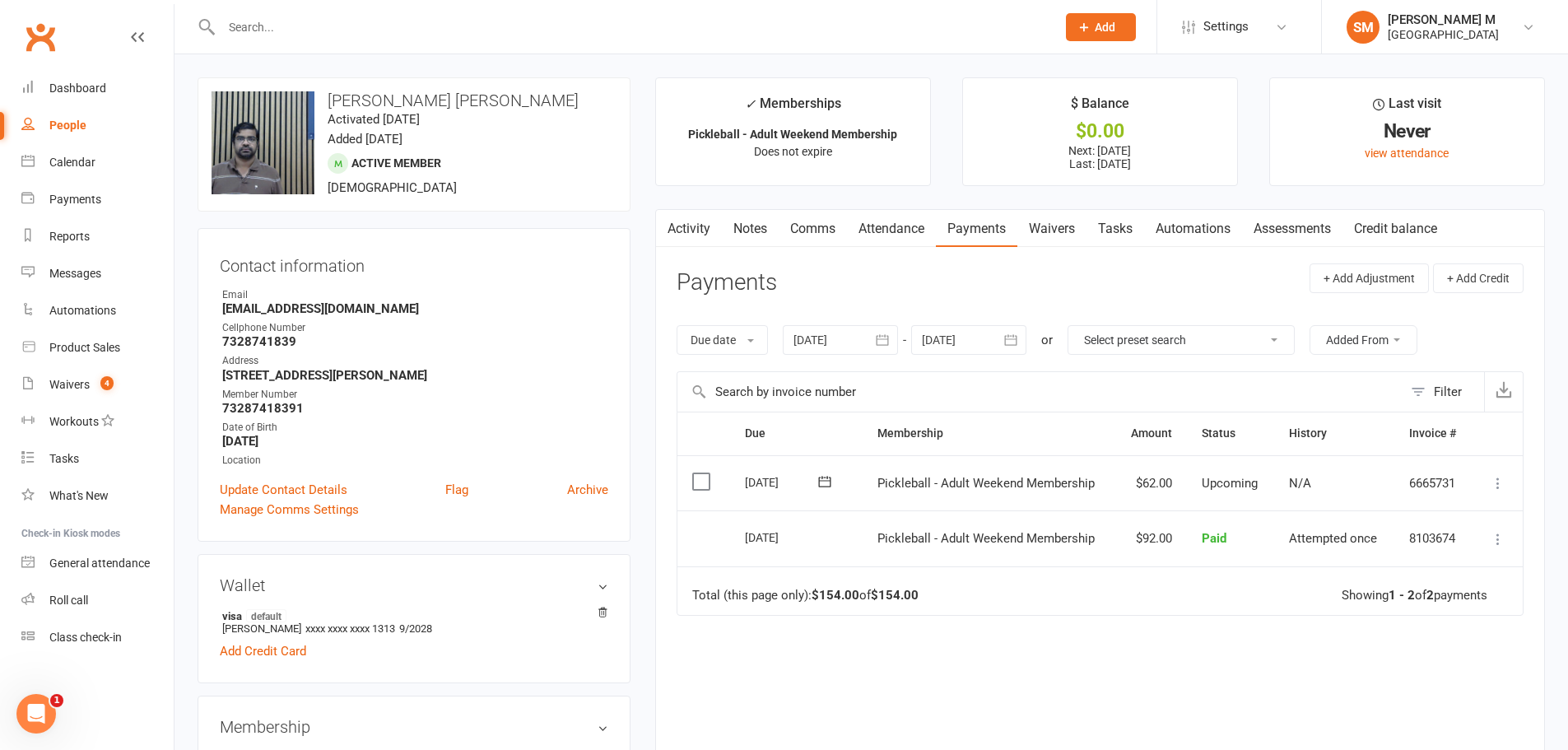
select select "50"
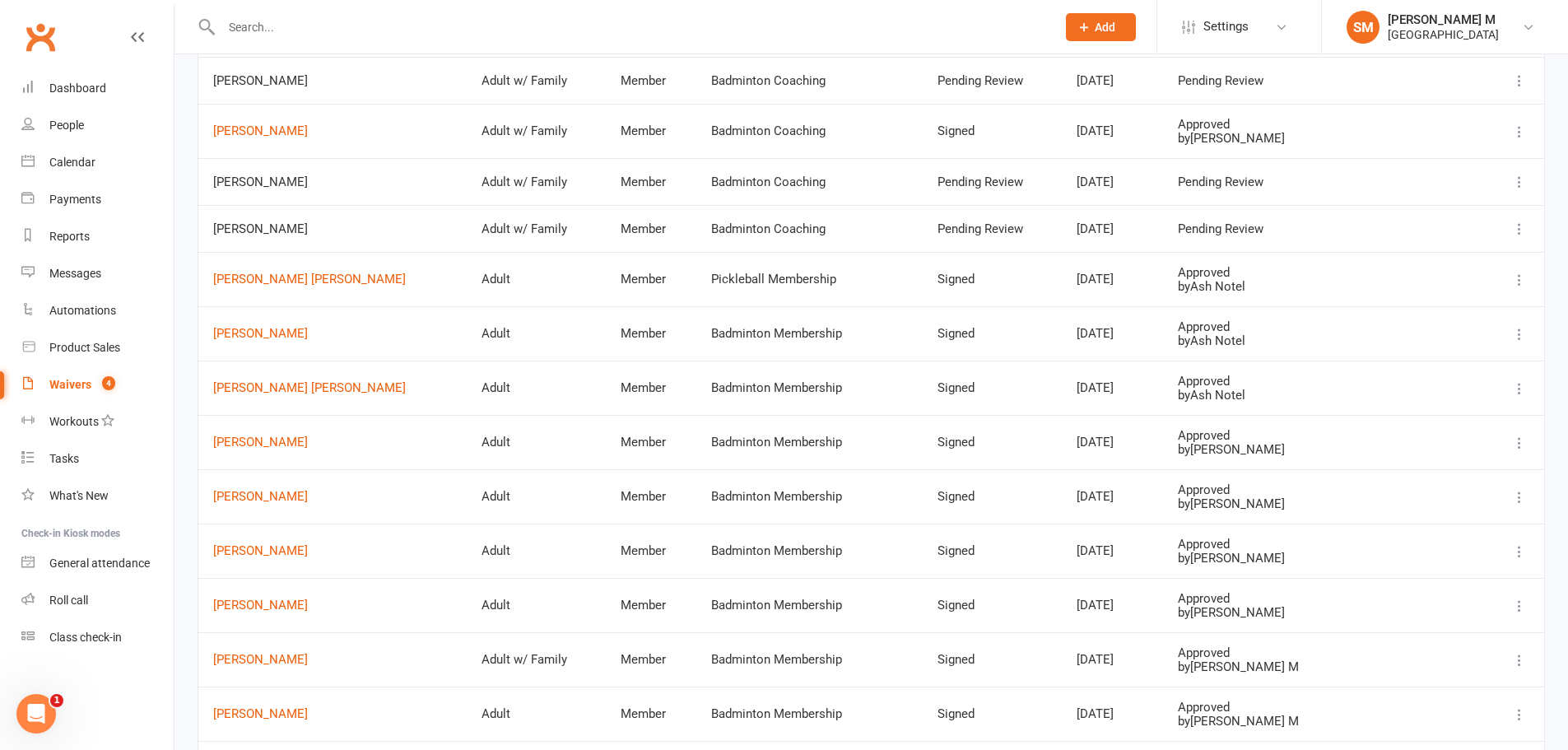
scroll to position [247, 0]
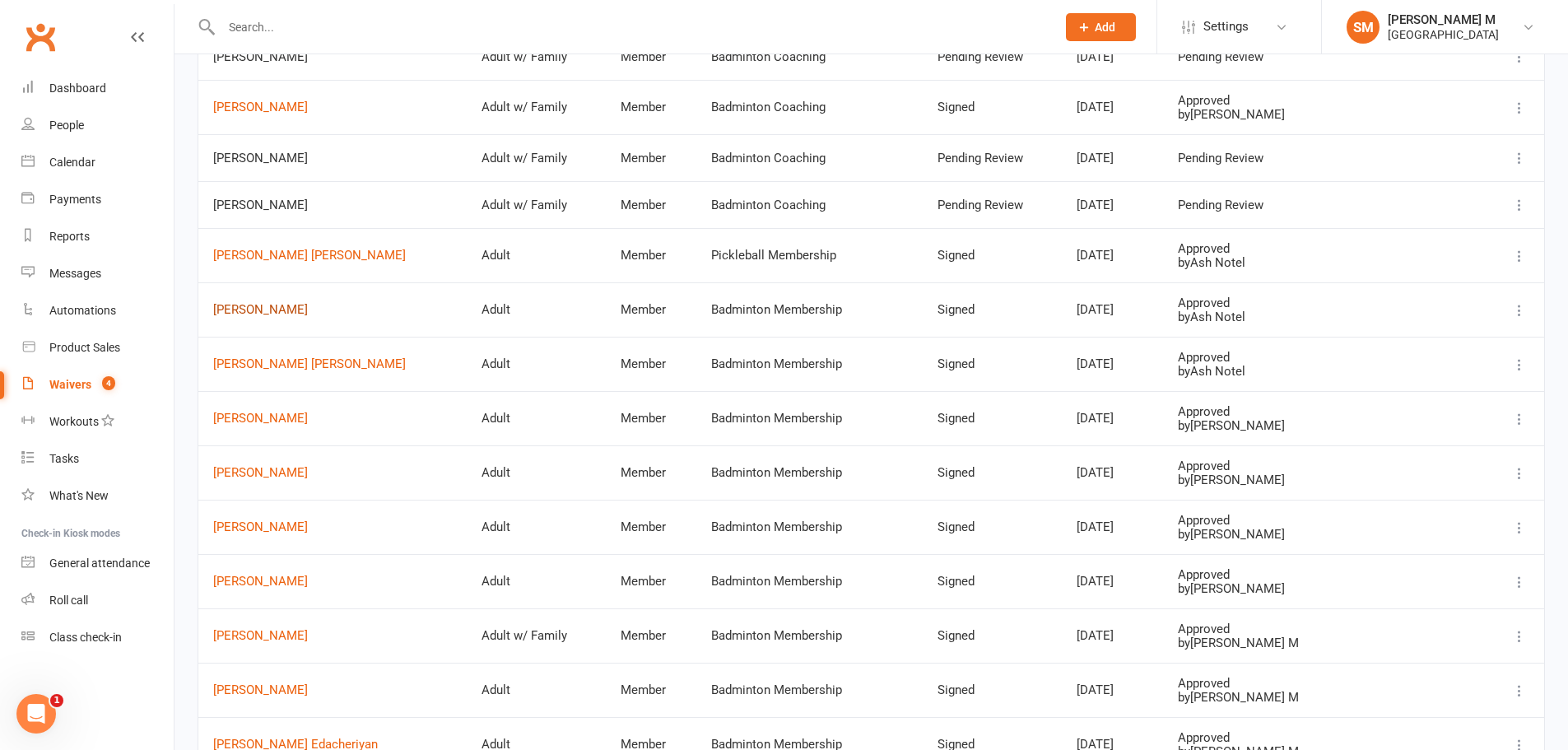
click at [269, 313] on link "Dilip Nomula" at bounding box center [332, 310] width 238 height 14
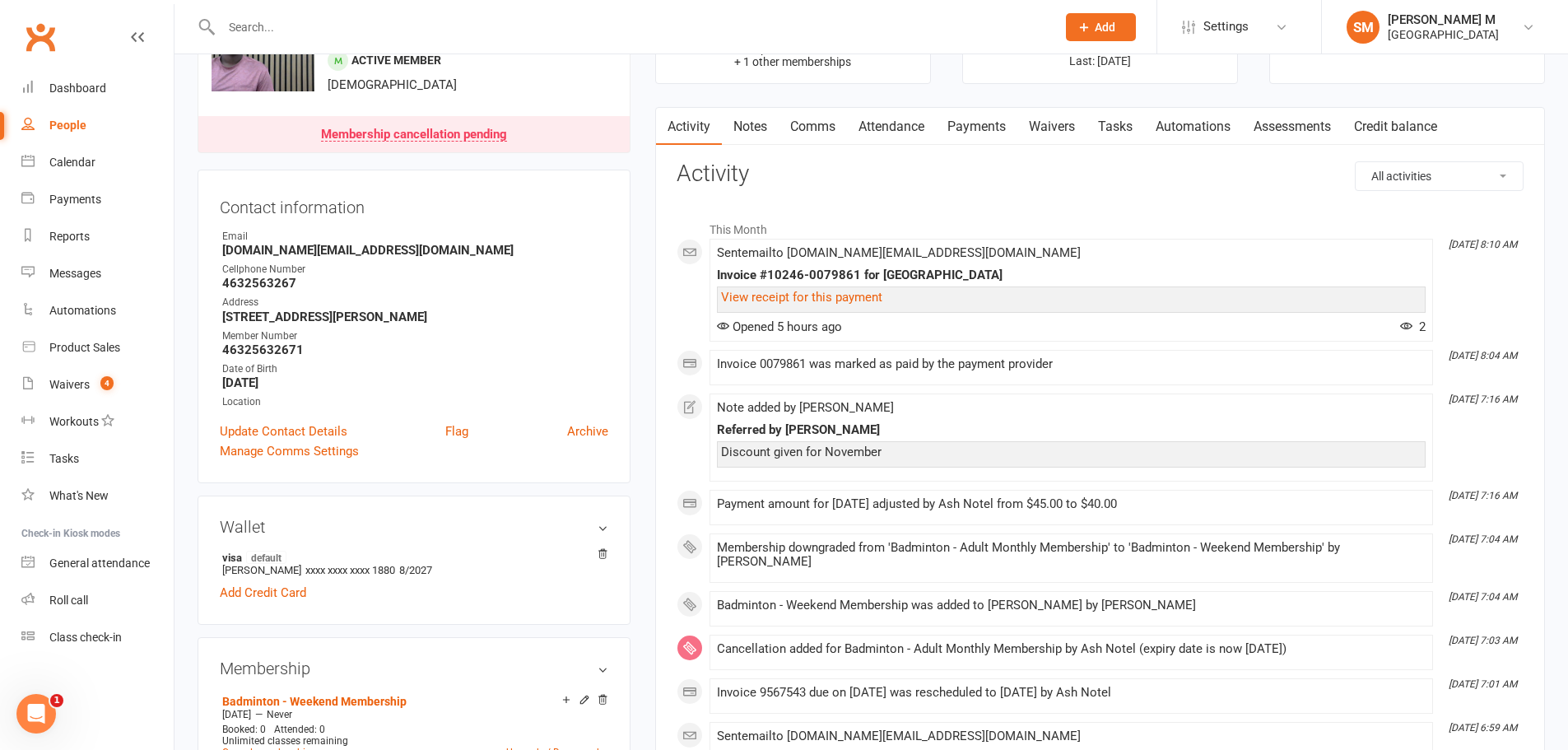
scroll to position [83, 0]
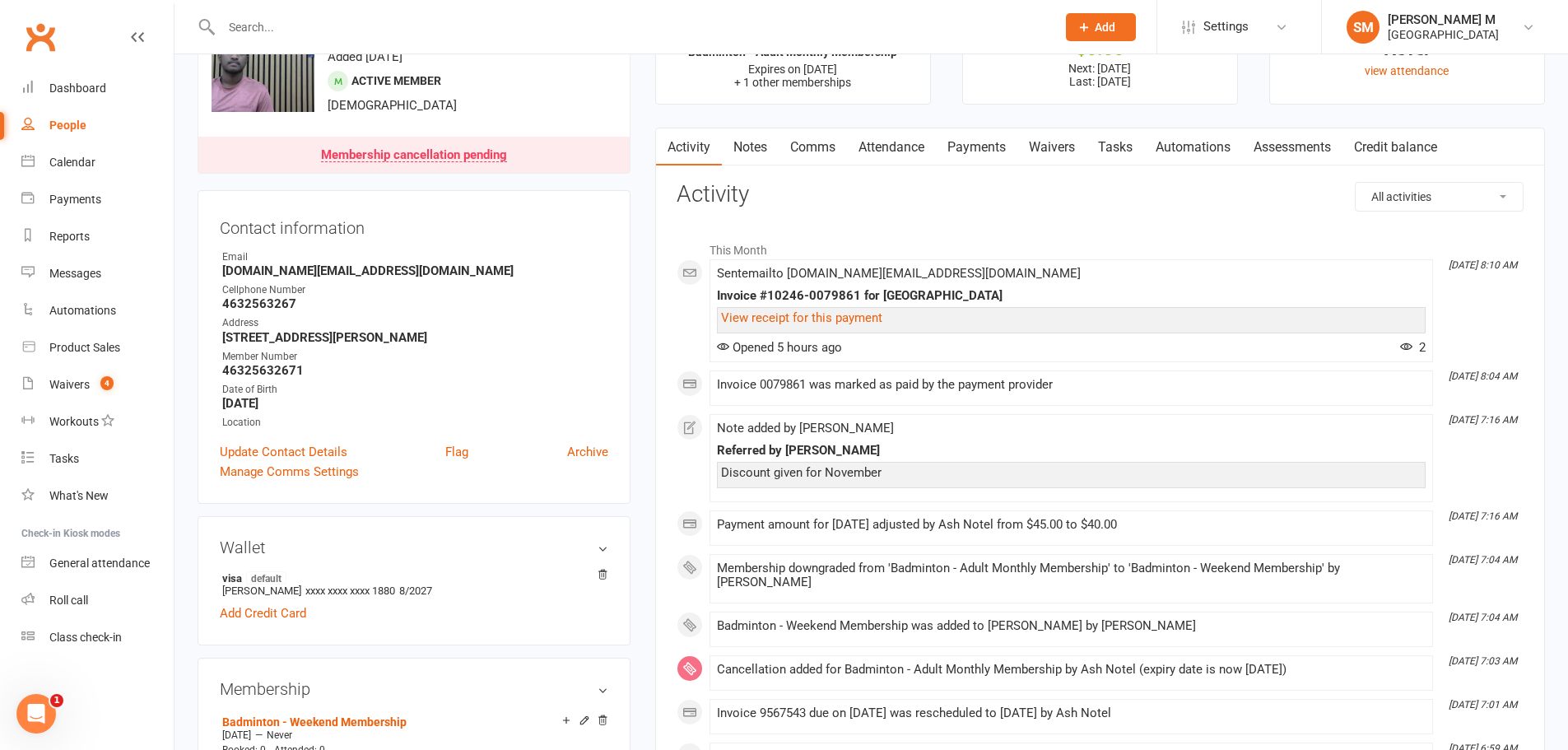
click at [971, 144] on link "Payments" at bounding box center [976, 147] width 82 height 38
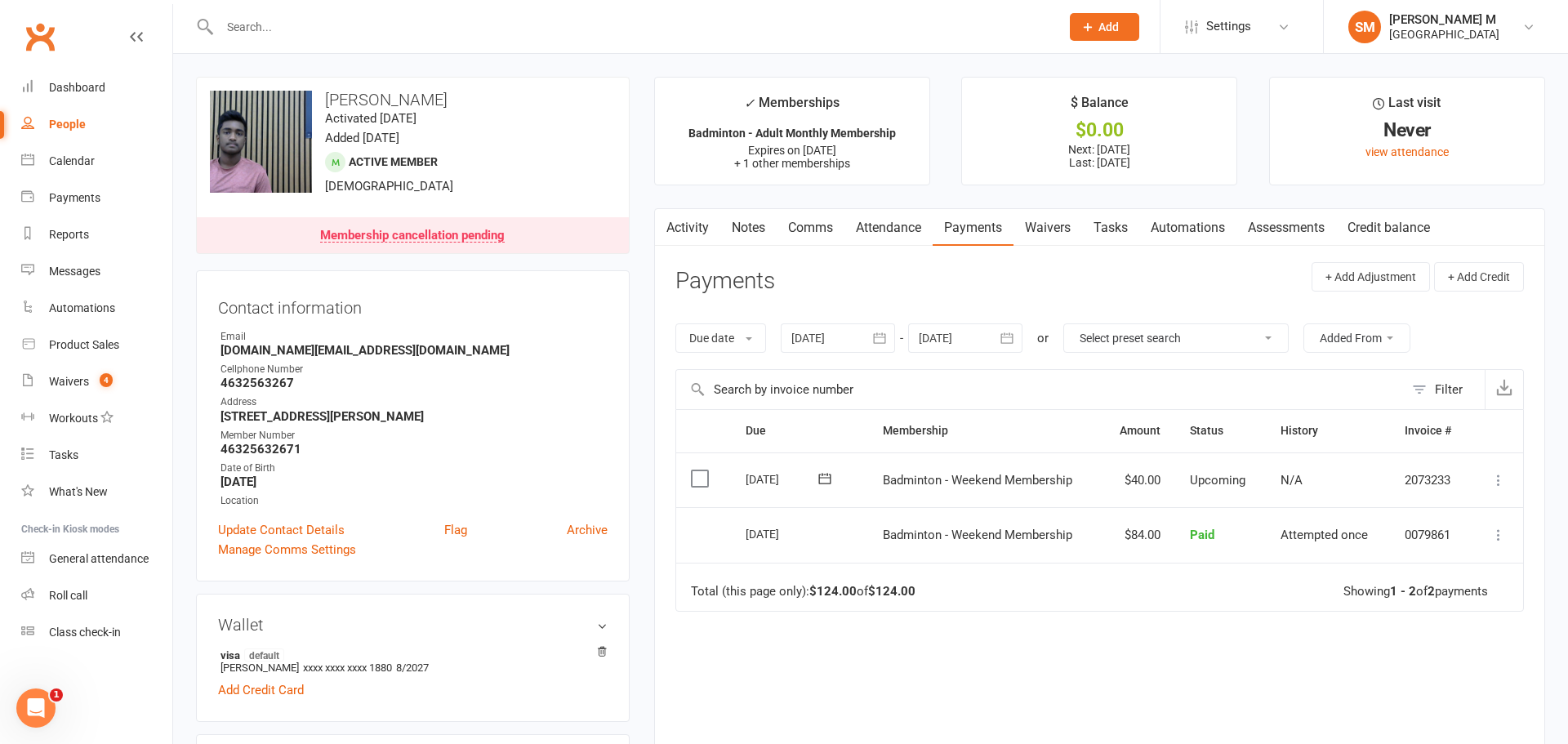
select select "50"
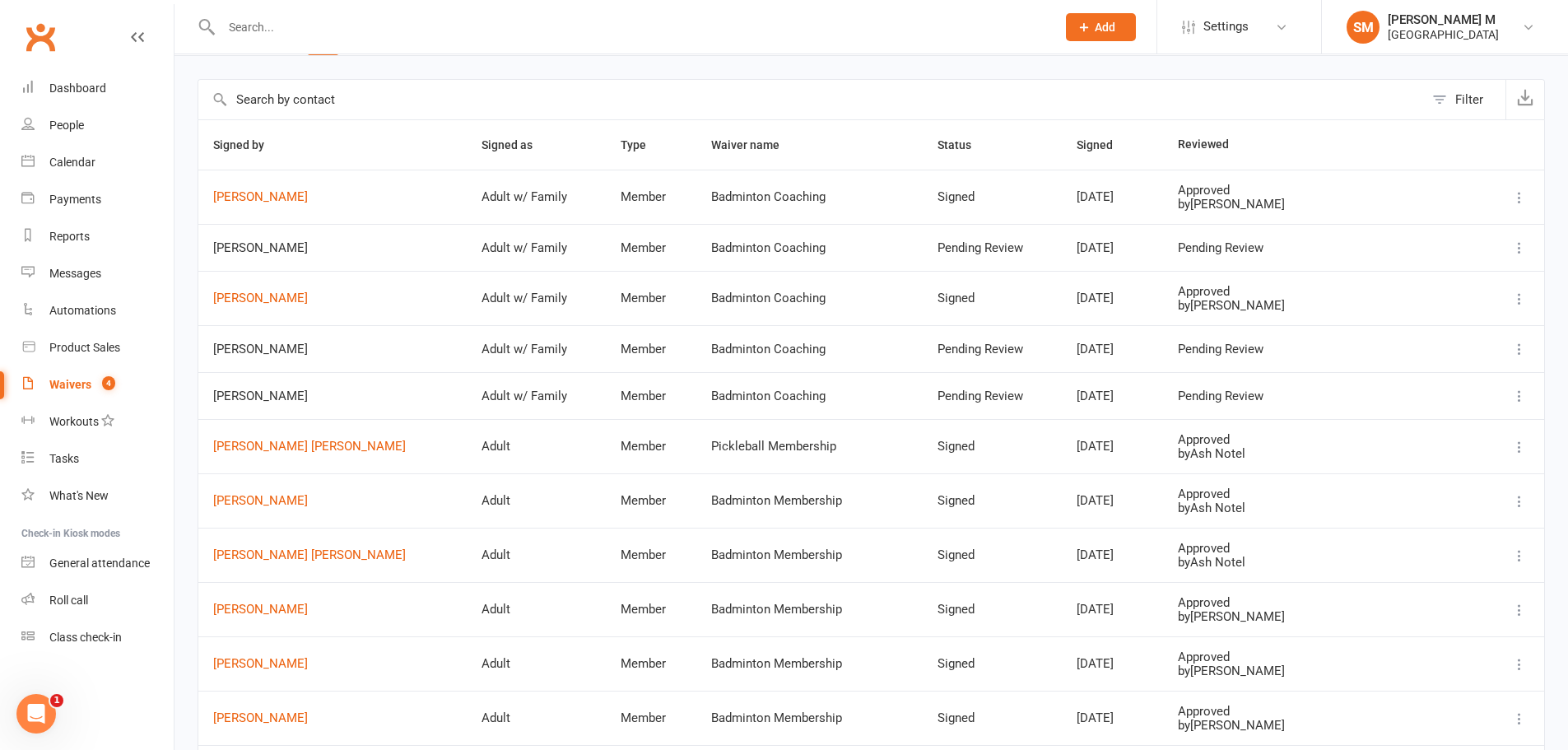
scroll to position [83, 0]
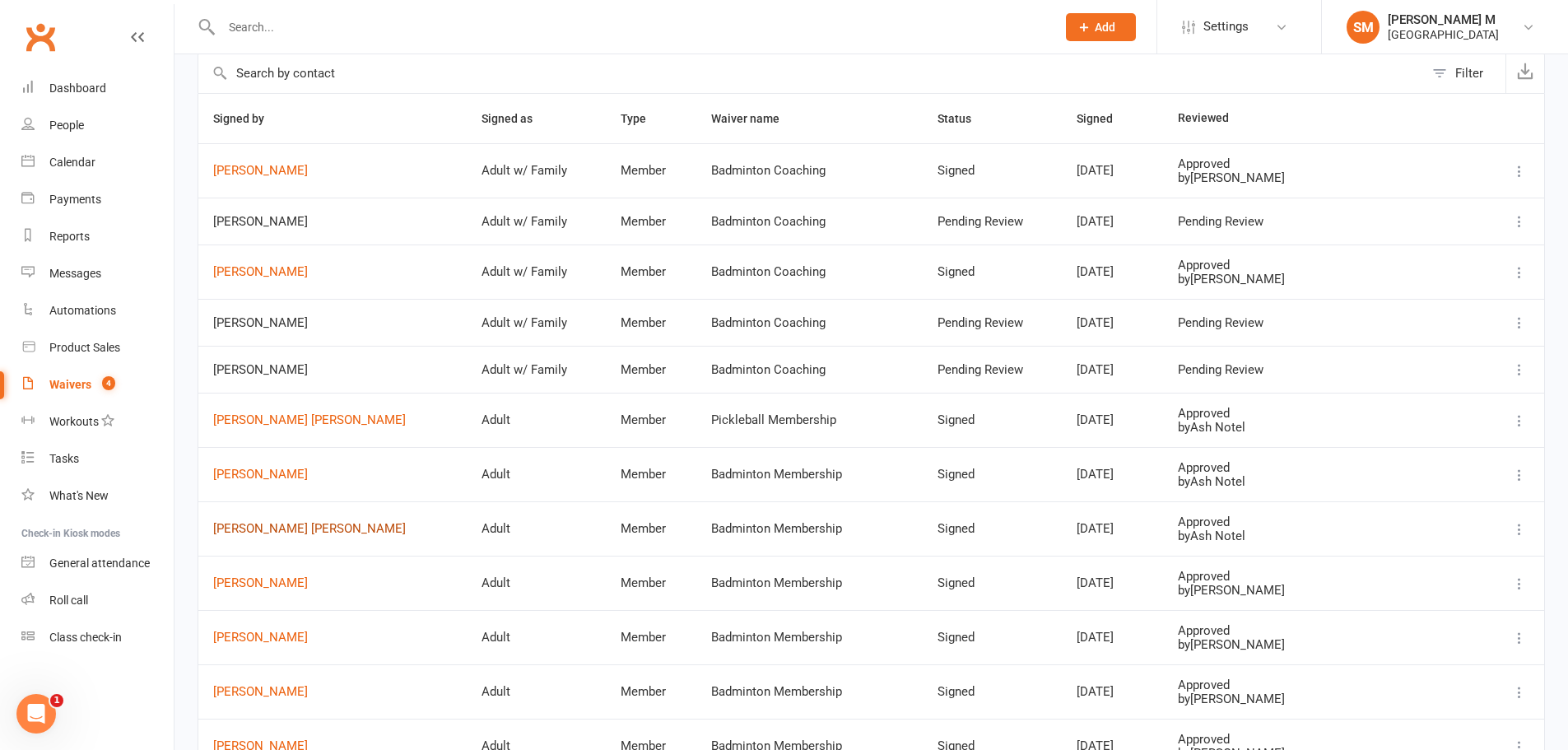
click at [241, 534] on link "Anil Kumar Tankala" at bounding box center [332, 529] width 238 height 14
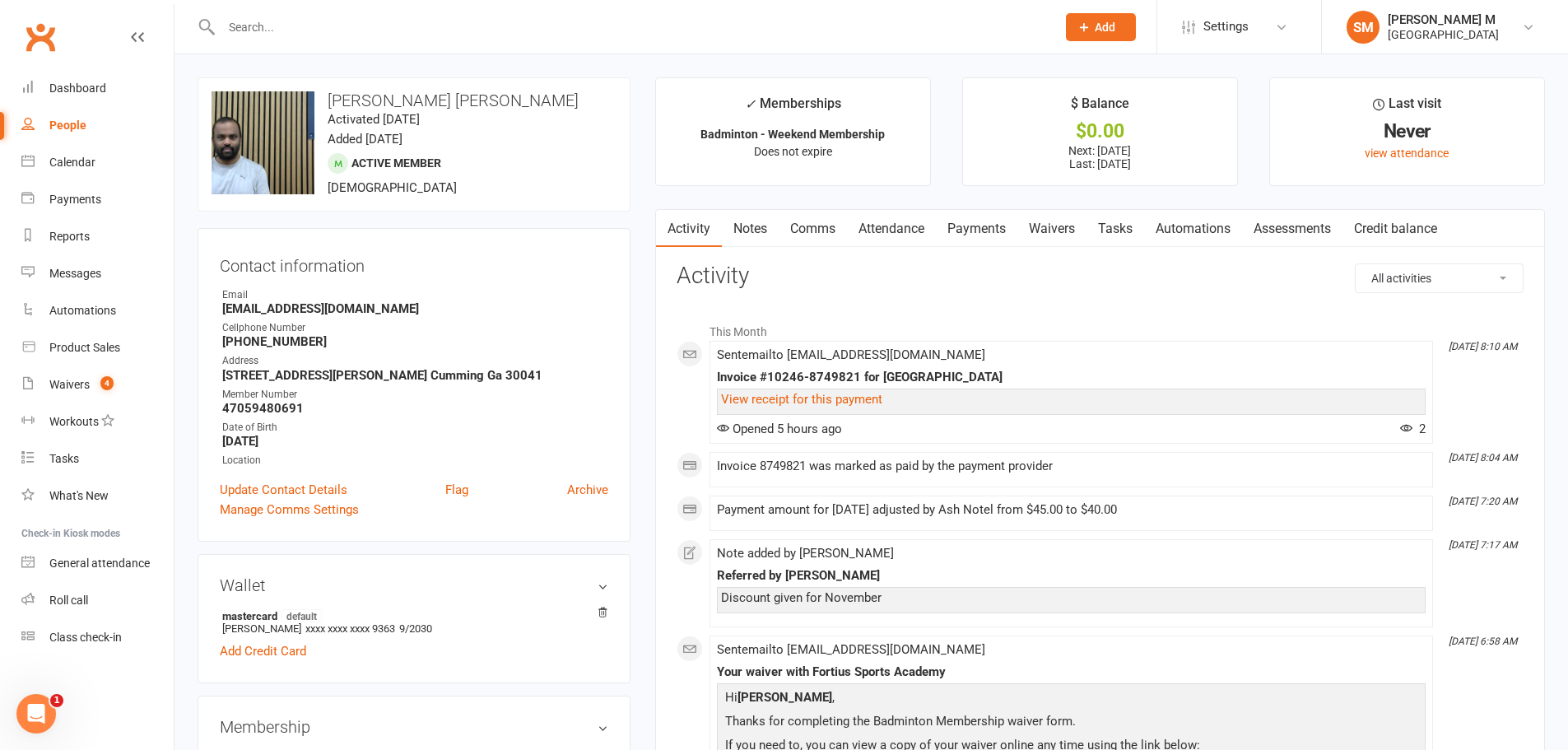
click at [974, 230] on link "Payments" at bounding box center [976, 229] width 82 height 38
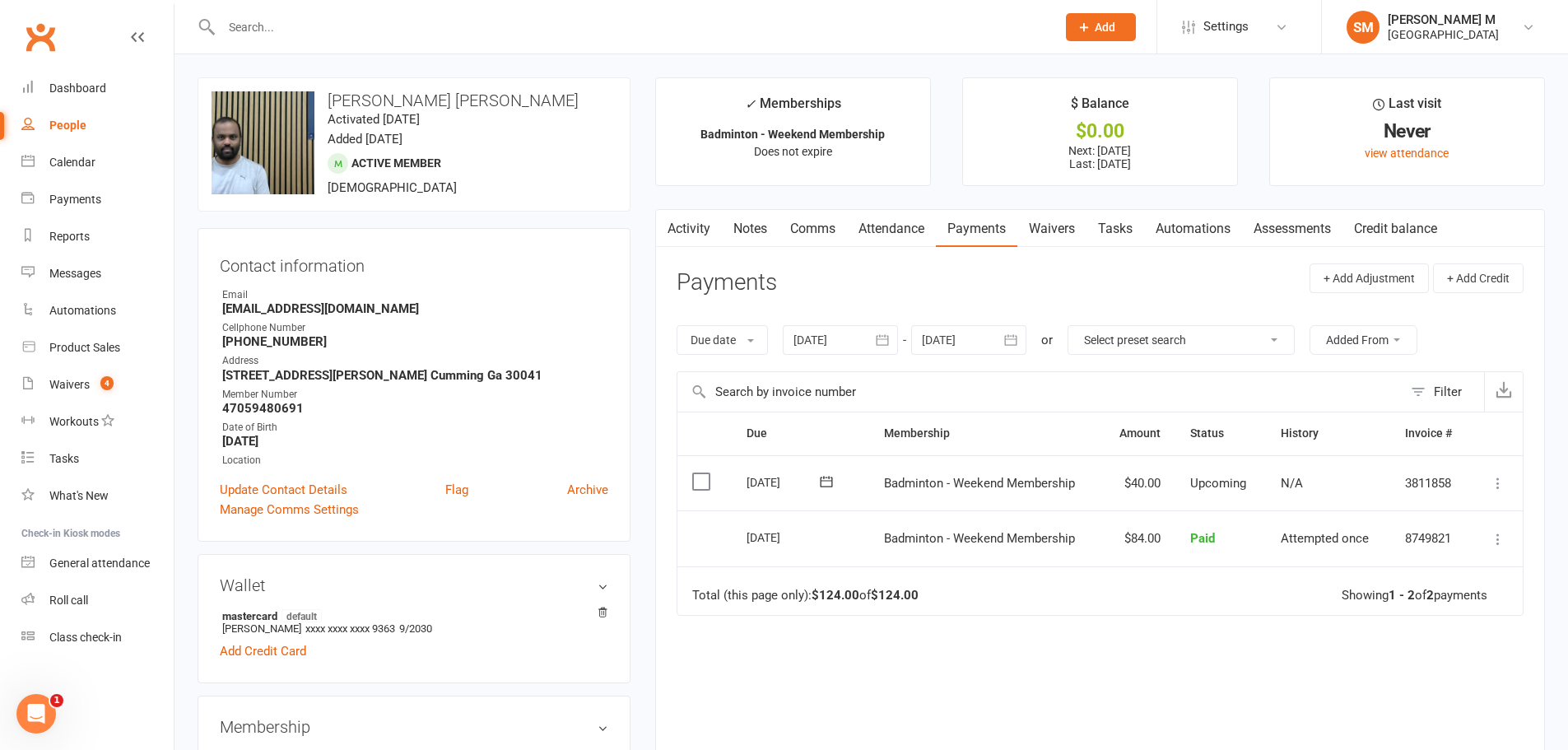
click at [756, 226] on link "Notes" at bounding box center [750, 229] width 57 height 38
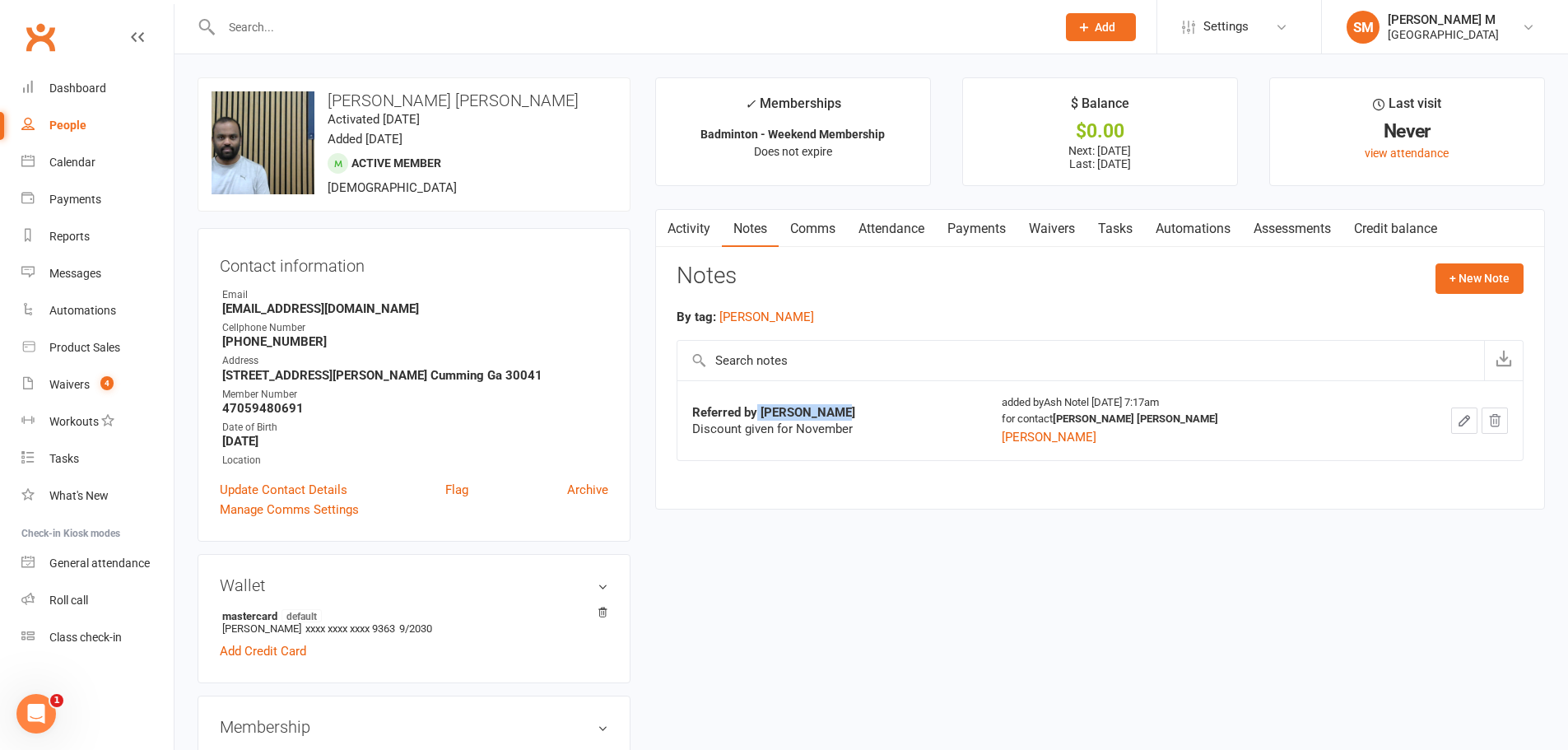
drag, startPoint x: 836, startPoint y: 407, endPoint x: 756, endPoint y: 404, distance: 80.1
click at [756, 405] on div "Referred by Hari Krishna" at bounding box center [832, 412] width 281 height 16
copy strong "Hari Krishna"
click at [267, 33] on input "text" at bounding box center [631, 27] width 828 height 23
paste input "Hari Krishna"
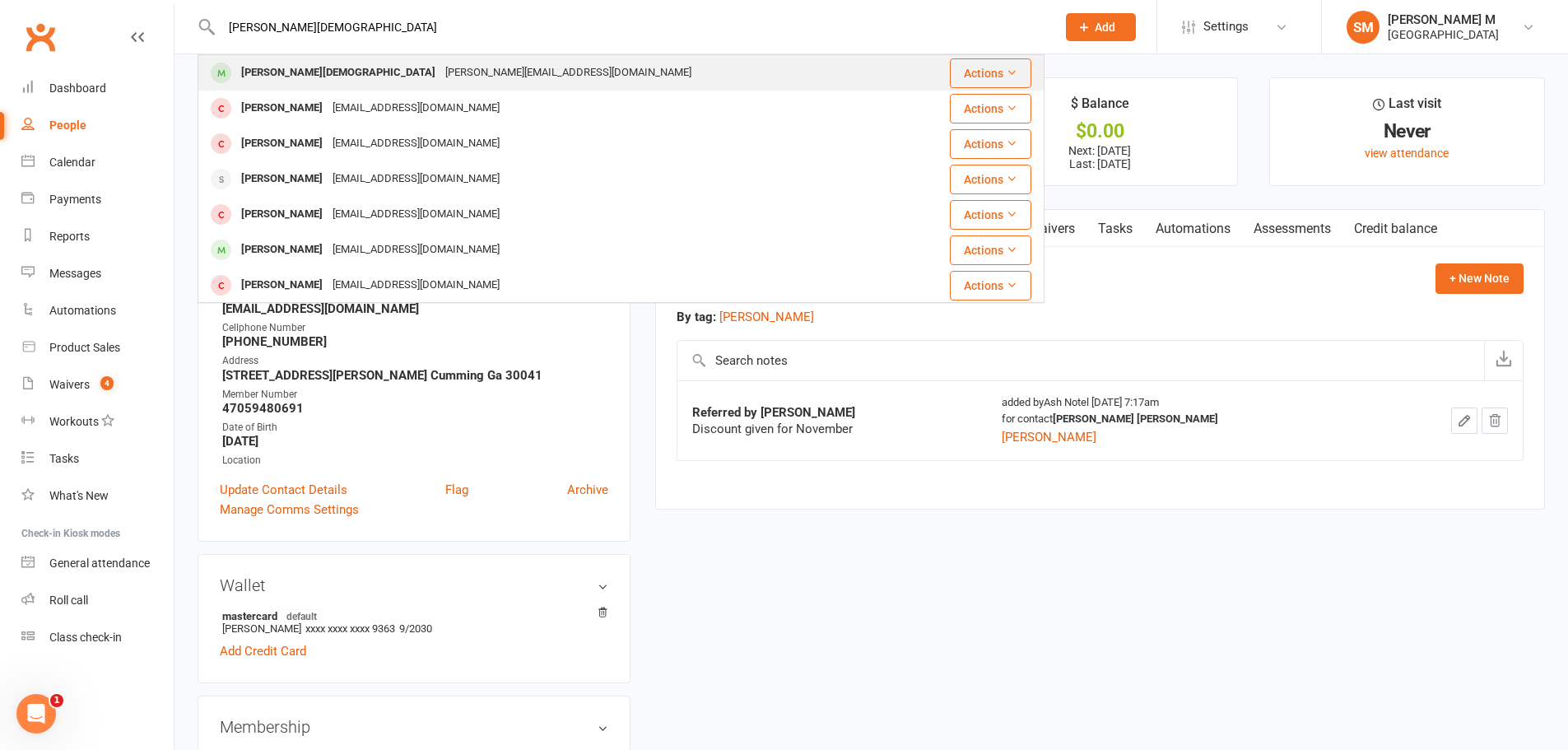
type input "Hari Krishna"
click at [415, 85] on div "Hari Krishna harikrishna.nwk@gmail.com" at bounding box center [553, 72] width 710 height 34
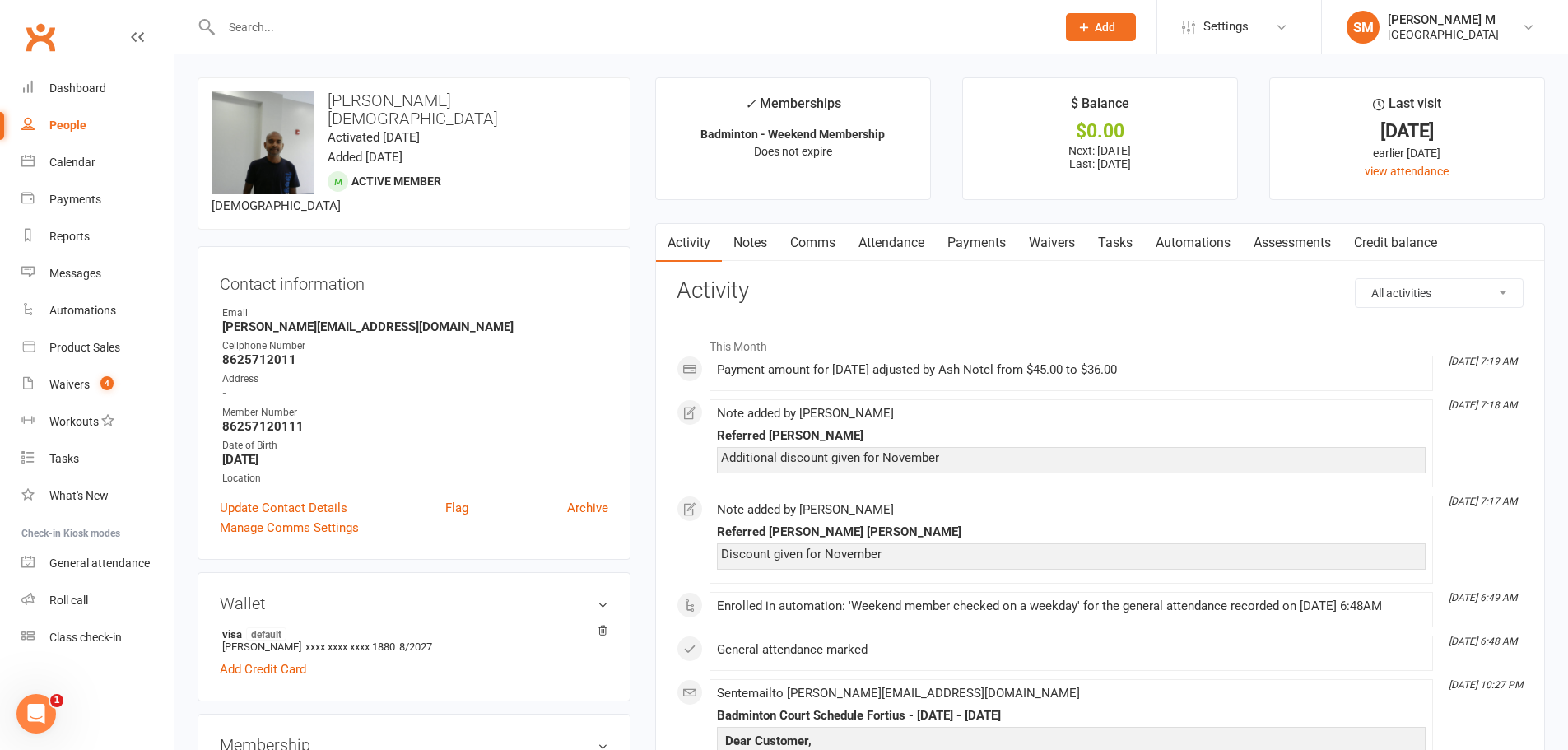
click at [768, 248] on link "Notes" at bounding box center [750, 243] width 57 height 38
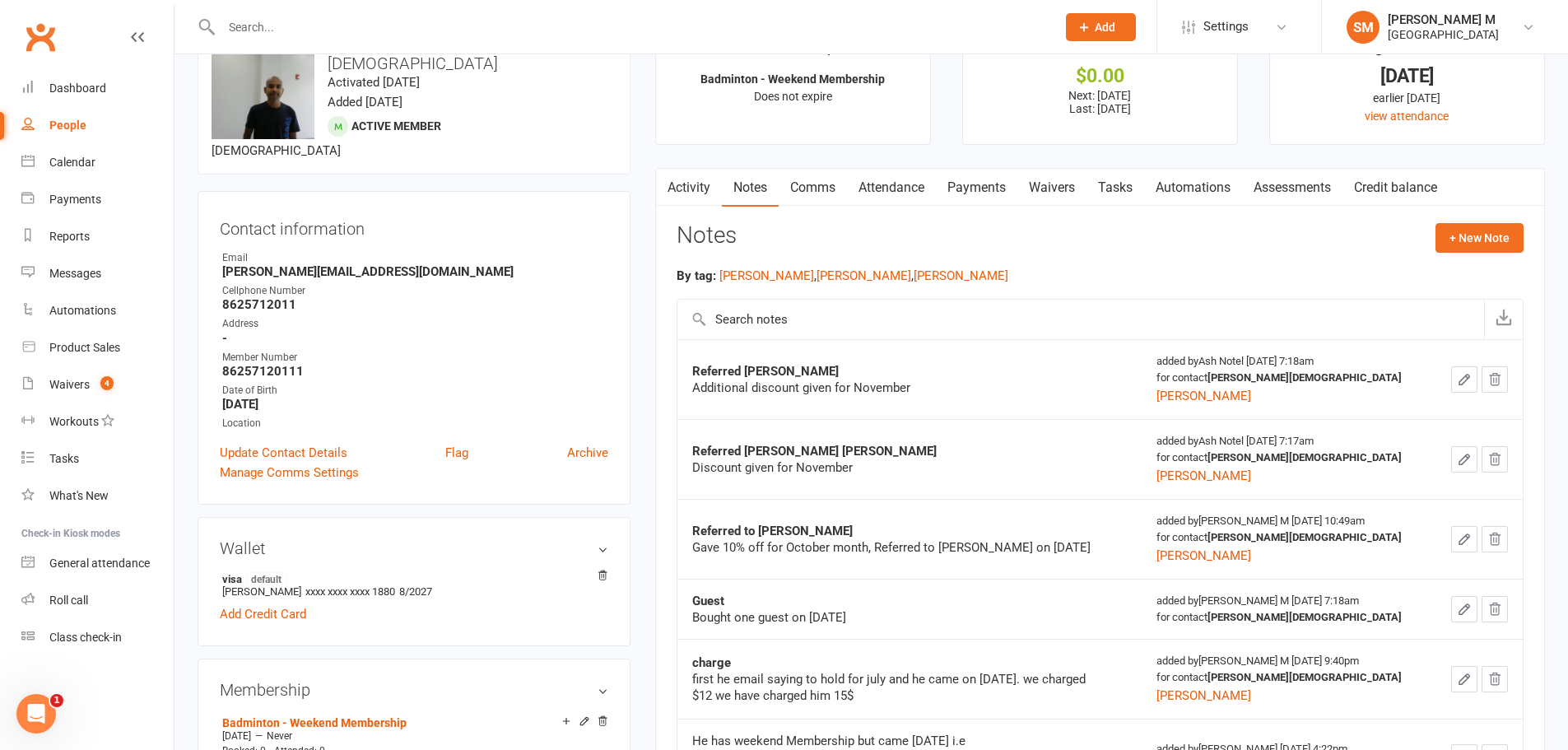
scroll to position [164, 0]
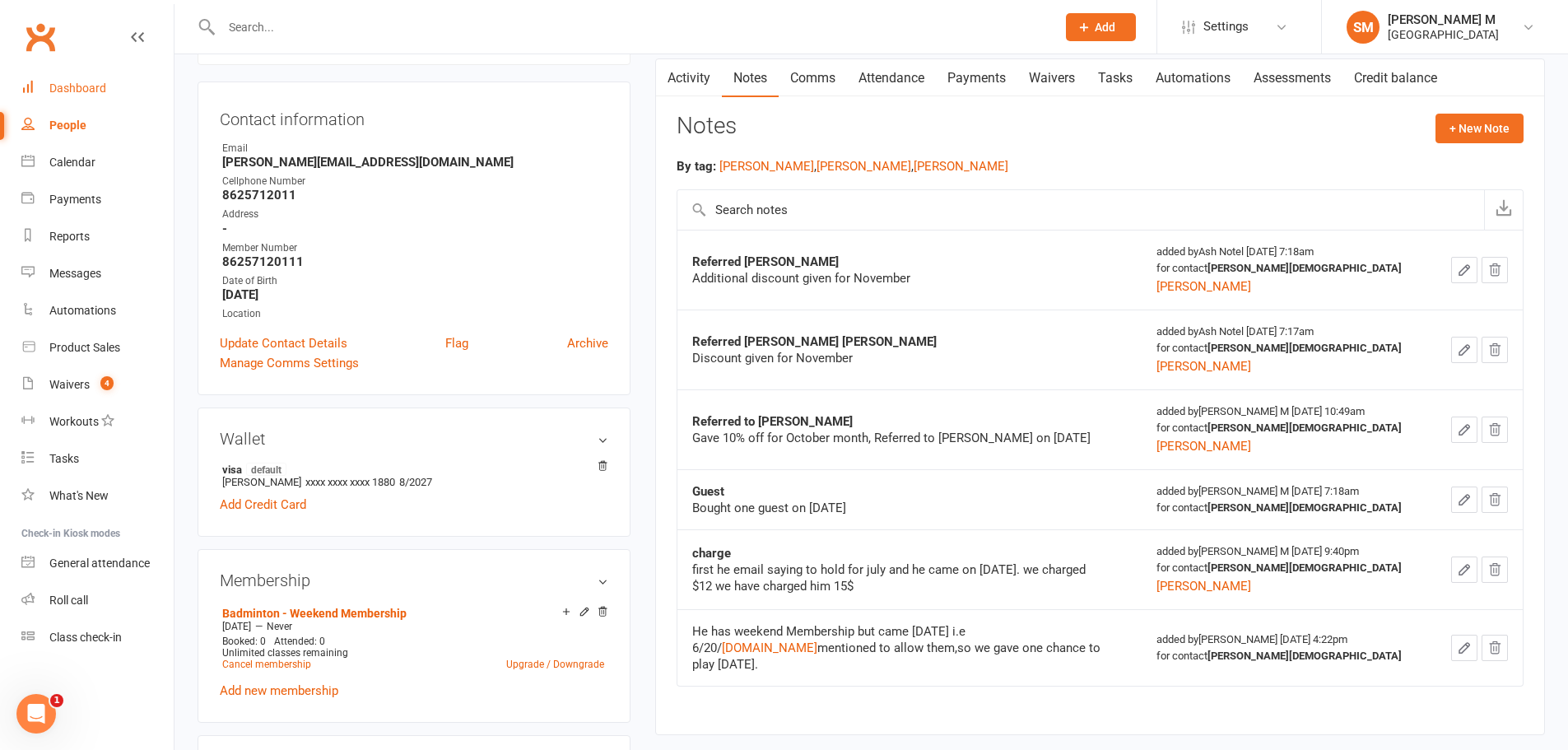
click at [71, 87] on div "Dashboard" at bounding box center [77, 88] width 57 height 13
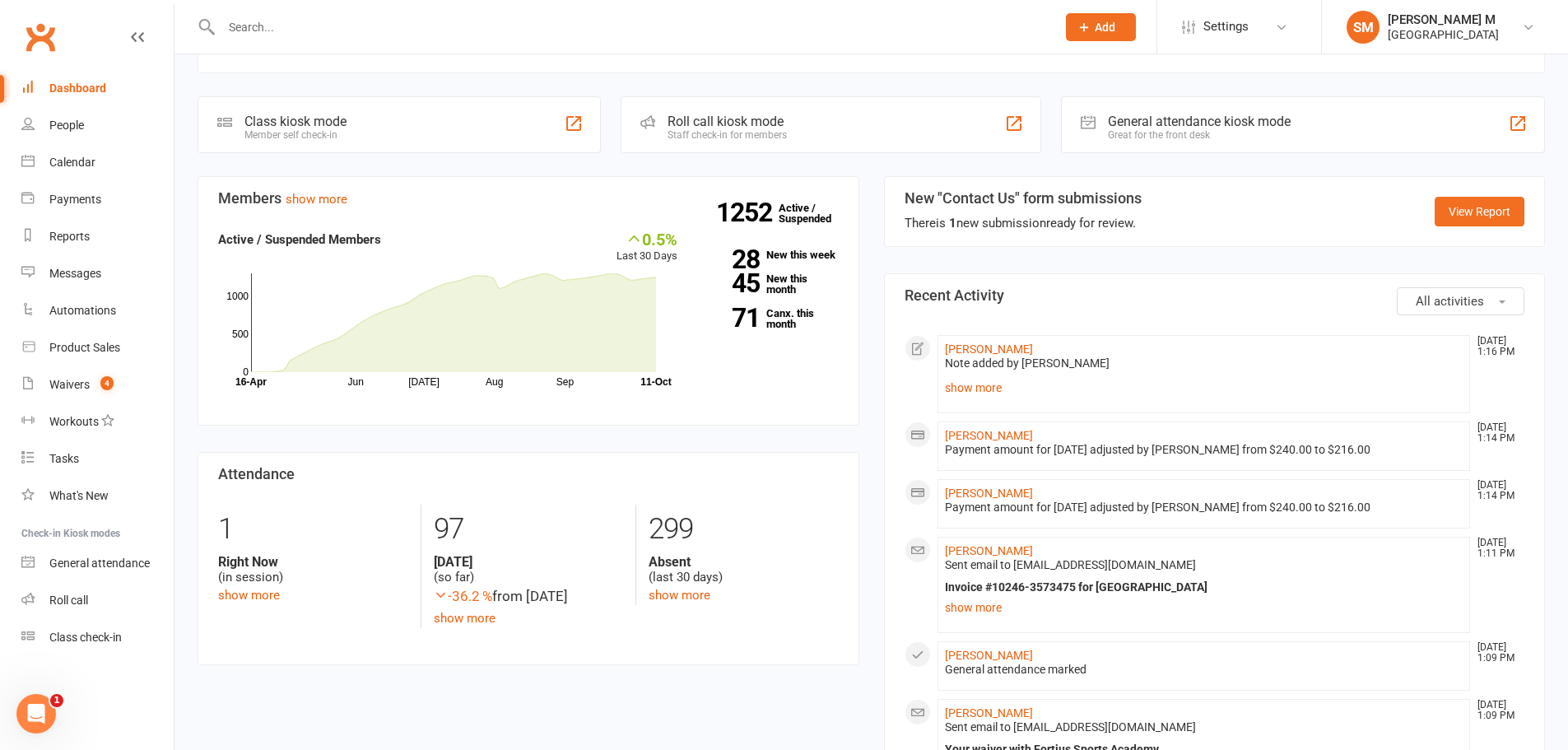
scroll to position [576, 0]
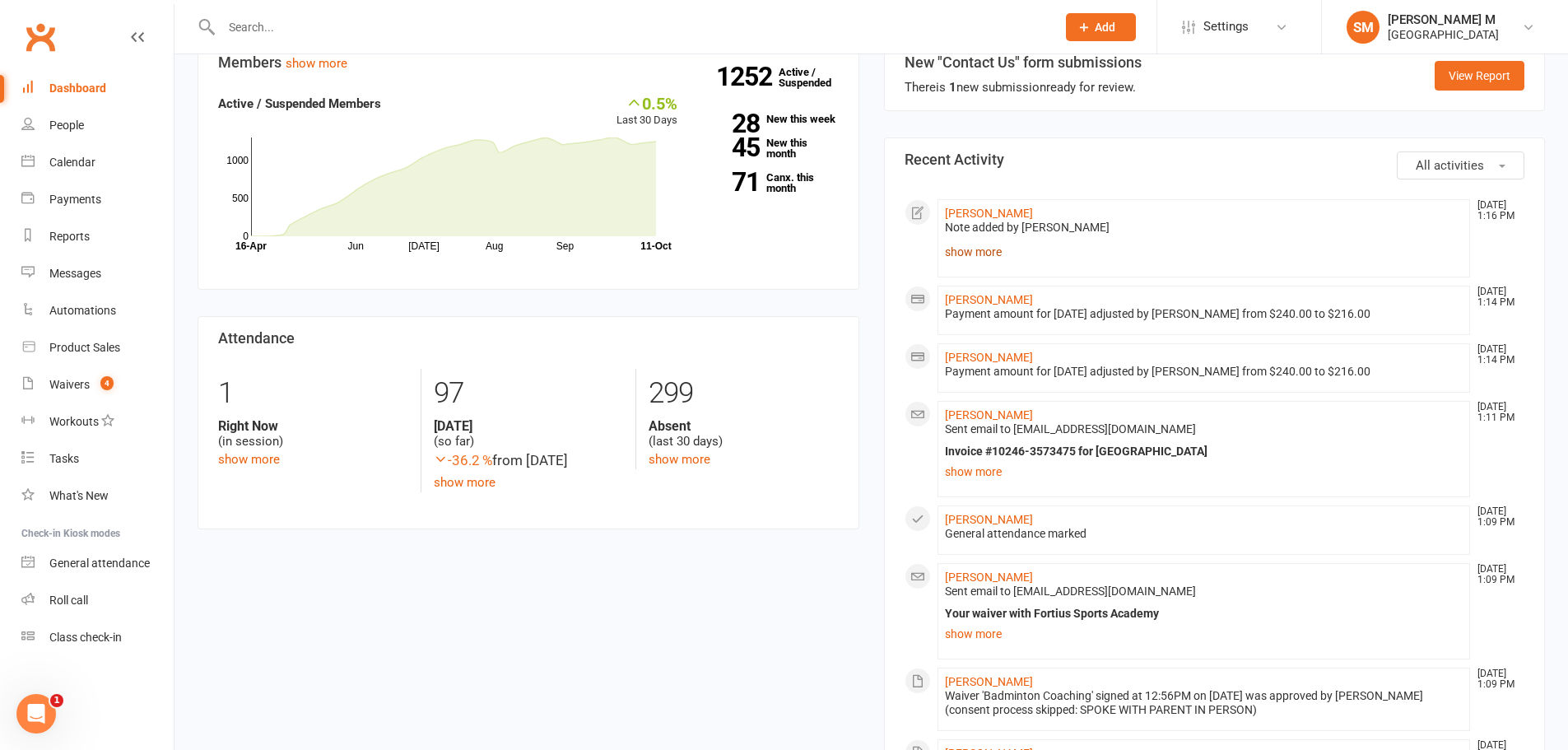
click at [960, 241] on link "show more" at bounding box center [1204, 251] width 518 height 23
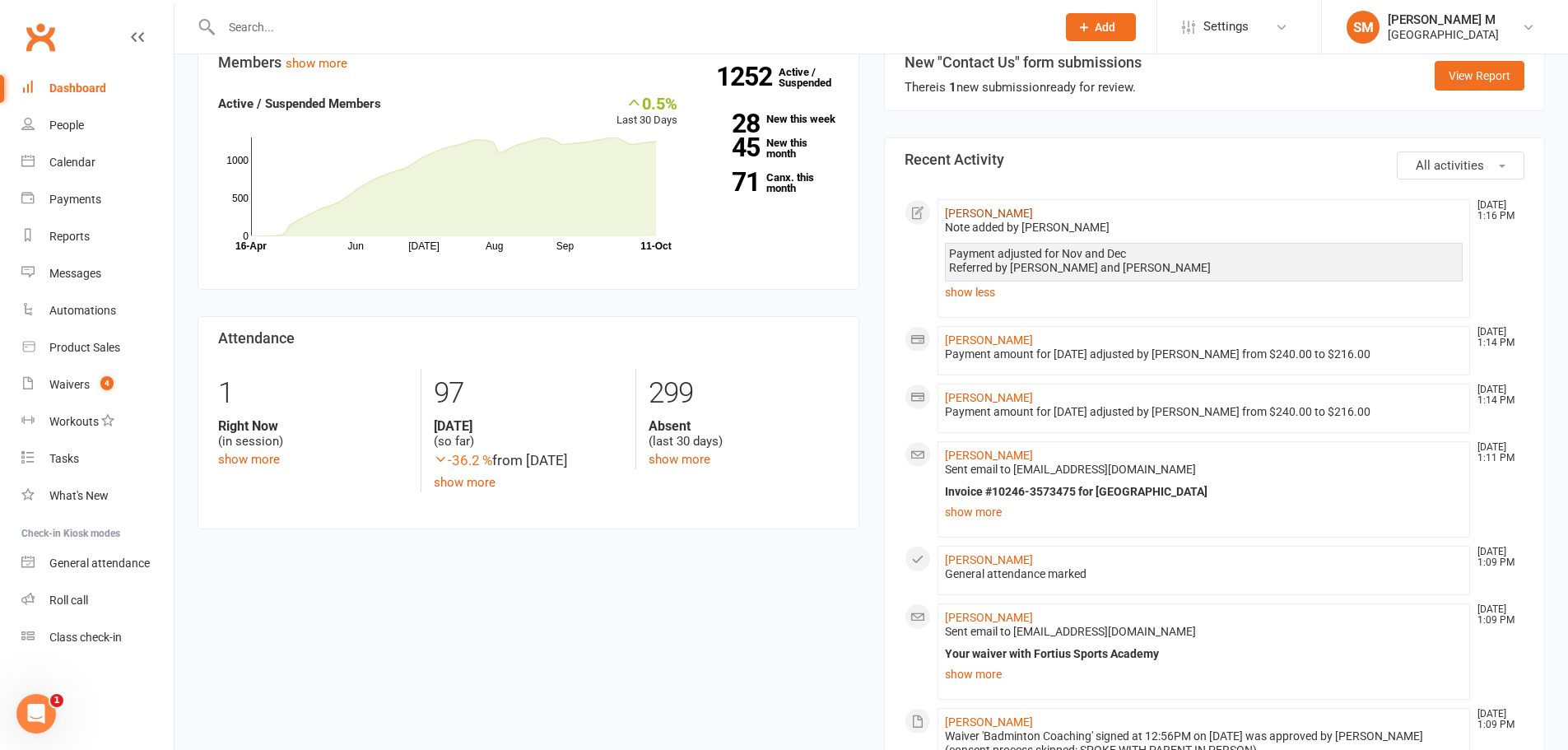
click at [1031, 208] on link "[PERSON_NAME]" at bounding box center [989, 213] width 88 height 13
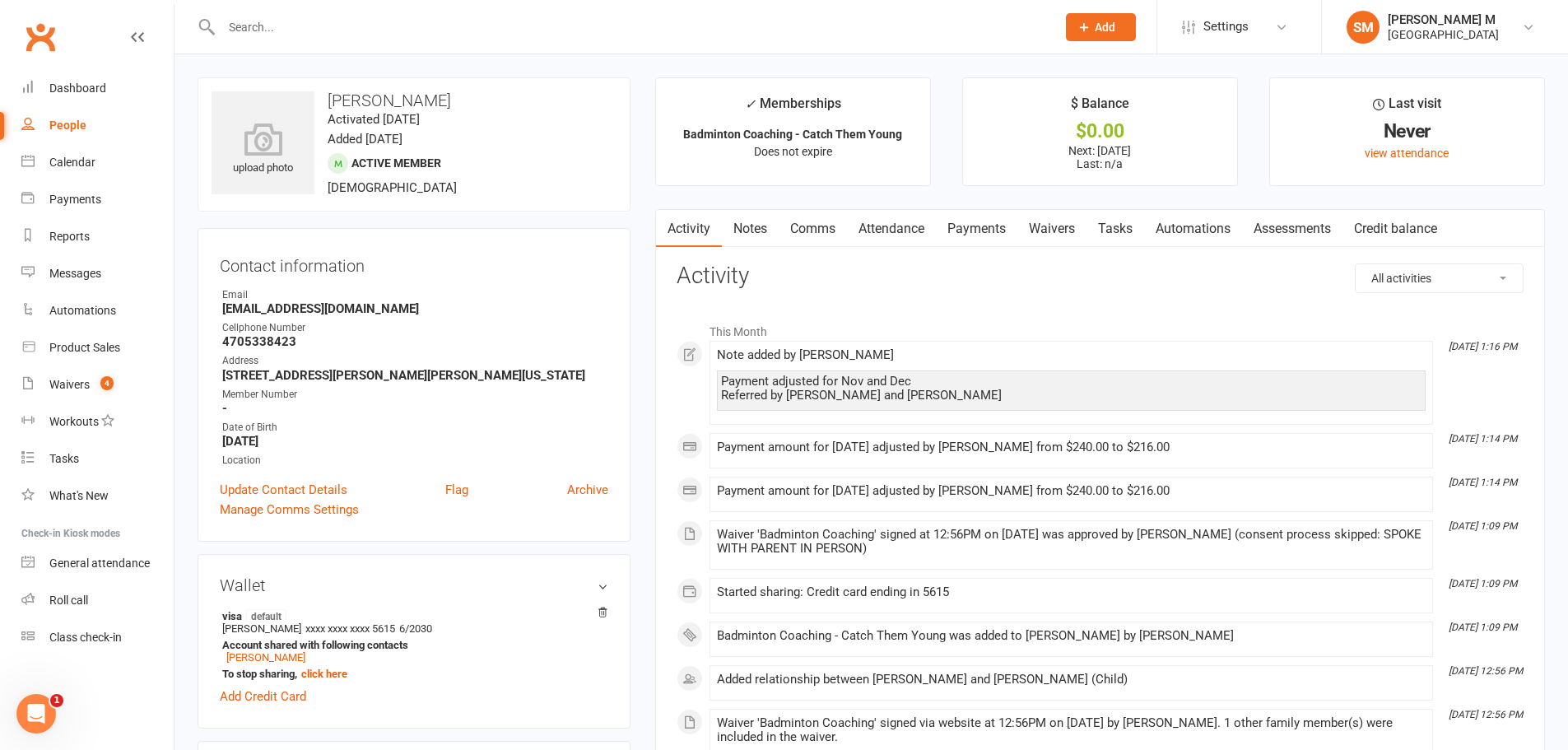
click at [986, 233] on link "Payments" at bounding box center [976, 229] width 82 height 38
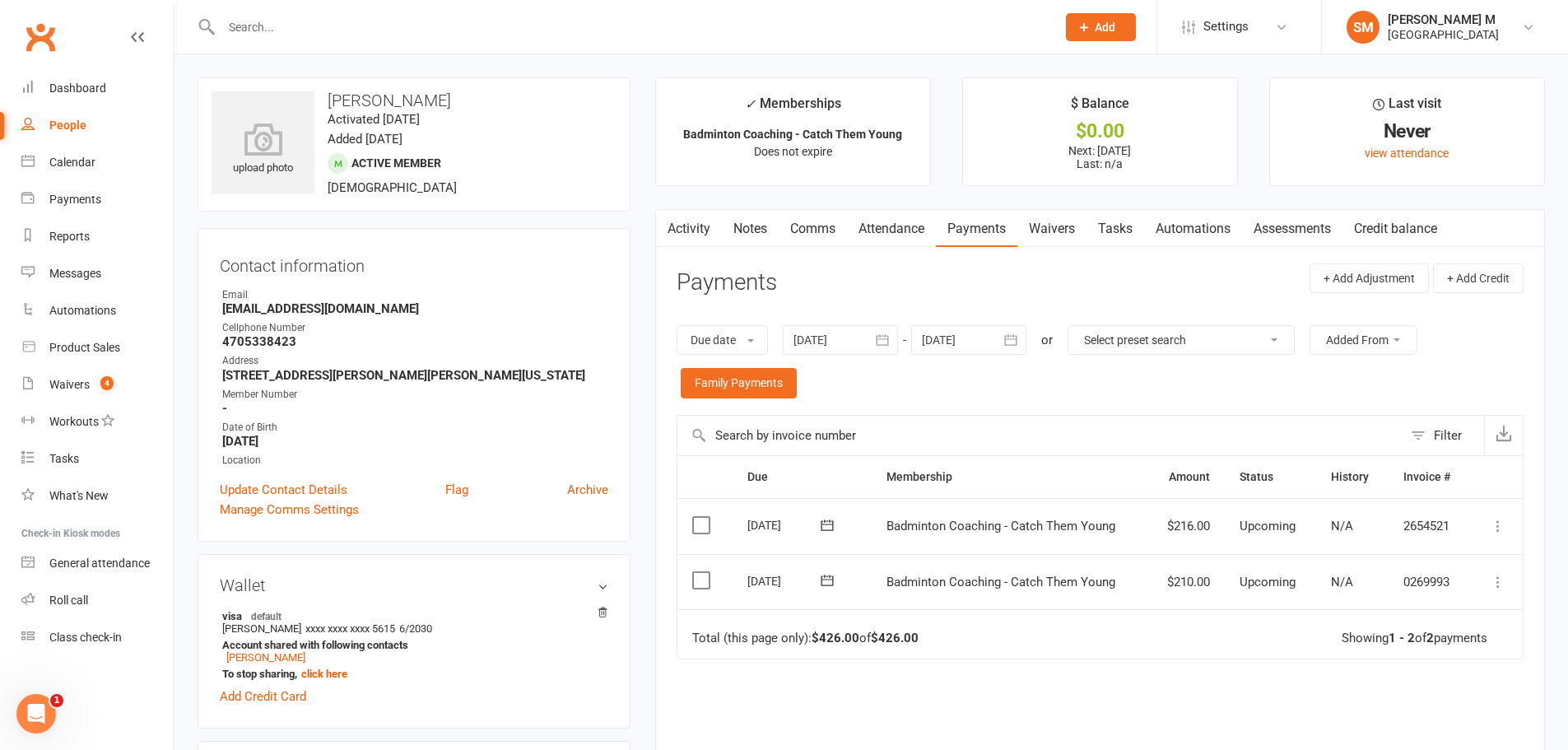
click at [877, 333] on icon "button" at bounding box center [882, 339] width 16 height 16
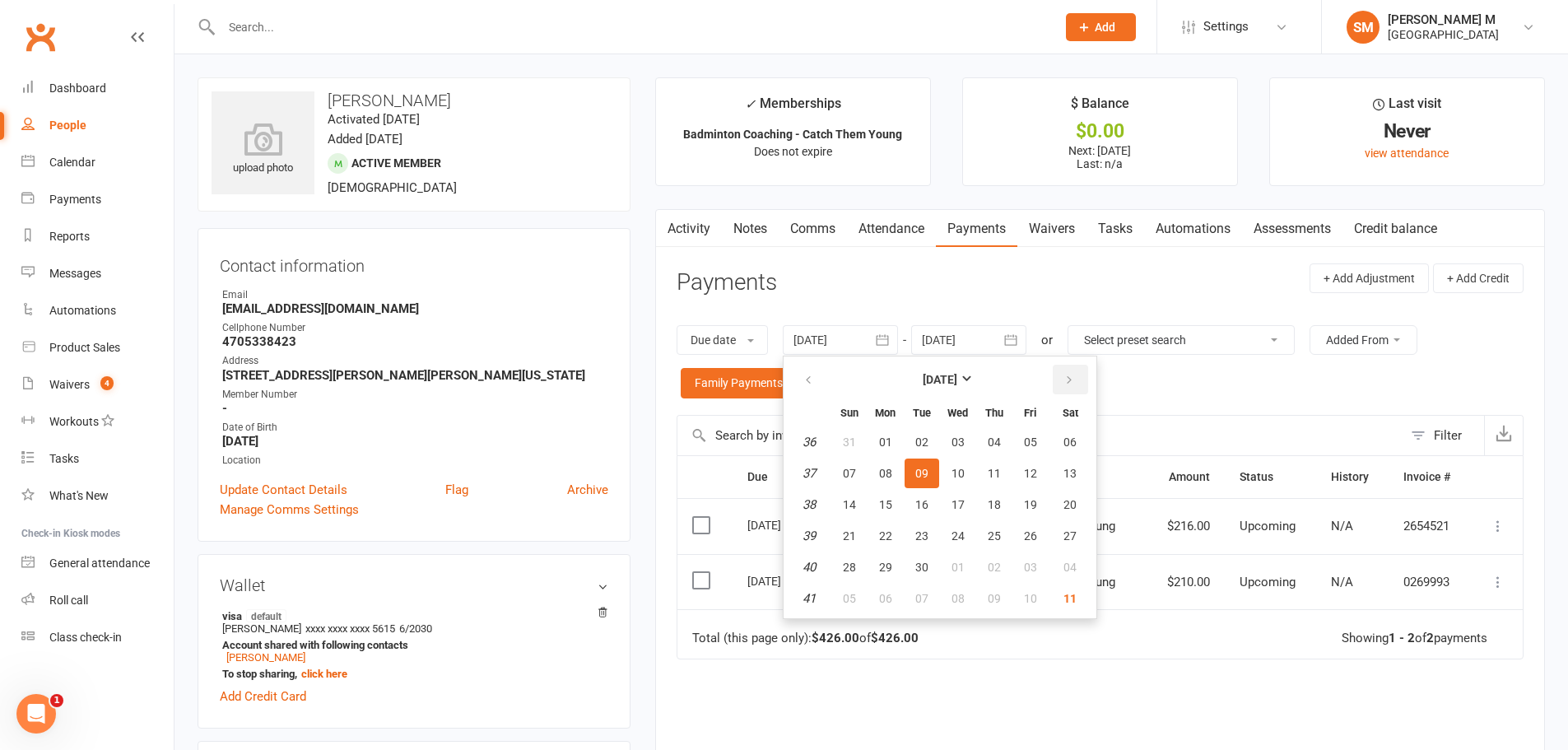
click at [1071, 389] on button "button" at bounding box center [1070, 380] width 35 height 29
click at [1066, 439] on span "06" at bounding box center [1070, 442] width 13 height 13
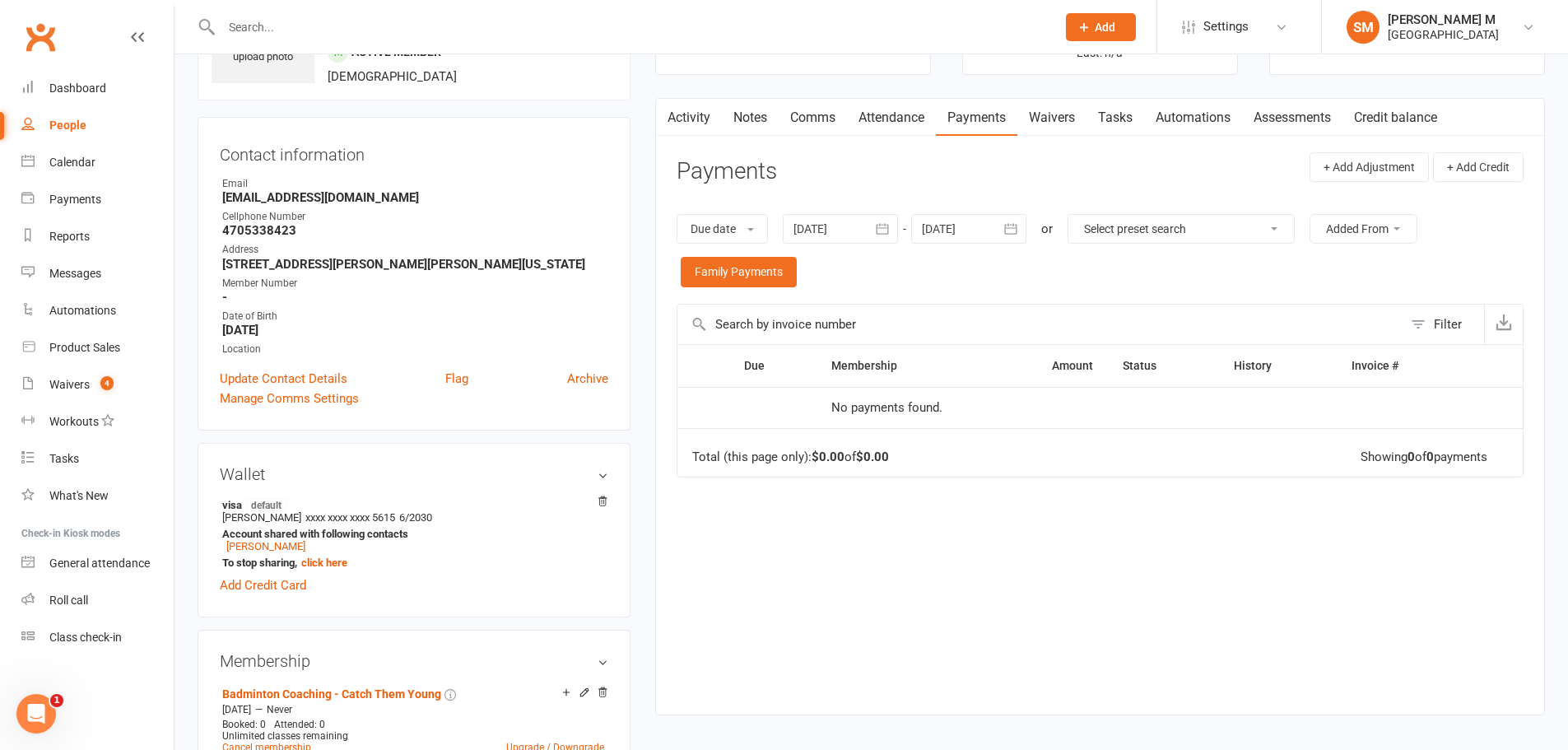
scroll to position [83, 0]
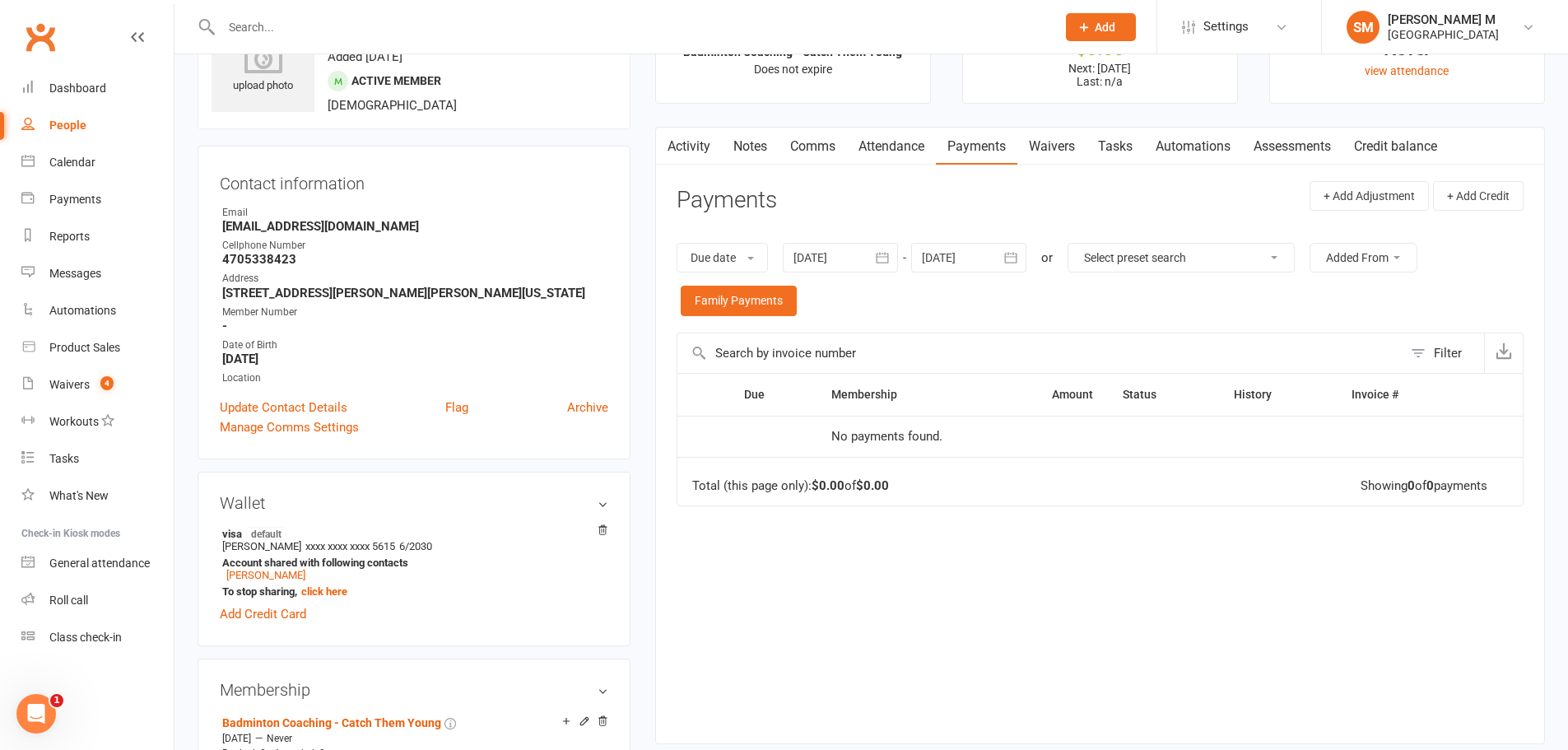
click at [895, 252] on button "button" at bounding box center [883, 257] width 29 height 29
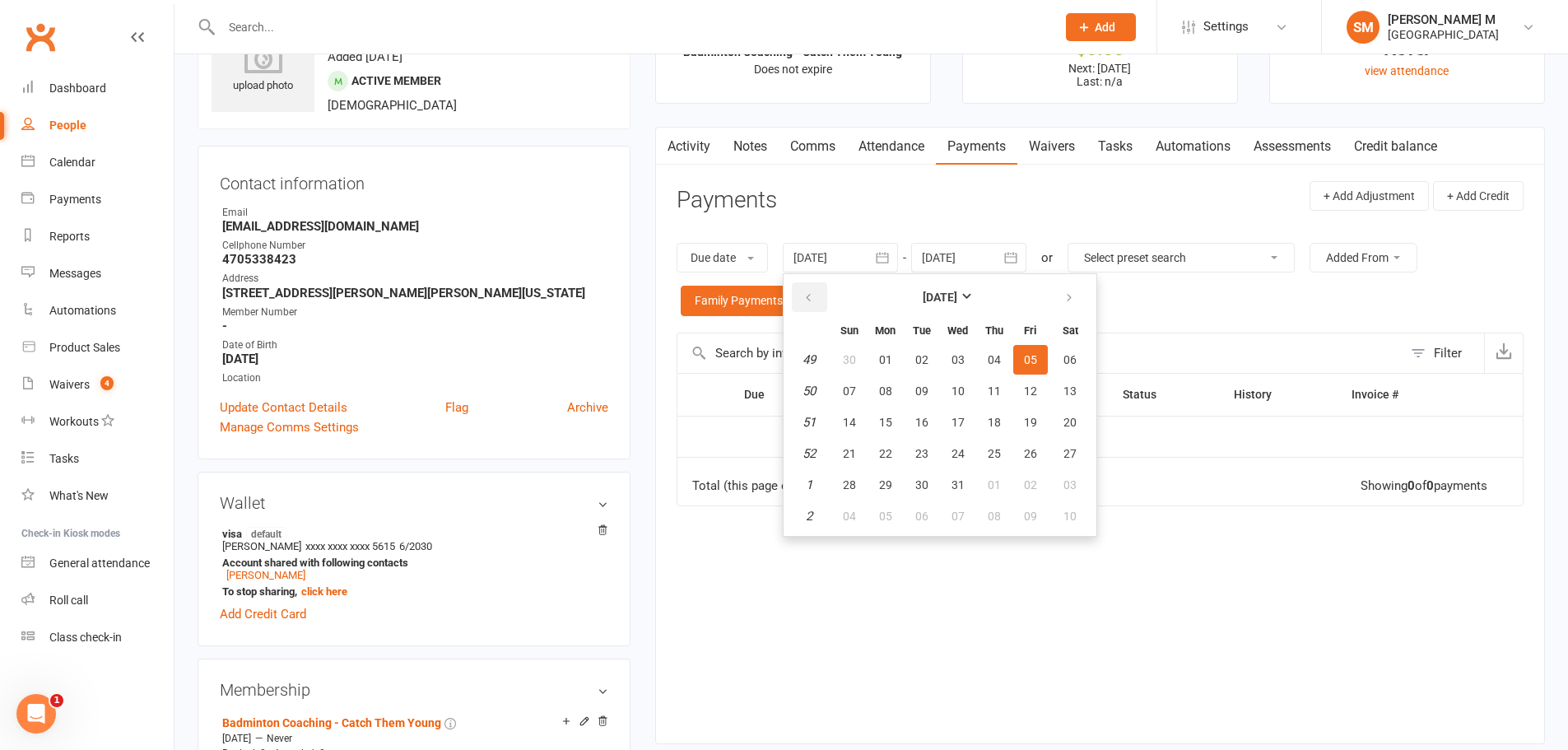
click at [824, 302] on button "button" at bounding box center [809, 297] width 35 height 29
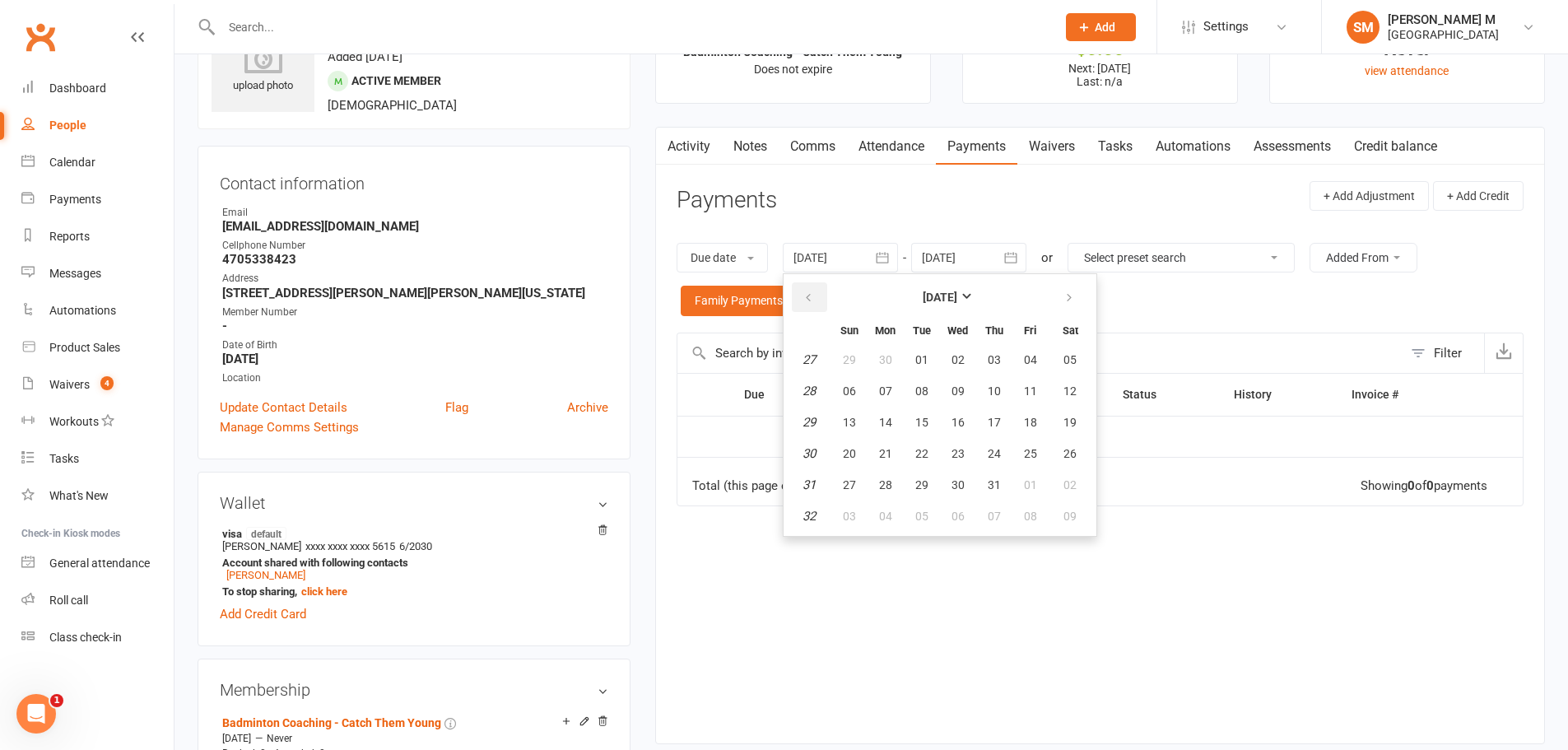
click at [824, 302] on button "button" at bounding box center [809, 297] width 35 height 29
click at [927, 361] on span "03" at bounding box center [921, 359] width 13 height 13
type input "03 Jun 2025"
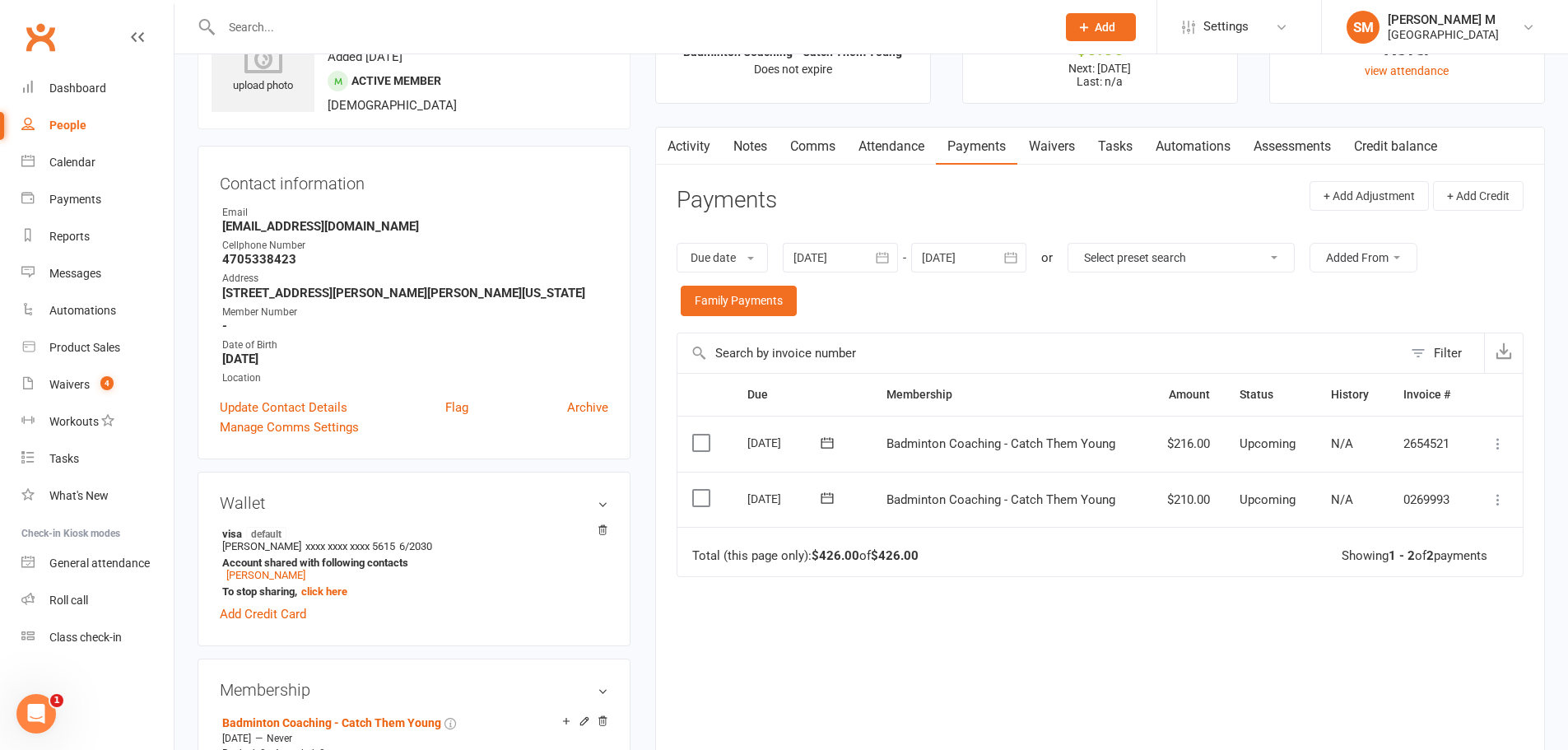
click at [1006, 257] on icon "button" at bounding box center [1010, 257] width 16 height 16
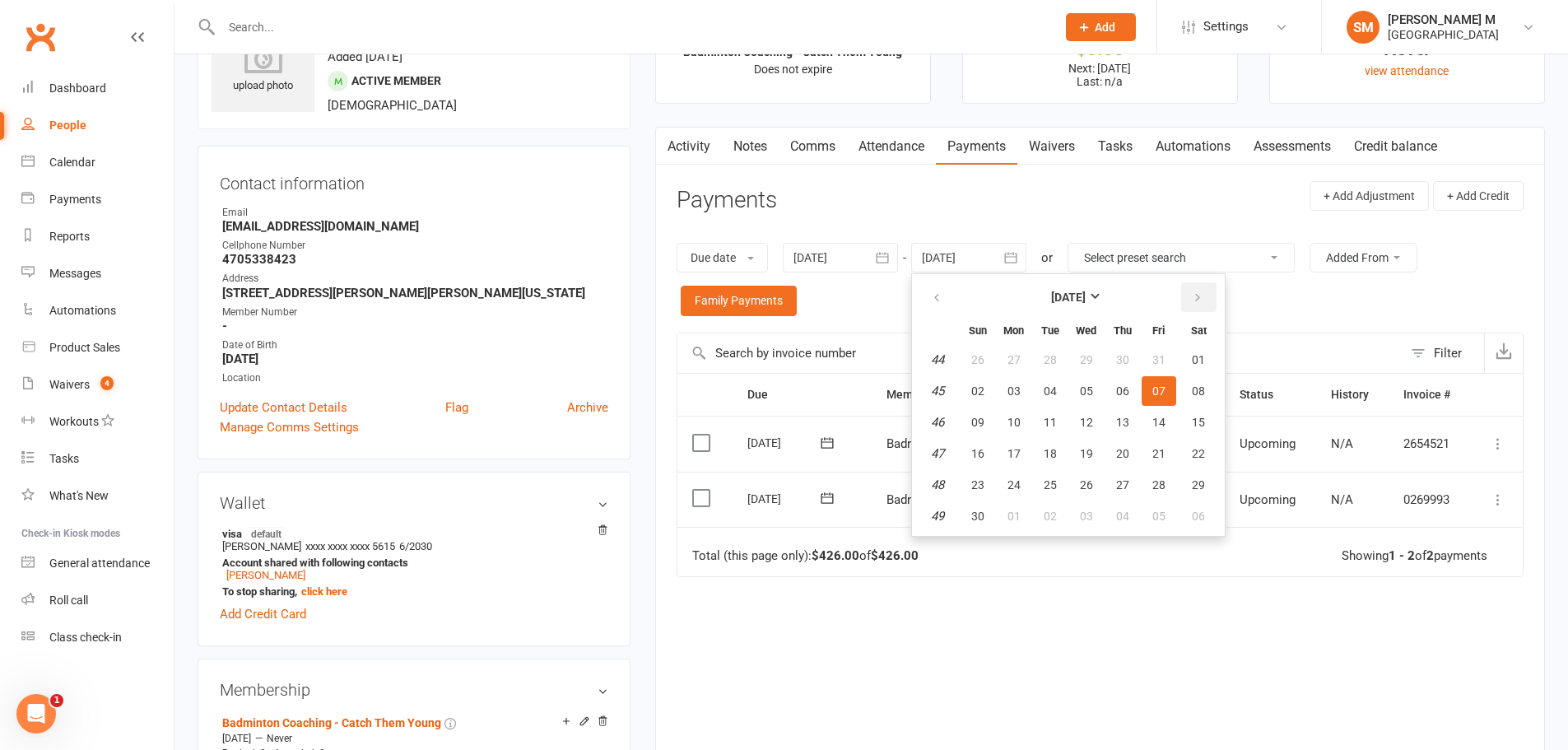
click at [1198, 294] on icon "button" at bounding box center [1197, 298] width 11 height 13
click at [1187, 291] on button "button" at bounding box center [1198, 297] width 35 height 29
click at [1200, 386] on span "14" at bounding box center [1198, 391] width 13 height 13
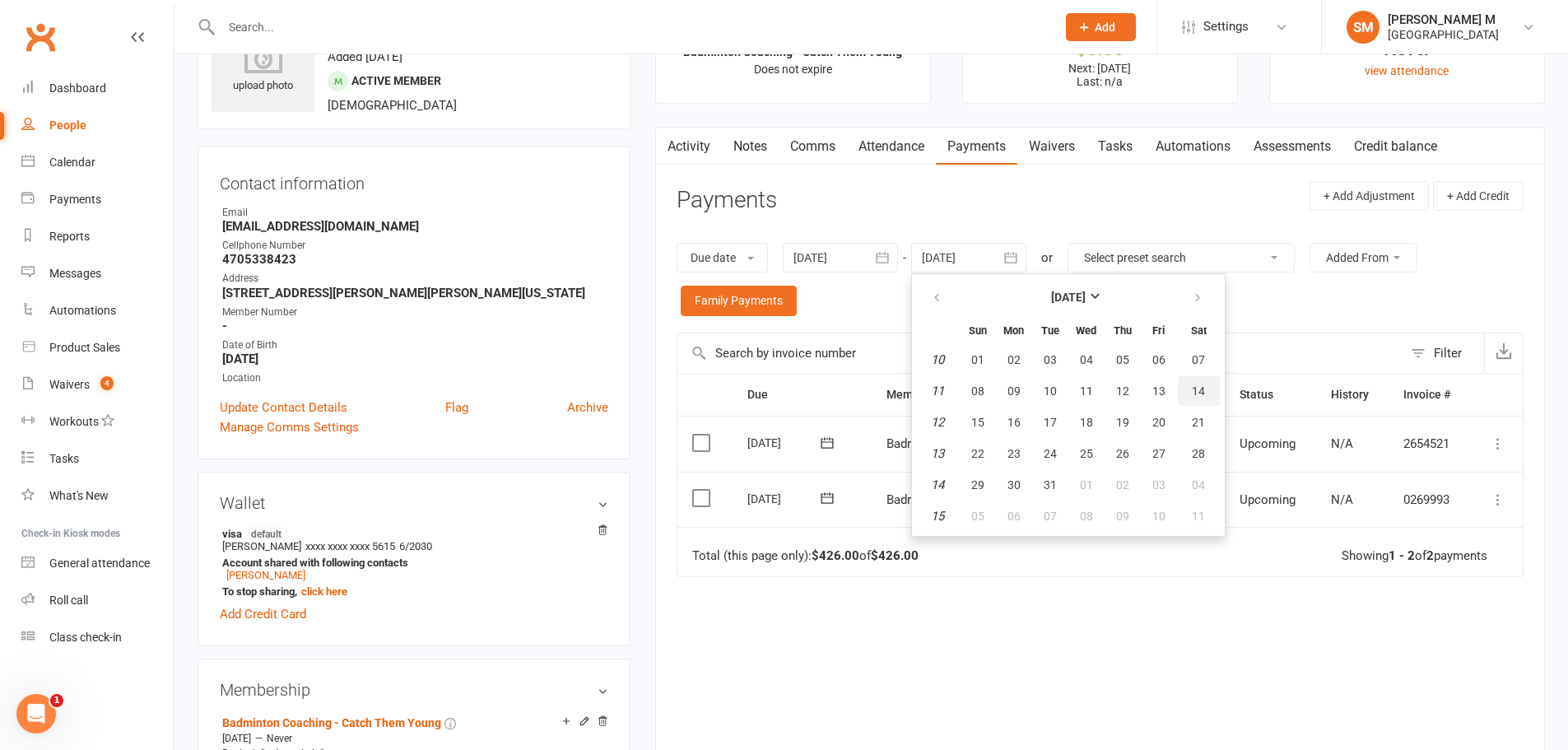
type input "14 Mar 2026"
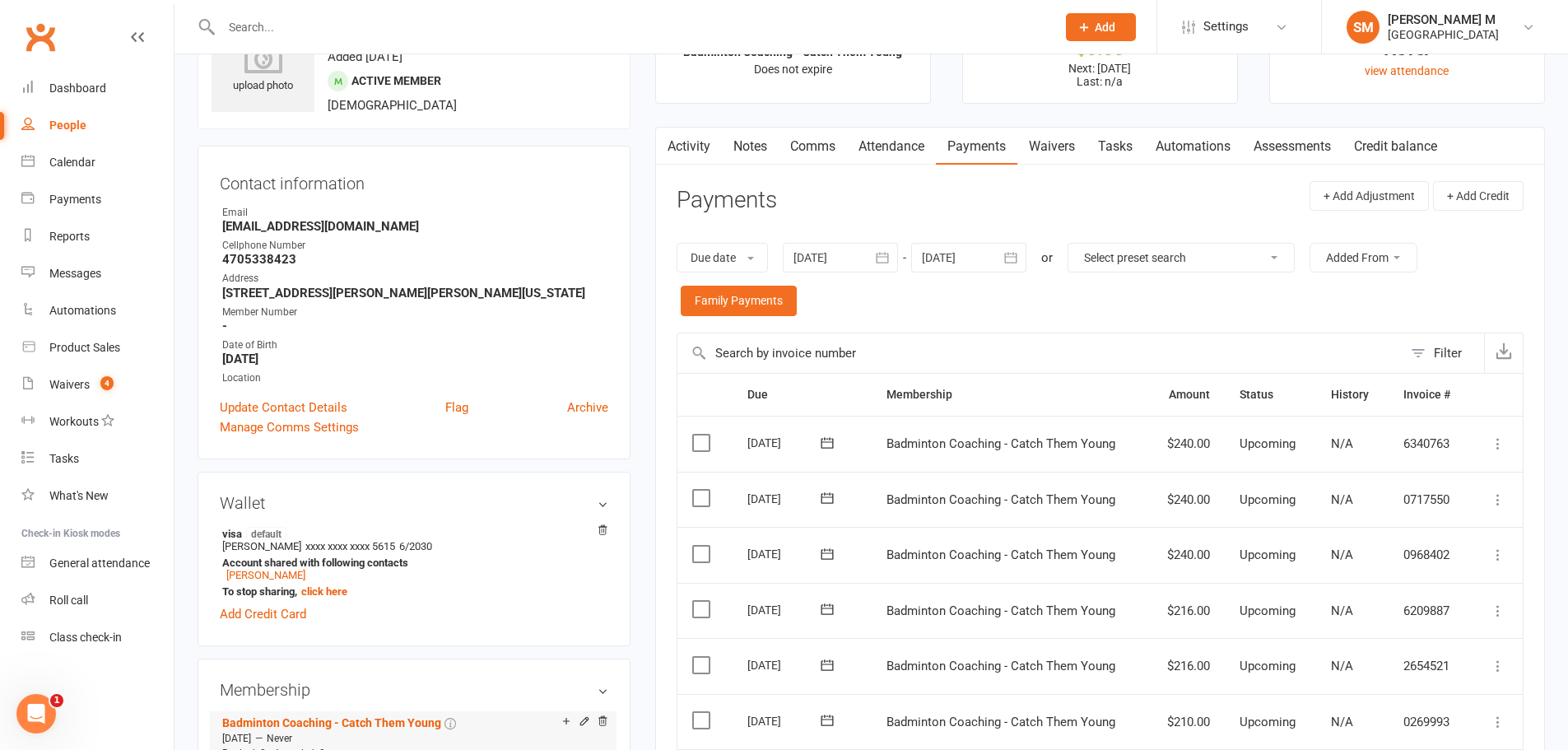
scroll to position [0, 0]
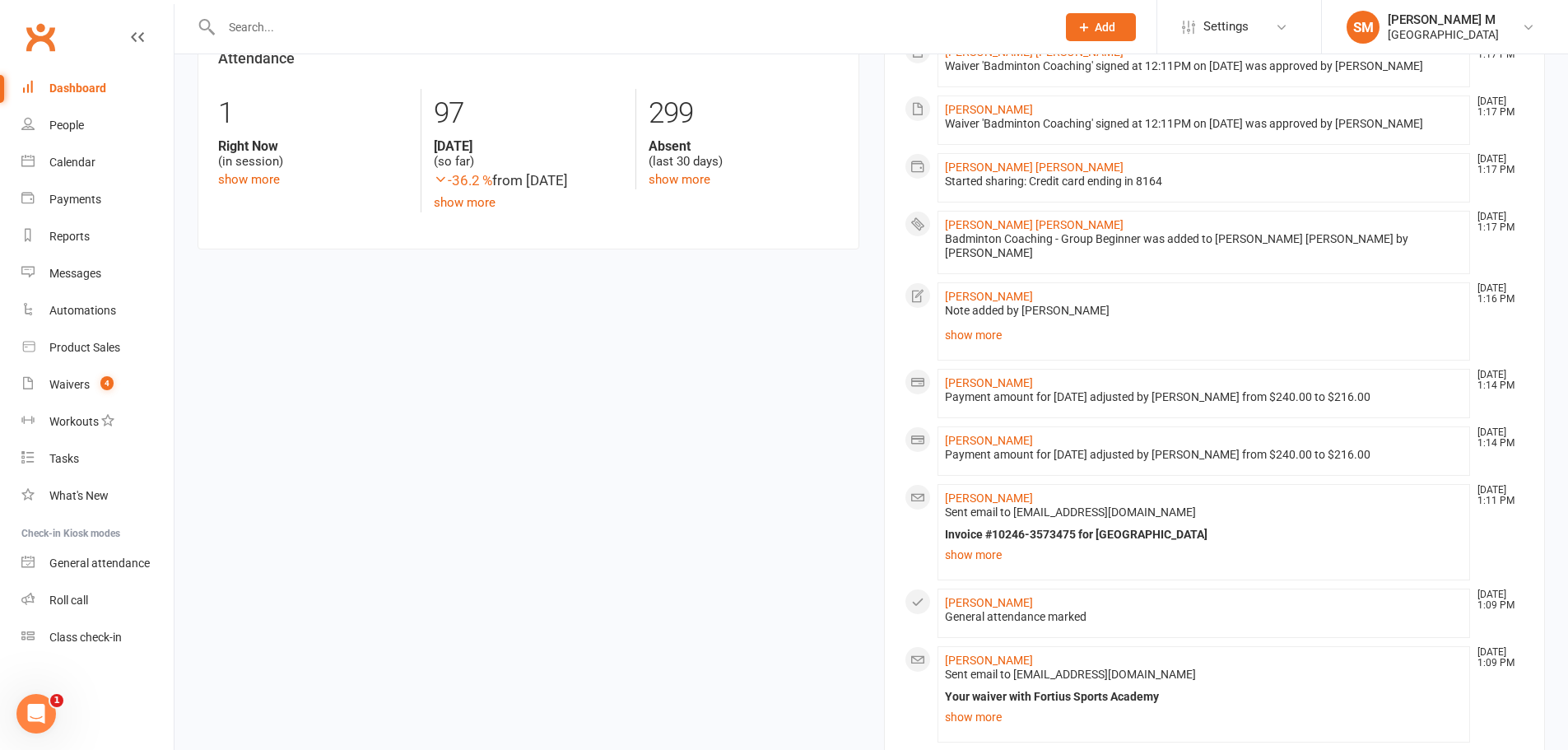
scroll to position [906, 0]
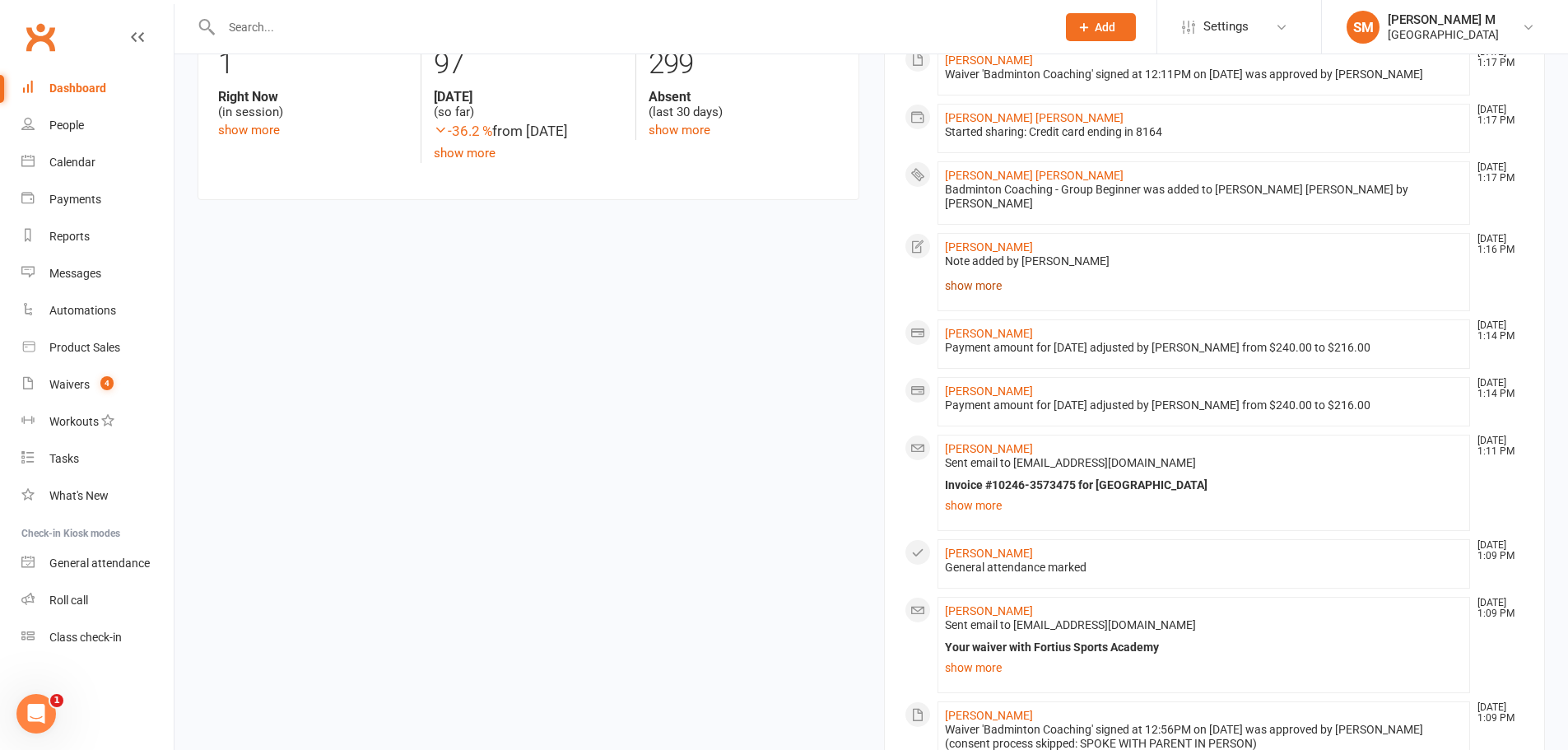
click at [987, 274] on link "show more" at bounding box center [1204, 285] width 518 height 23
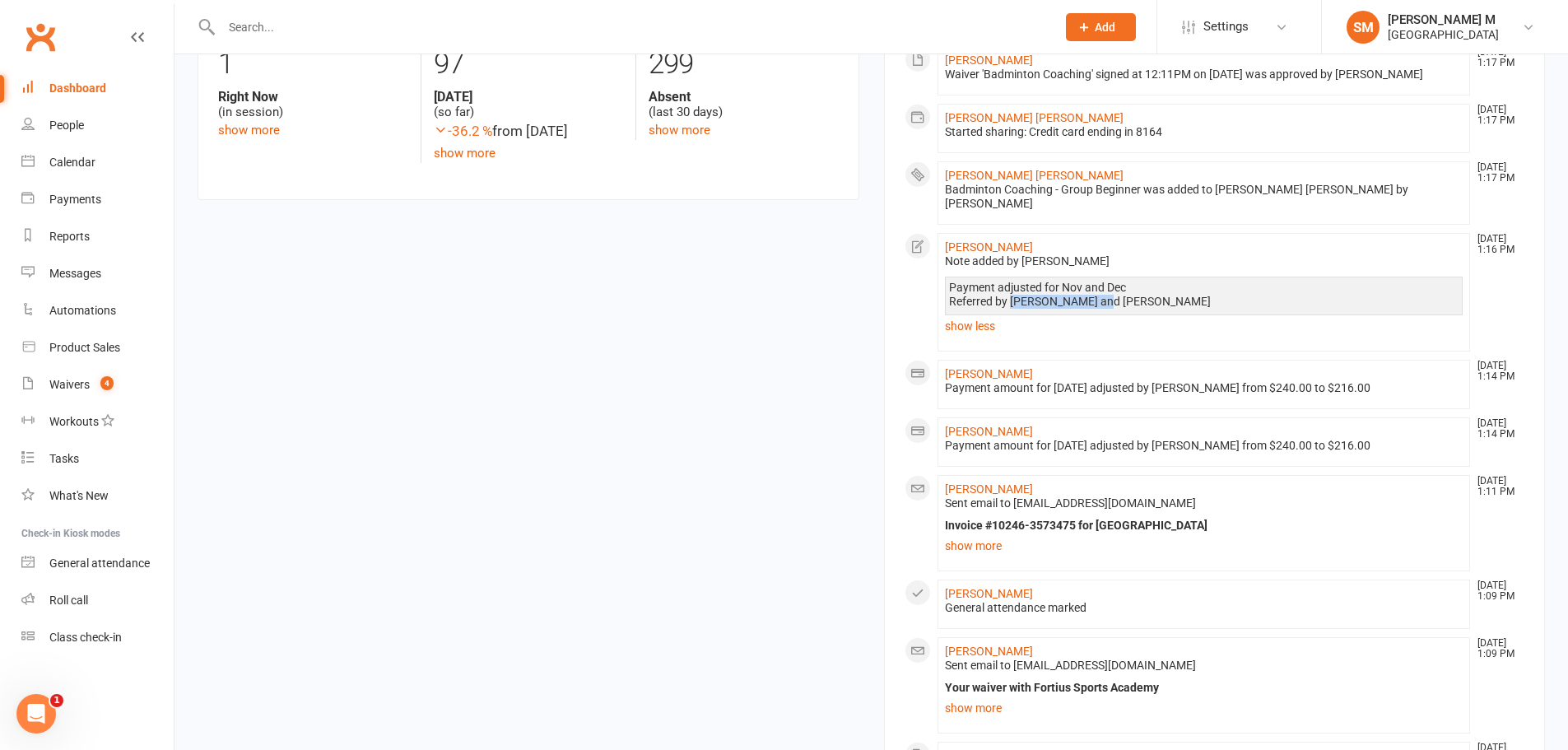
drag, startPoint x: 1102, startPoint y: 278, endPoint x: 1010, endPoint y: 270, distance: 92.3
click at [1010, 281] on div "Payment adjusted for Nov and Dec Referred by Aadhya Ganapathi and Advaith Ganap…" at bounding box center [1204, 294] width 510 height 28
copy div "Aadhya Ganapathi"
click at [260, 36] on input "text" at bounding box center [631, 27] width 828 height 23
paste input "Aadhya Ganapathi"
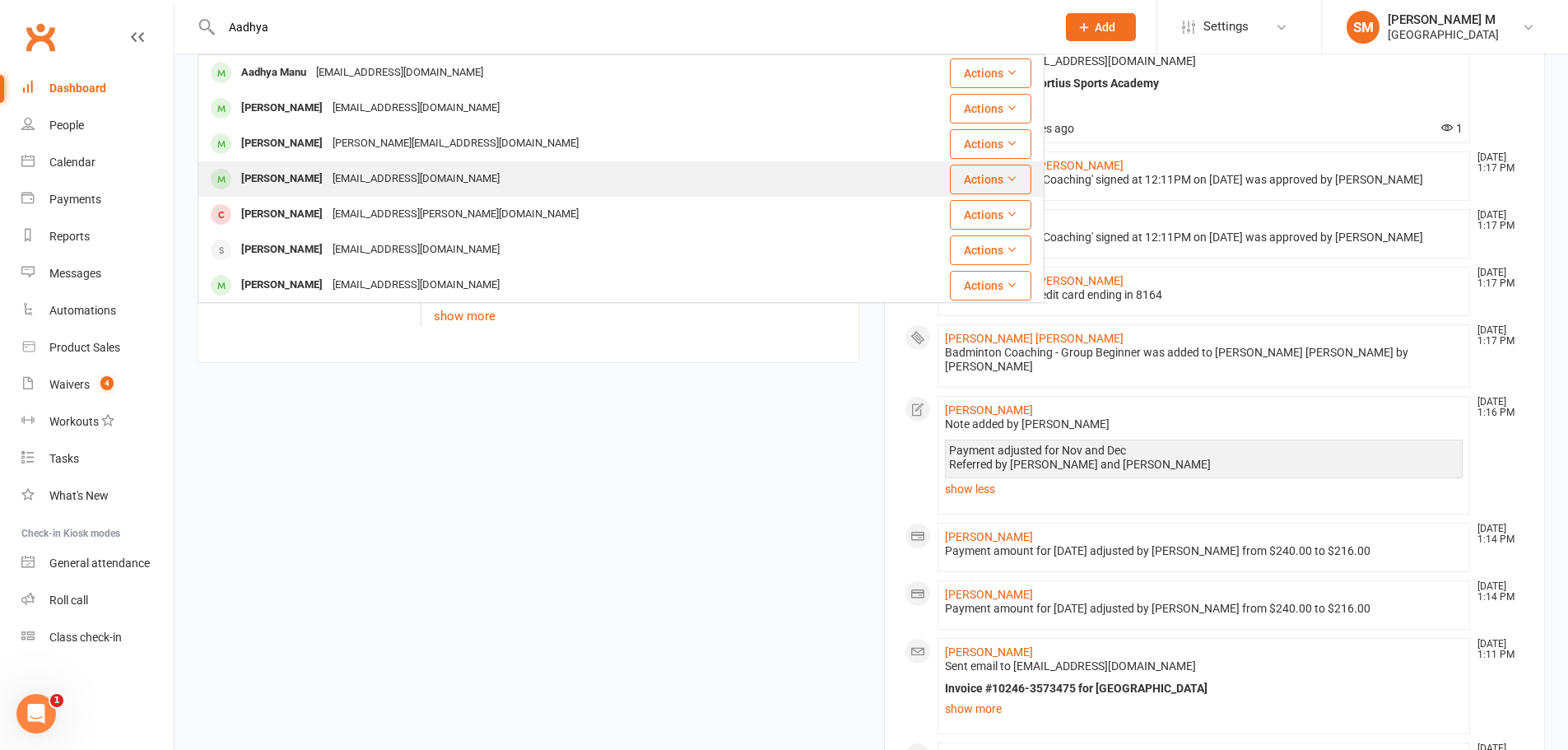
scroll to position [741, 0]
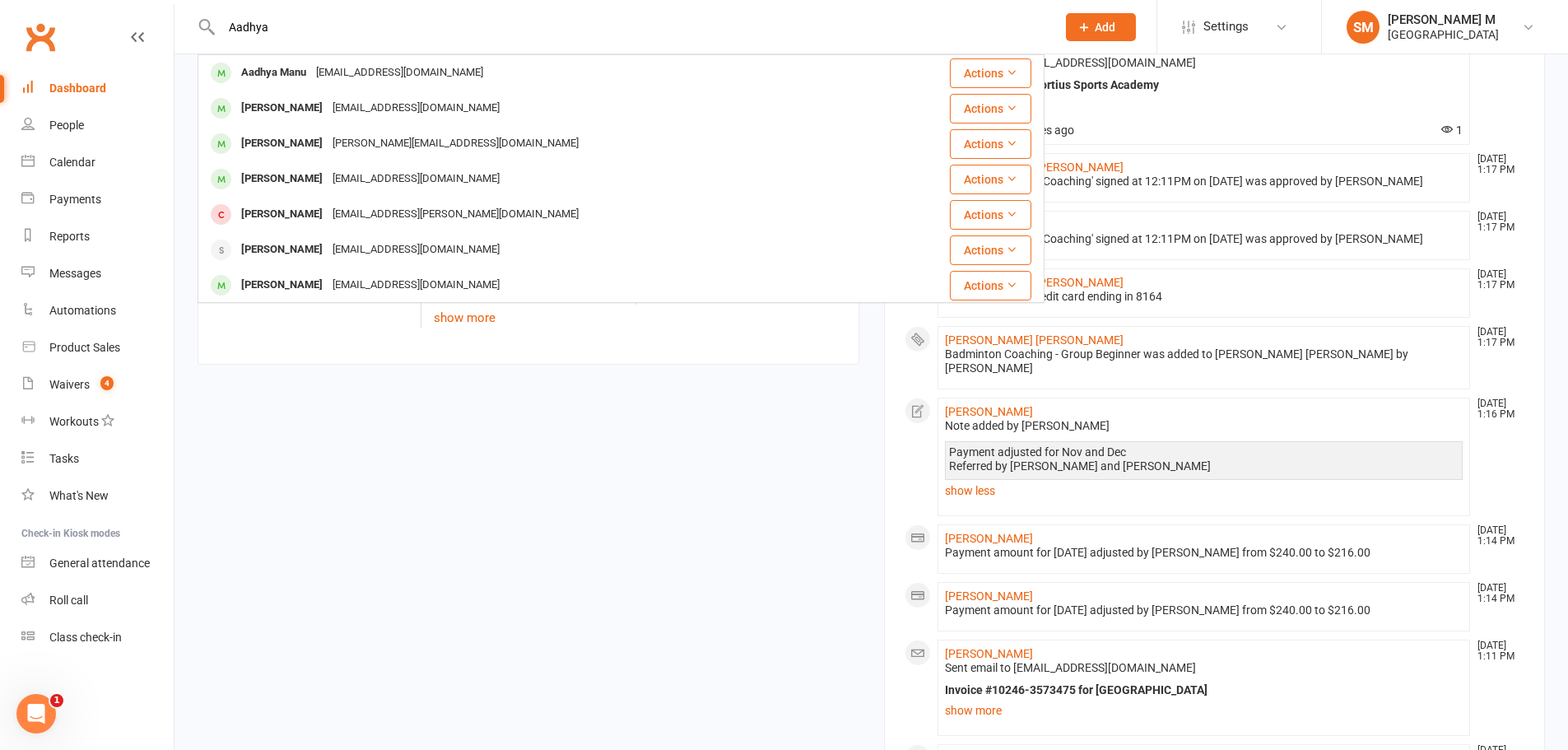
type input "Aadhya"
click at [397, 604] on div "Members show more 0.5% Last 30 Days Active / Suspended Members Jun Jul Aug Sep …" at bounding box center [871, 754] width 1372 height 1757
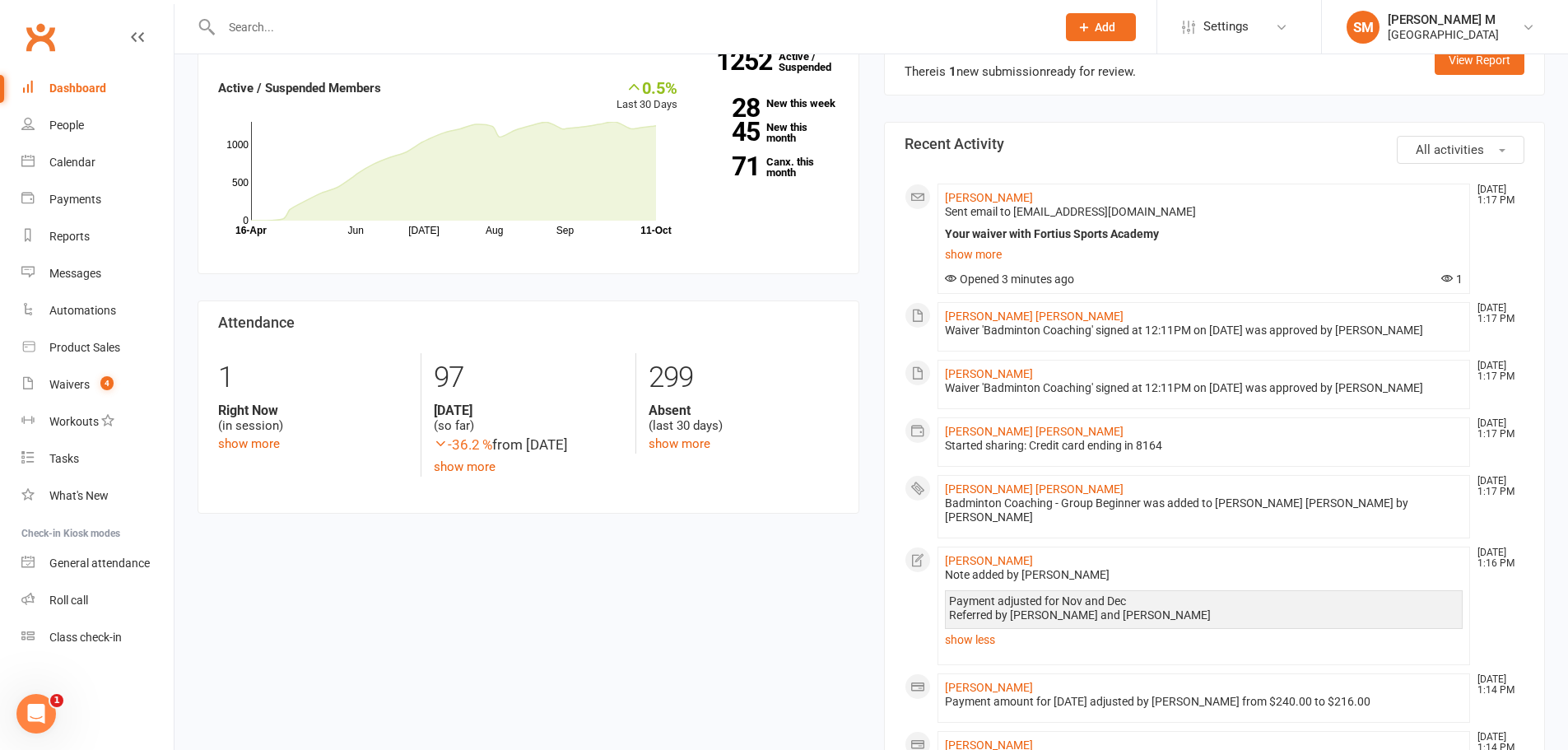
scroll to position [576, 0]
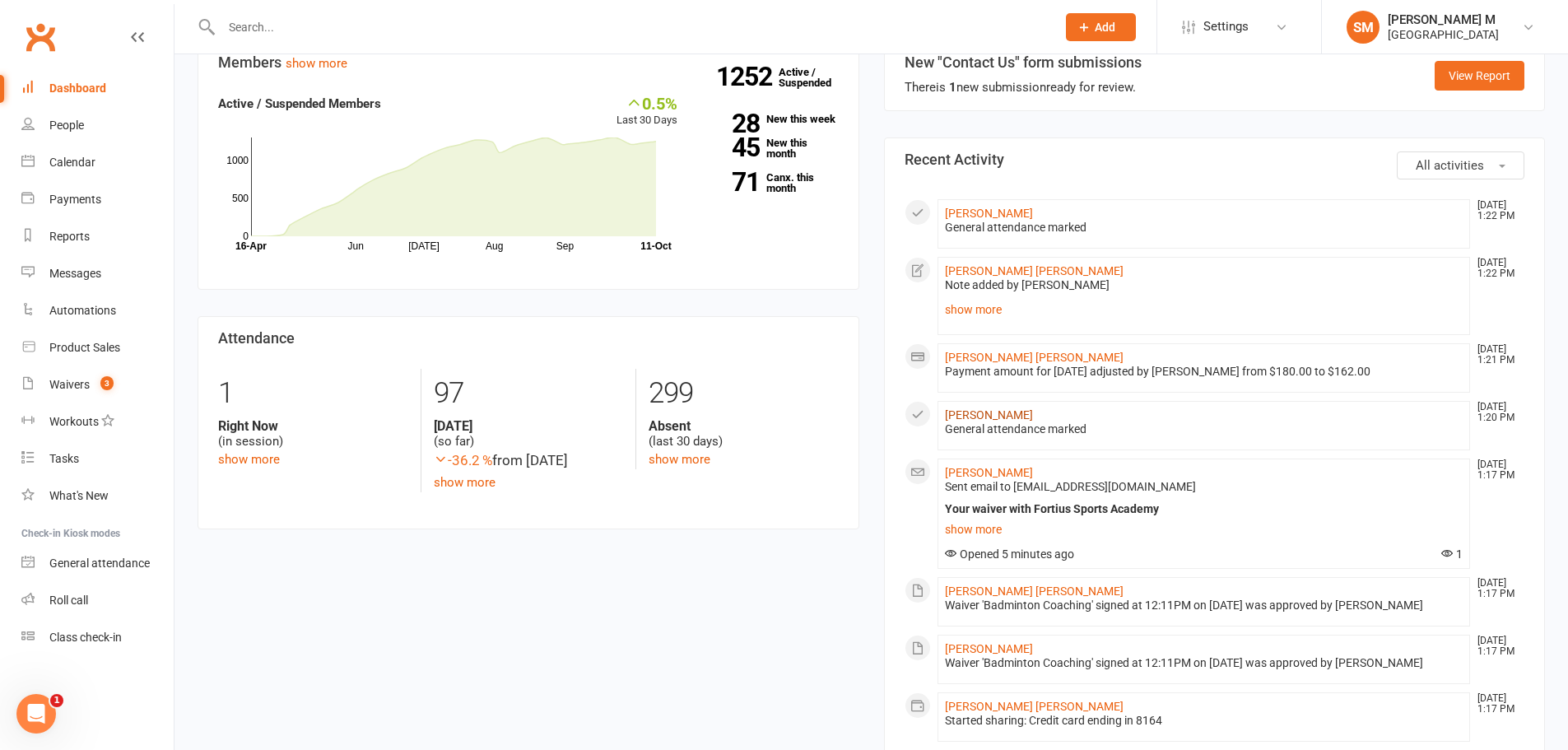
click at [961, 408] on link "[PERSON_NAME]" at bounding box center [989, 414] width 88 height 13
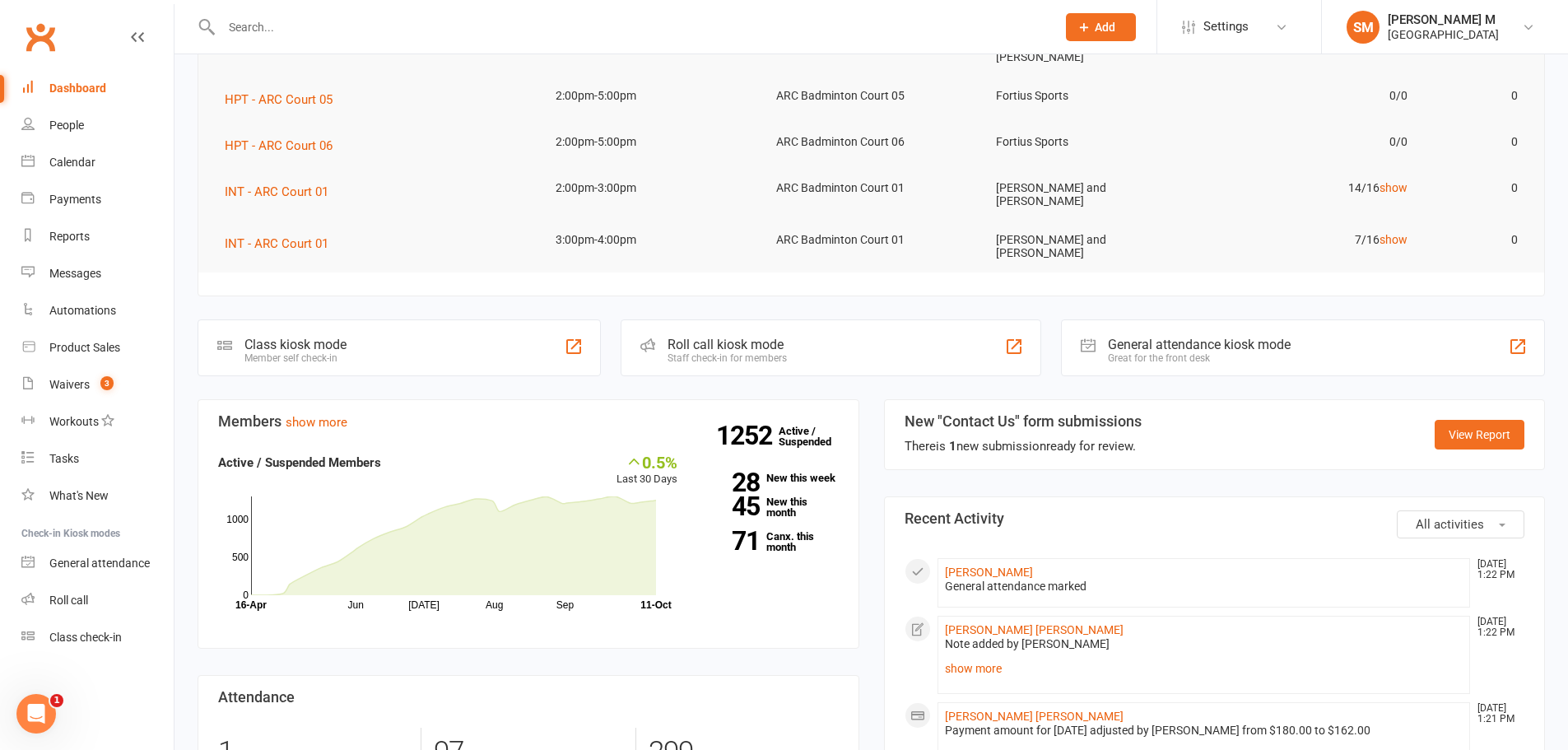
scroll to position [247, 0]
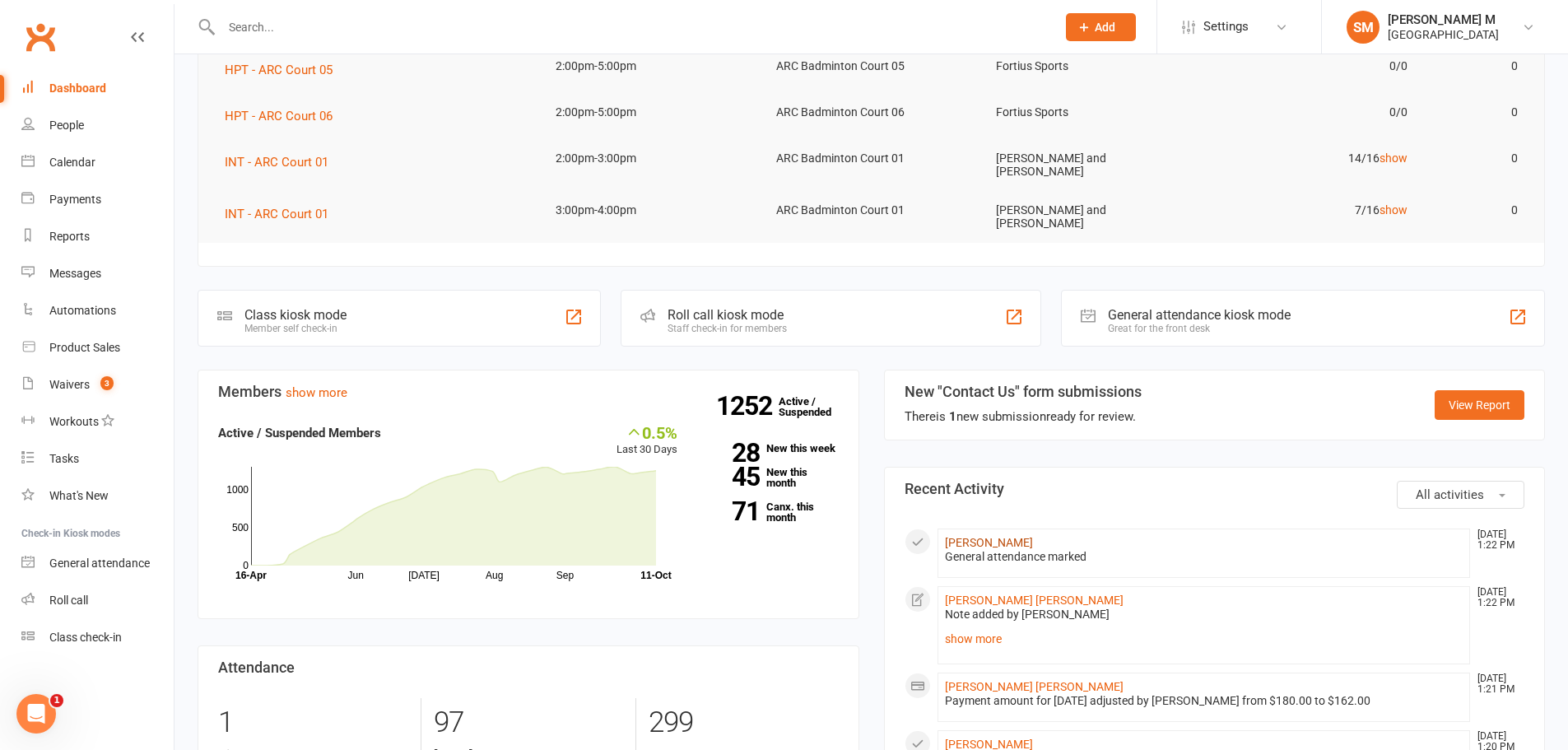
click at [968, 536] on link "[PERSON_NAME]" at bounding box center [989, 542] width 88 height 13
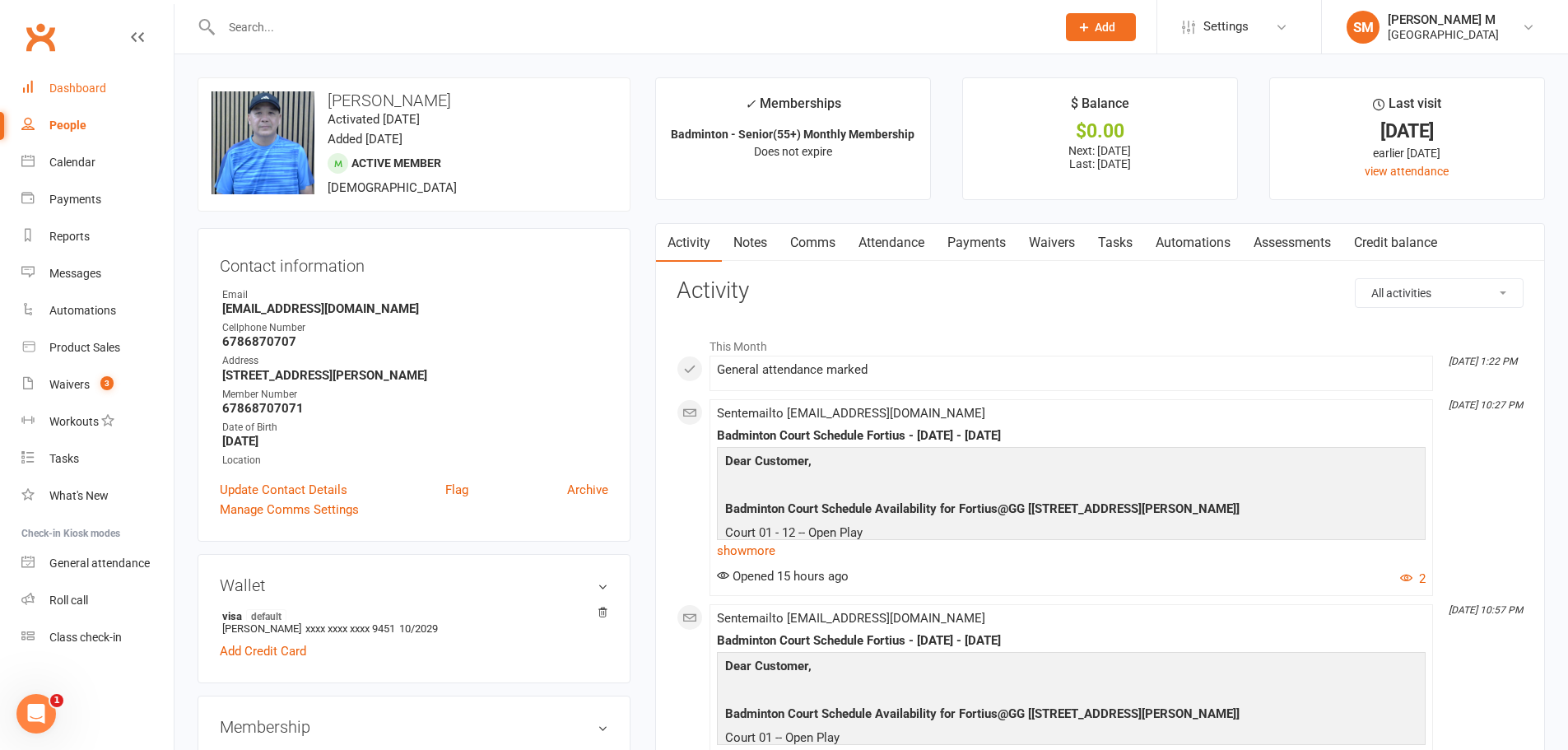
click at [85, 80] on link "Dashboard" at bounding box center [97, 88] width 152 height 37
